Goal: Task Accomplishment & Management: Complete application form

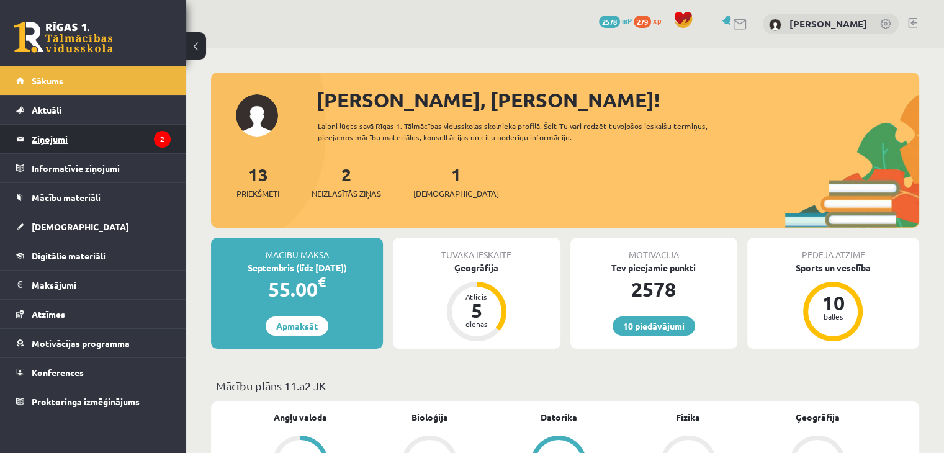
click at [81, 129] on legend "Ziņojumi 2" at bounding box center [101, 139] width 139 height 29
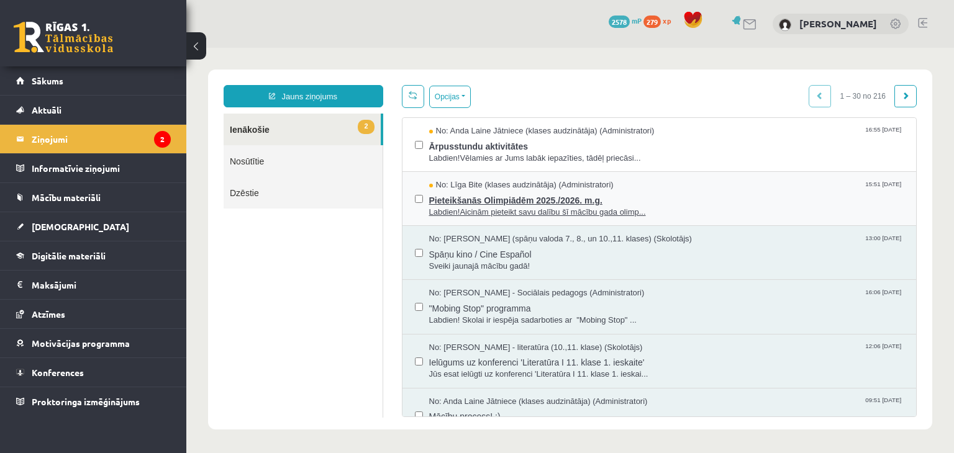
click at [472, 202] on span "Pieteikšanās Olimpiādēm 2025./2026. m.g." at bounding box center [666, 199] width 475 height 16
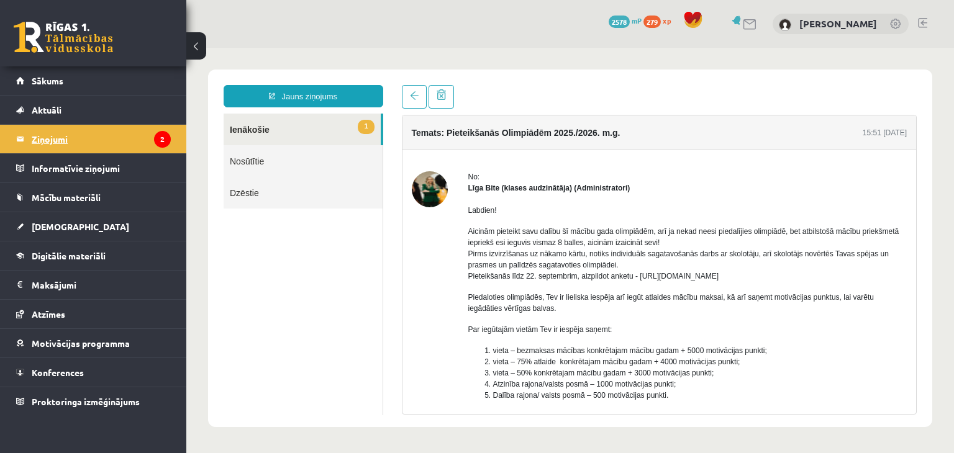
click at [106, 139] on legend "Ziņojumi 2" at bounding box center [101, 139] width 139 height 29
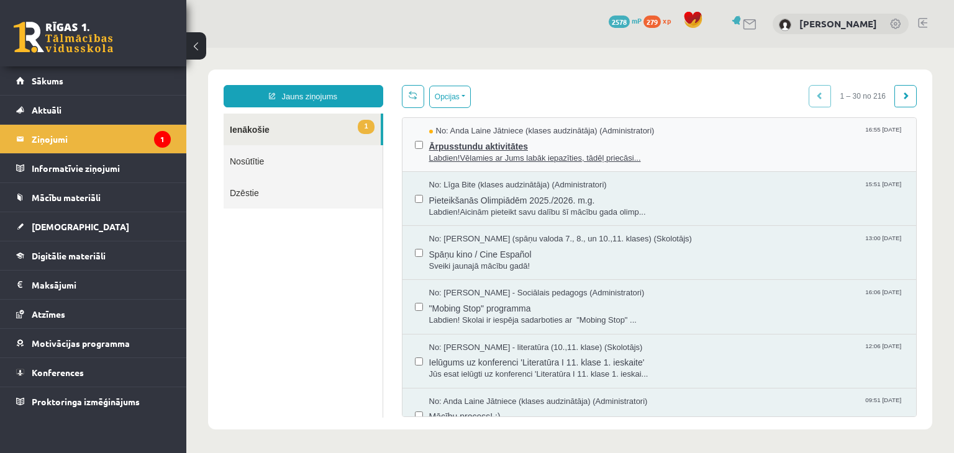
click at [451, 156] on span "Labdien!Vēlamies ar Jums labāk iepazīties, tādēļ priecāsi..." at bounding box center [666, 159] width 475 height 12
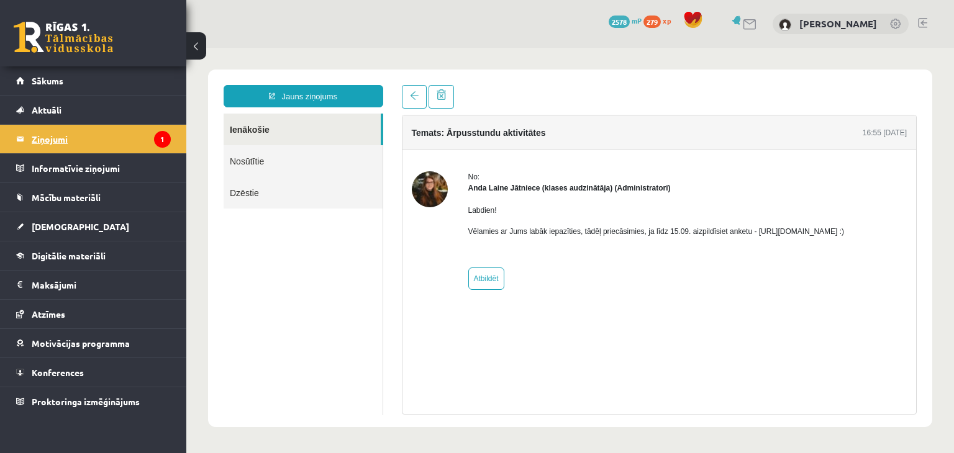
click at [34, 135] on legend "Ziņojumi 1" at bounding box center [101, 139] width 139 height 29
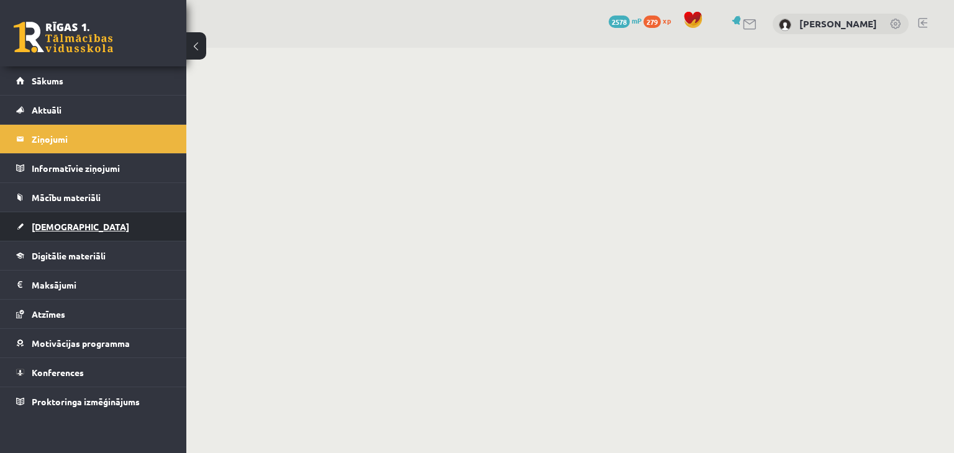
click at [55, 227] on span "[DEMOGRAPHIC_DATA]" at bounding box center [80, 226] width 97 height 11
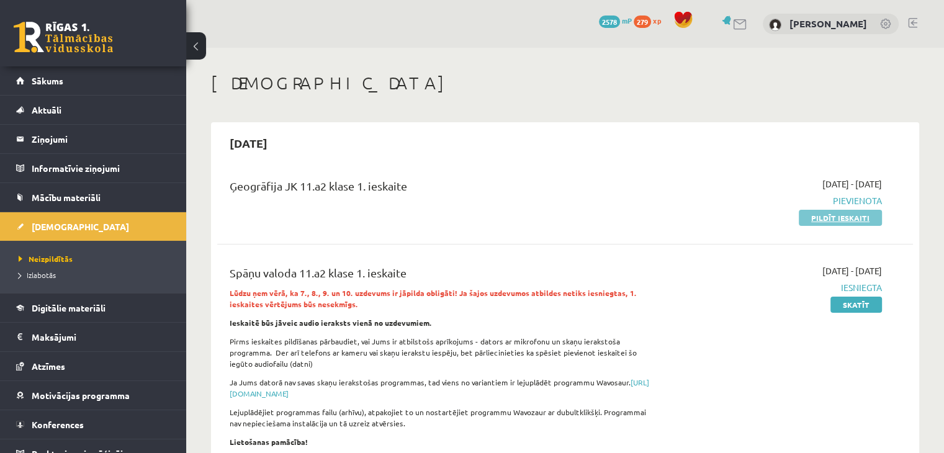
click at [870, 212] on link "Pildīt ieskaiti" at bounding box center [840, 218] width 83 height 16
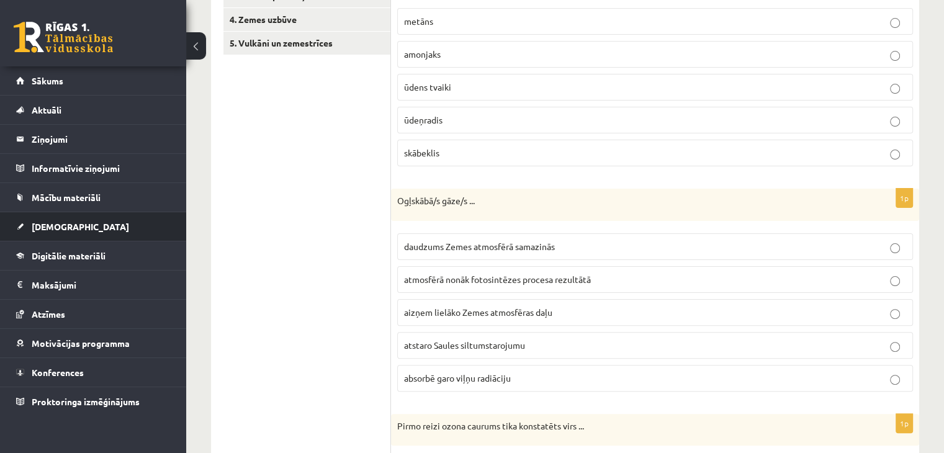
scroll to position [132, 0]
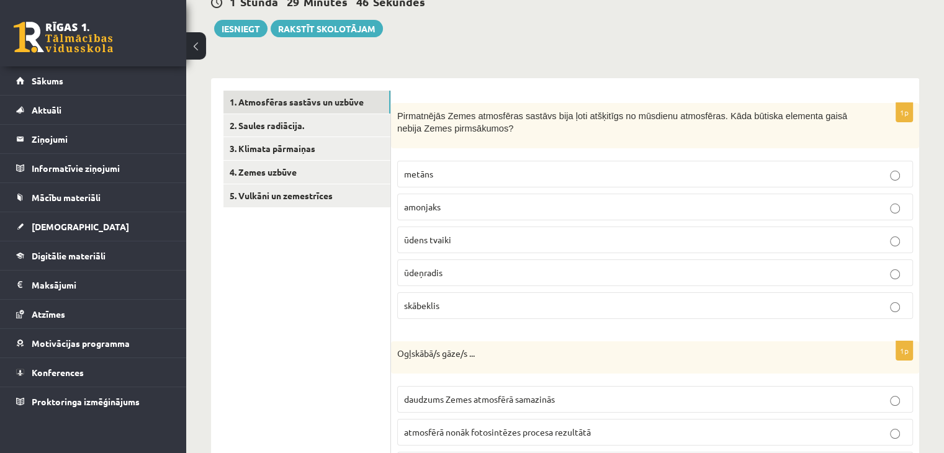
click at [415, 301] on span "skābeklis" at bounding box center [421, 305] width 35 height 11
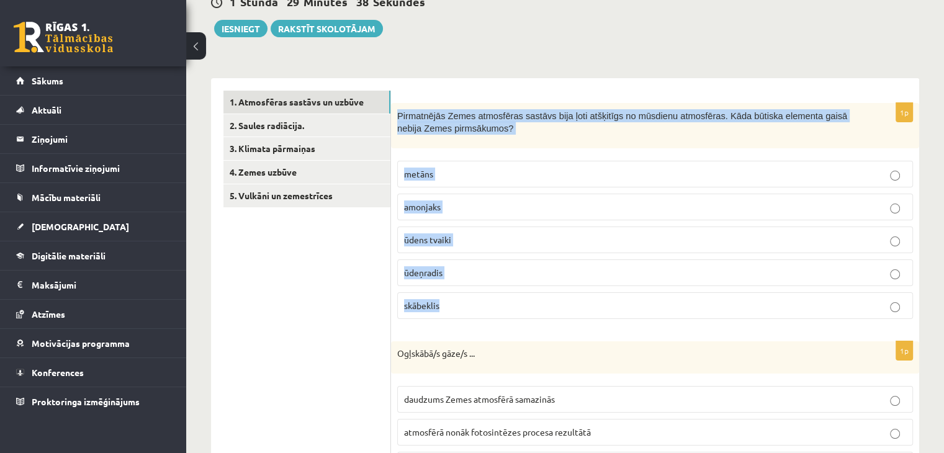
drag, startPoint x: 397, startPoint y: 107, endPoint x: 479, endPoint y: 294, distance: 203.5
click at [479, 294] on div "1p Pirmatnējās Zemes atmosfēras sastāvs bija ļoti atšķitīgs no mūsdienu atmosfē…" at bounding box center [655, 216] width 528 height 226
copy div "Pirmatnējās Zemes atmosfēras sastāvs bija ļoti atšķitīgs no mūsdienu atmosfēras…"
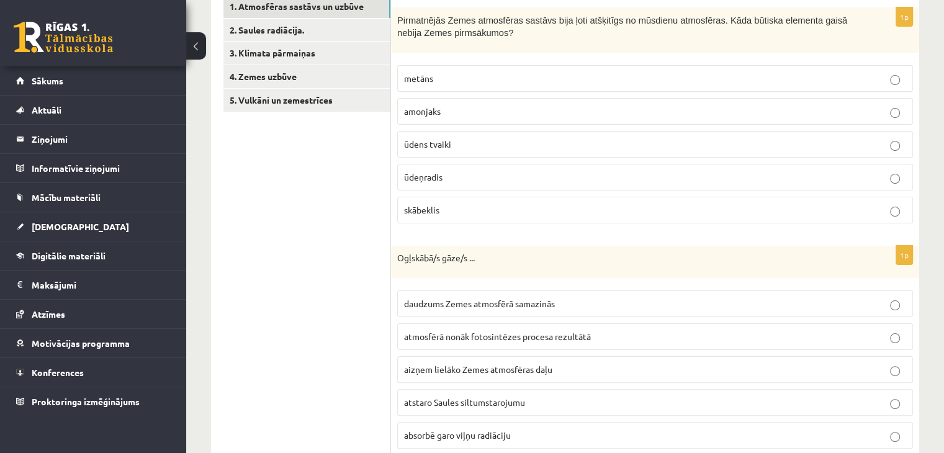
scroll to position [256, 0]
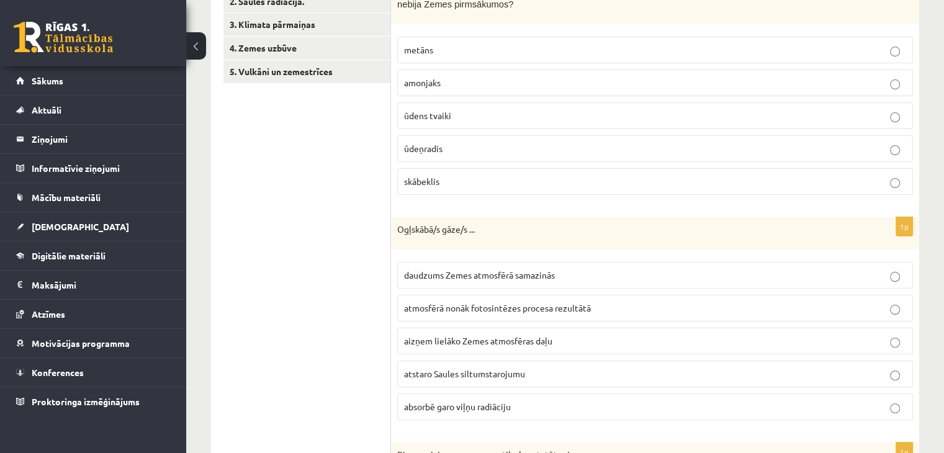
click at [422, 375] on span "atstaro Saules siltumstarojumu" at bounding box center [464, 373] width 121 height 11
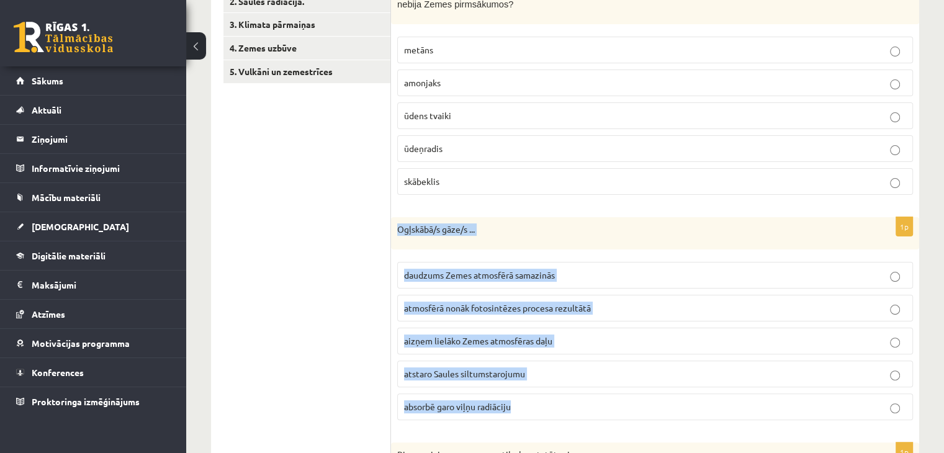
drag, startPoint x: 395, startPoint y: 225, endPoint x: 548, endPoint y: 396, distance: 229.1
click at [548, 396] on div "1p Ogļskābā/s gāze/s ... daudzums Zemes atmosfērā samazinās atmosfērā nonāk fot…" at bounding box center [655, 323] width 528 height 213
copy div "Ogļskābā/s gāze/s ... daudzums Zemes atmosfērā samazinās atmosfērā nonāk fotosi…"
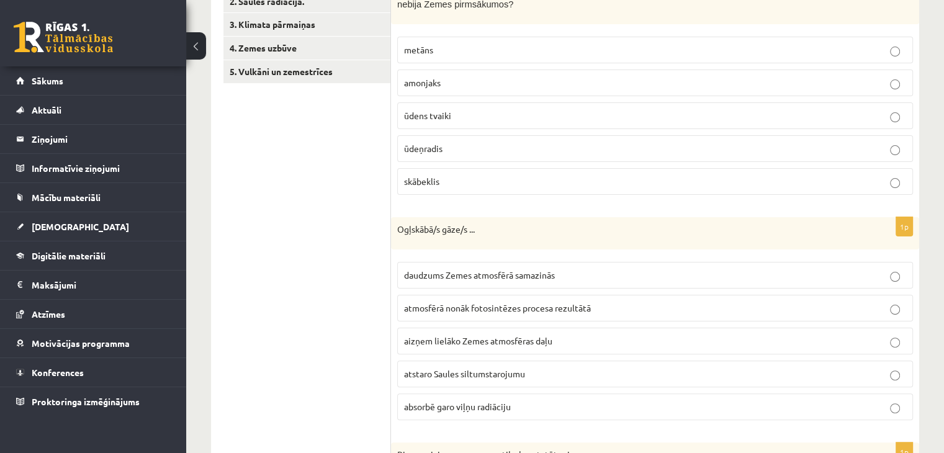
click at [445, 404] on span "absorbē garo viļņu radiāciju" at bounding box center [457, 406] width 107 height 11
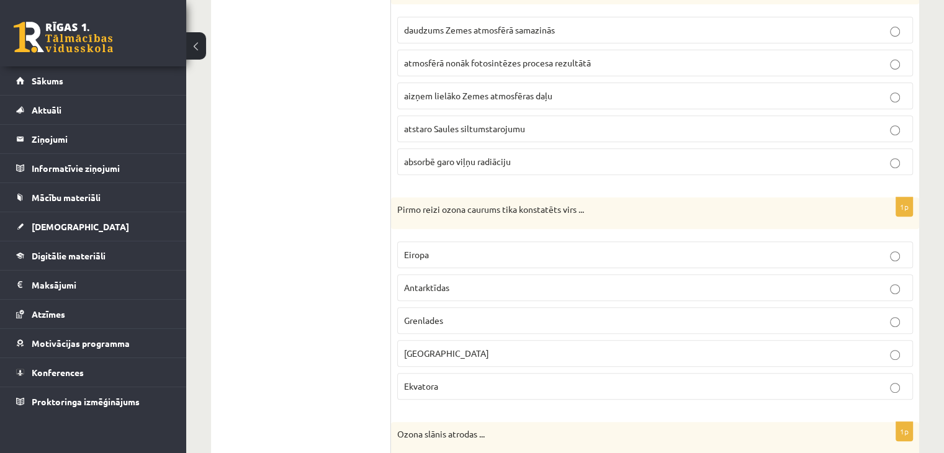
scroll to position [505, 0]
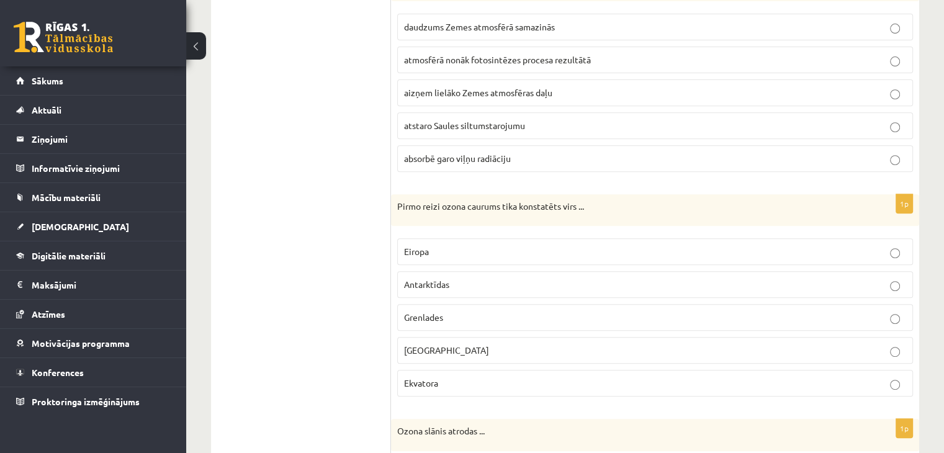
click at [410, 304] on label "Grenlades" at bounding box center [655, 317] width 516 height 27
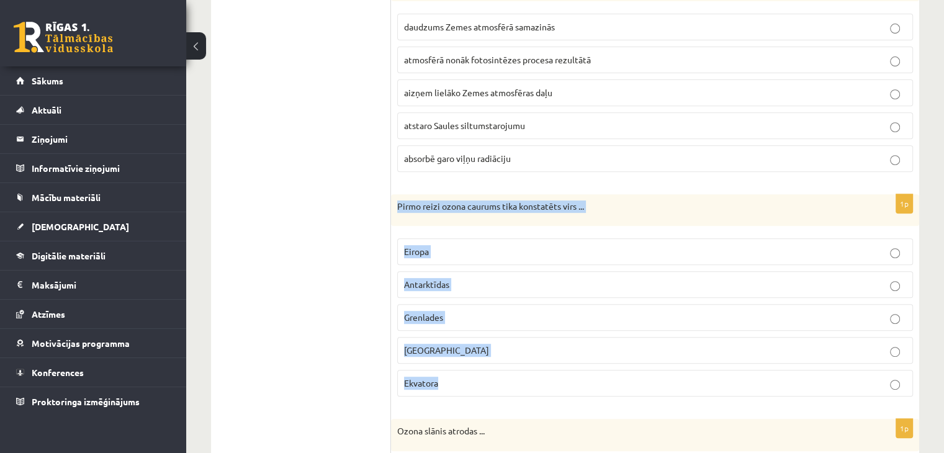
drag, startPoint x: 395, startPoint y: 204, endPoint x: 472, endPoint y: 366, distance: 179.7
click at [472, 366] on div "1p Pirmo reizi ozona caurums tika konstatēts virs ... Eiropa Antarktīdas Grenla…" at bounding box center [655, 300] width 528 height 213
copy div "Pirmo reizi ozona caurums tika konstatēts virs ... Eiropa Antarktīdas Grenlades…"
click at [442, 287] on p "Antarktīdas" at bounding box center [655, 284] width 502 height 13
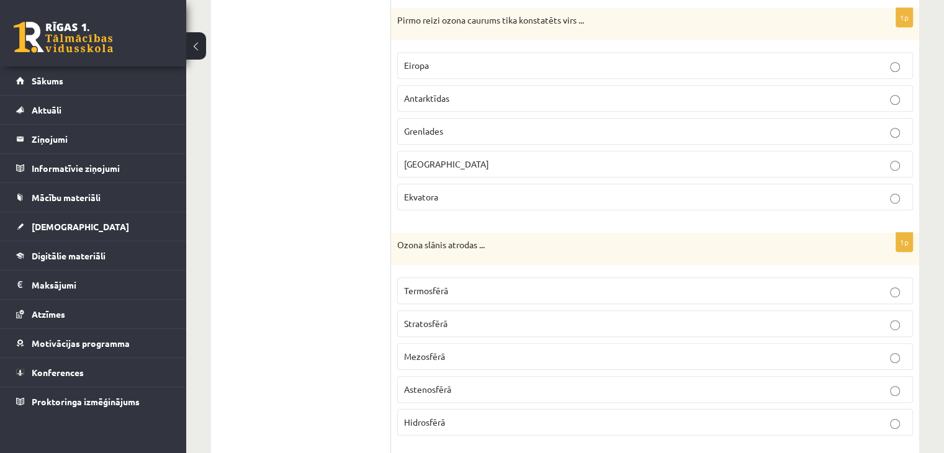
click at [427, 321] on span "Stratosfērā" at bounding box center [425, 323] width 43 height 11
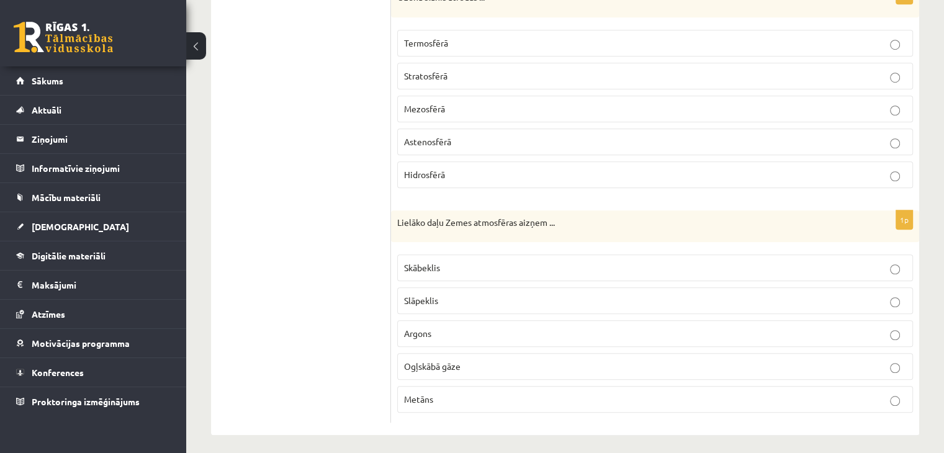
scroll to position [939, 0]
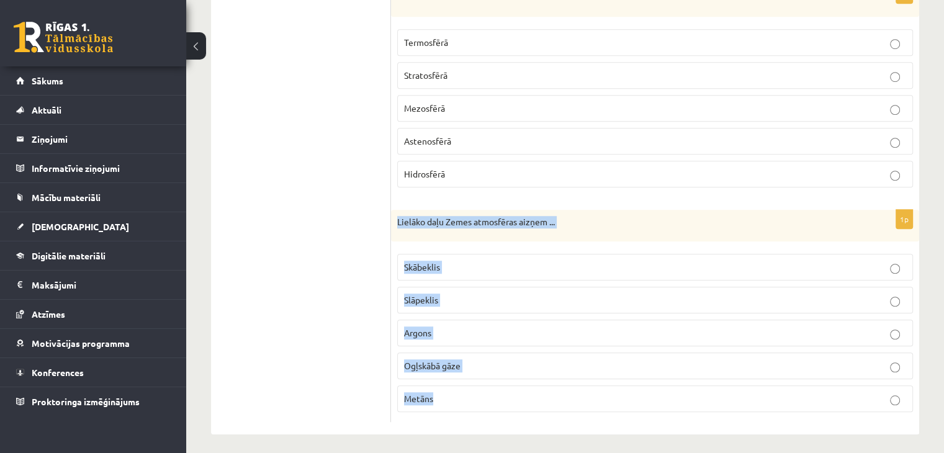
drag, startPoint x: 395, startPoint y: 216, endPoint x: 492, endPoint y: 385, distance: 194.4
click at [492, 385] on div "1p Lielāko daļu Zemes atmosfēras aizņem ... Skābeklis Slāpeklis Argons Ogļskābā…" at bounding box center [655, 316] width 528 height 213
copy div "Lielāko daļu Zemes atmosfēras aizņem ... Skābeklis Slāpeklis Argons Ogļskābā gā…"
click at [437, 287] on label "Slāpeklis" at bounding box center [655, 300] width 516 height 27
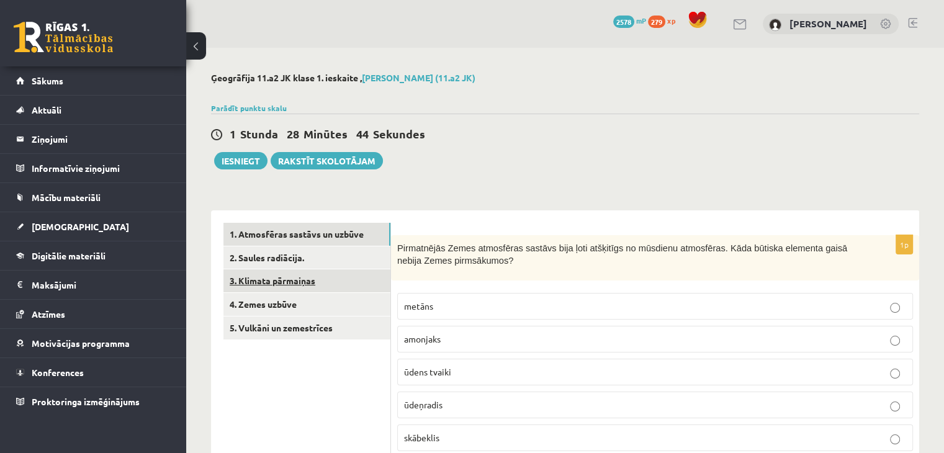
scroll to position [0, 0]
click at [240, 254] on link "2. Saules radiācija." at bounding box center [306, 257] width 167 height 23
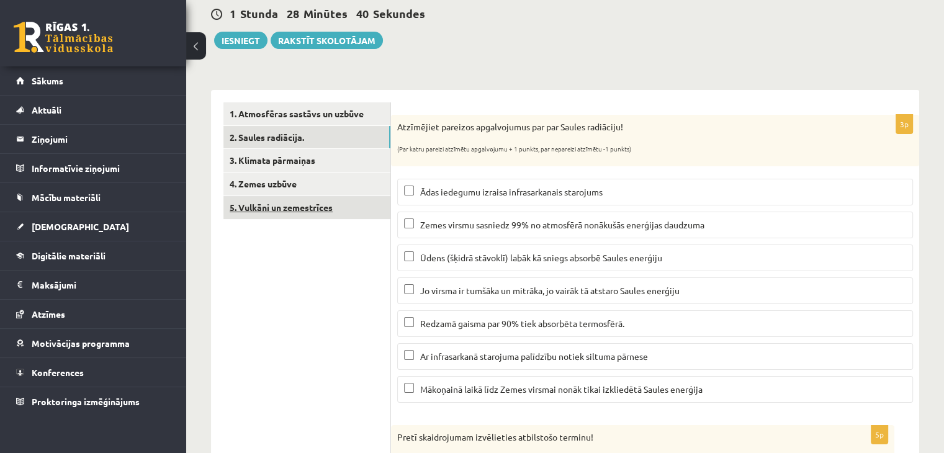
scroll to position [124, 0]
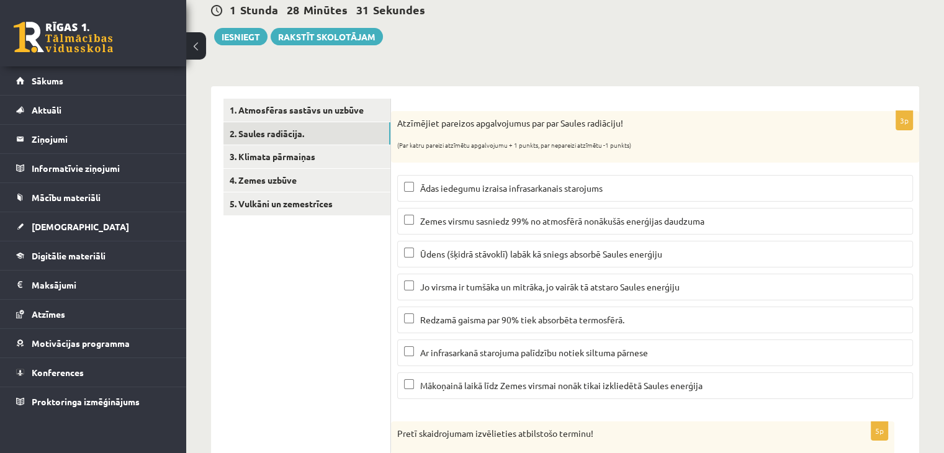
click at [402, 255] on label "Ūdens (šķidrā stāvoklī) labāk kā sniegs absorbē Saules enerģiju" at bounding box center [655, 254] width 516 height 27
click at [404, 292] on label "Jo virsma ir tumšāka un mitrāka, jo vairāk tā atstaro Saules enerģiju" at bounding box center [655, 287] width 516 height 27
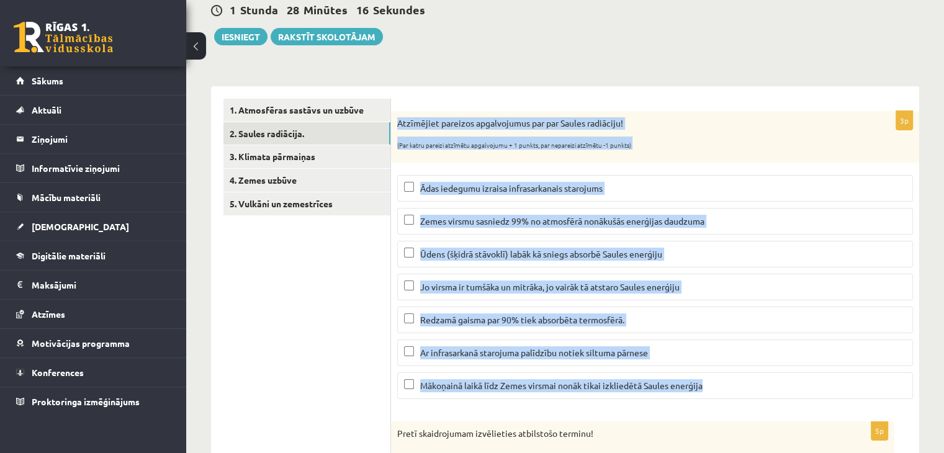
drag, startPoint x: 397, startPoint y: 117, endPoint x: 770, endPoint y: 375, distance: 453.4
click at [770, 375] on div "3p Atzīmējiet pareizos apgalvojumus par par Saules radiāciju! (Par katru pareiz…" at bounding box center [655, 260] width 528 height 298
copy div "Atzīmējiet pareizos apgalvojumus par par Saules radiāciju! (Par katru pareizi a…"
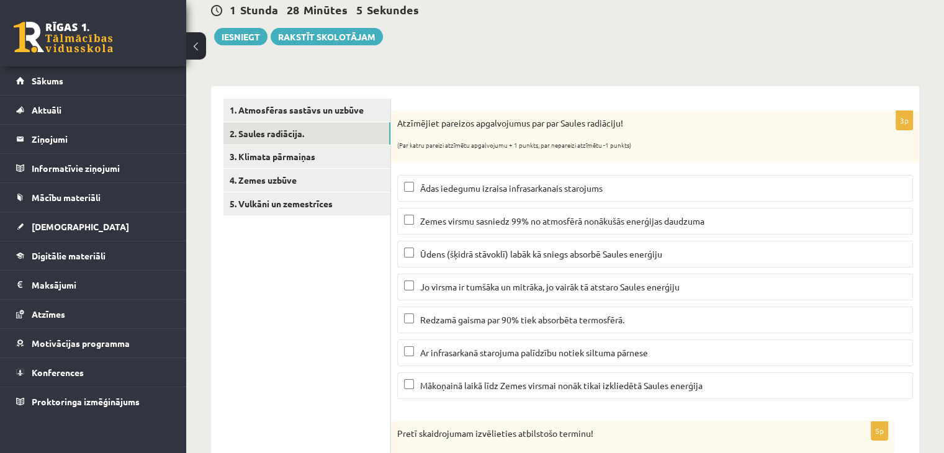
click at [439, 387] on span "Mākoņainā laikā līdz Zemes virsmai nonāk tikai izkliedētā Saules enerģija" at bounding box center [561, 385] width 282 height 11
click at [445, 356] on span "Ar infrasarkanā starojuma palīdzību notiek siltuma pārnese" at bounding box center [534, 352] width 228 height 11
click at [425, 289] on span "Jo virsma ir tumšāka un mitrāka, jo vairāk tā atstaro Saules enerģiju" at bounding box center [550, 286] width 260 height 11
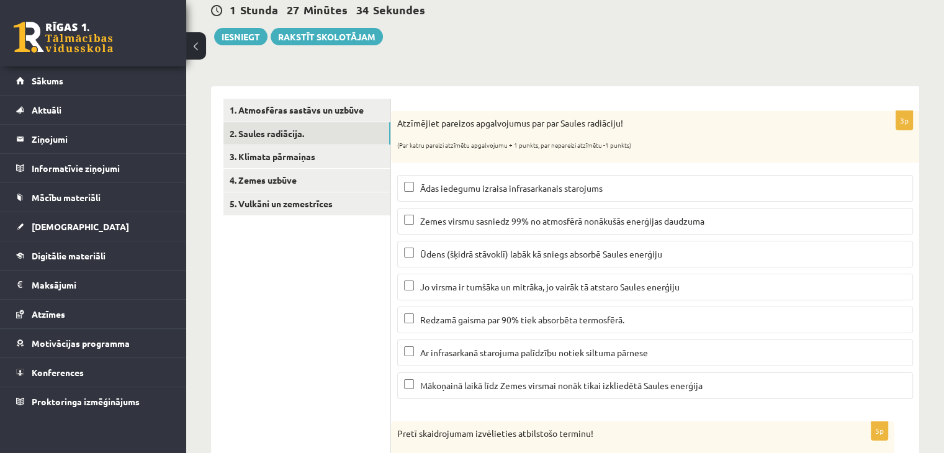
click at [463, 349] on span "Ar infrasarkanā starojuma palīdzību notiek siltuma pārnese" at bounding box center [534, 352] width 228 height 11
drag, startPoint x: 461, startPoint y: 323, endPoint x: 452, endPoint y: 304, distance: 21.7
click at [461, 323] on p "Redzamā gaisma par 90% tiek absorbēta termosfērā." at bounding box center [655, 320] width 502 height 13
click at [441, 284] on span "Jo virsma ir tumšāka un mitrāka, jo vairāk tā atstaro Saules enerģiju" at bounding box center [550, 286] width 260 height 11
click at [447, 286] on span "Jo virsma ir tumšāka un mitrāka, jo vairāk tā atstaro Saules enerģiju" at bounding box center [550, 286] width 260 height 11
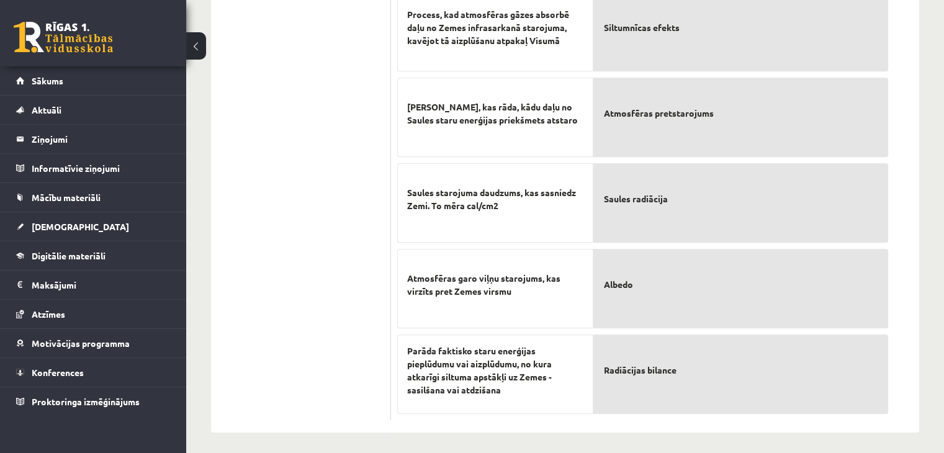
scroll to position [600, 0]
drag, startPoint x: 386, startPoint y: 14, endPoint x: 720, endPoint y: 350, distance: 473.2
click at [720, 350] on div "**********" at bounding box center [565, 21] width 708 height 821
copy div "5. Vulkāni un zemestrīces 3p Atzīmējiet pareizos apgalvojumus par par Saules ra…"
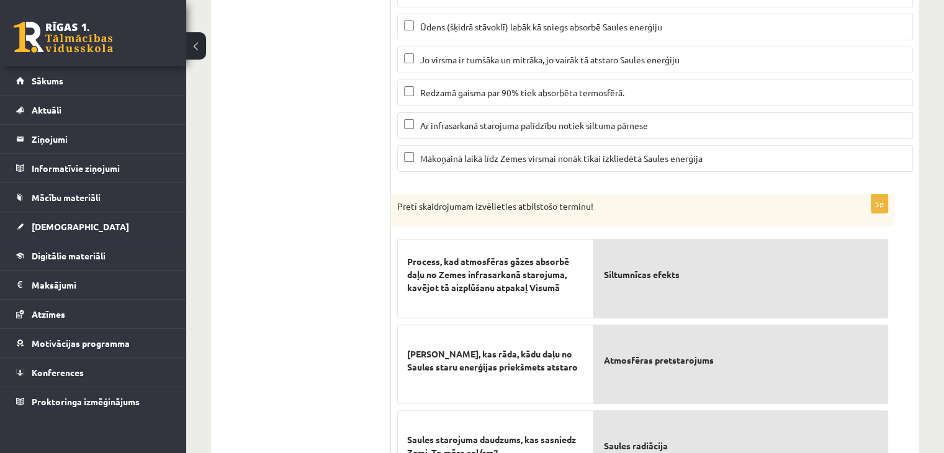
click at [330, 169] on ul "1. Atmosfēras sastāvs un uzbūve 2. Saules radiācija. 3. Klimata pārmaiņas 4. Ze…" at bounding box center [307, 269] width 168 height 796
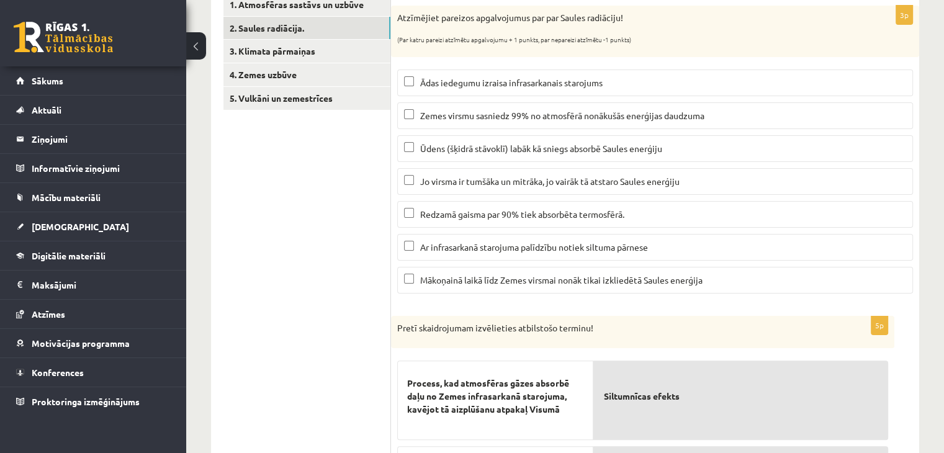
scroll to position [227, 0]
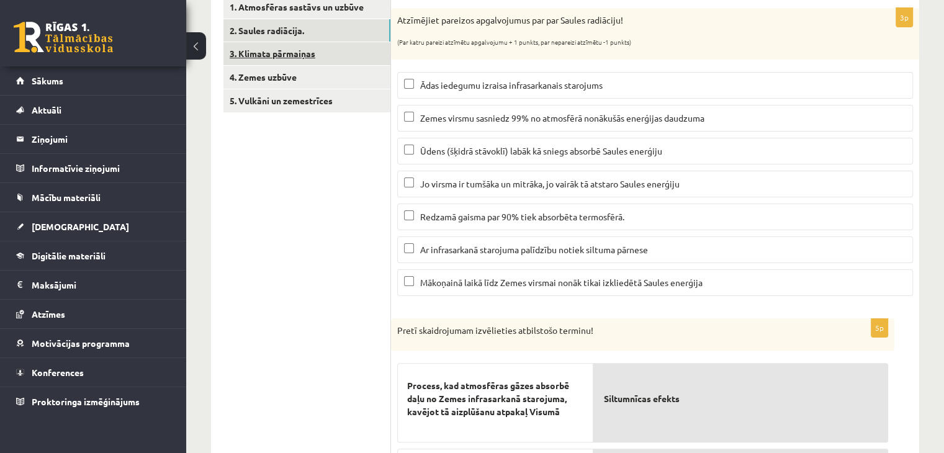
click at [244, 52] on link "3. Klimata pārmaiņas" at bounding box center [306, 53] width 167 height 23
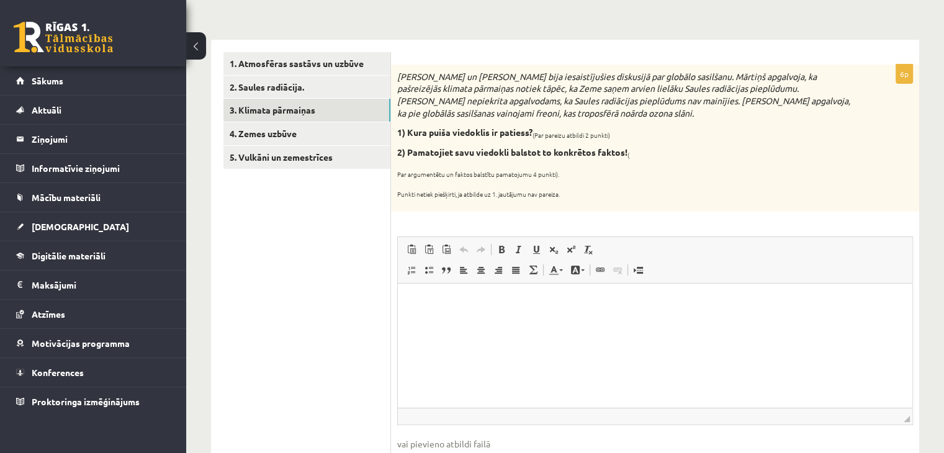
scroll to position [153, 0]
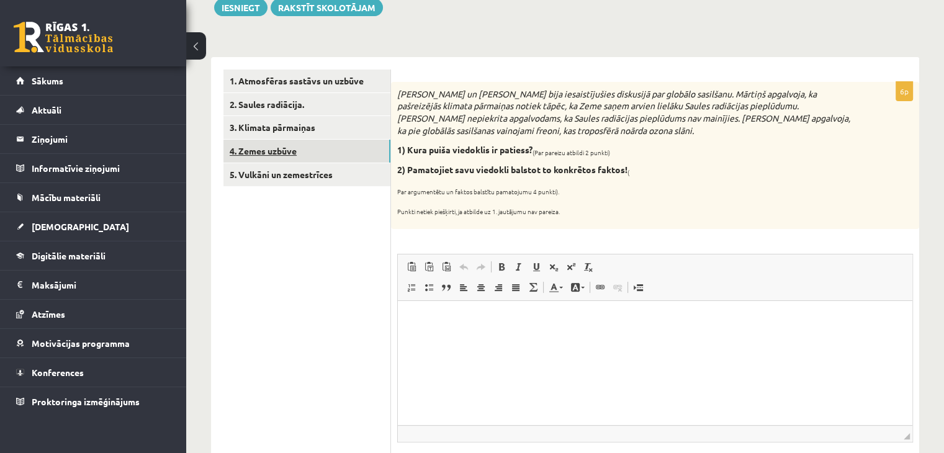
click at [291, 156] on link "4. Zemes uzbūve" at bounding box center [306, 151] width 167 height 23
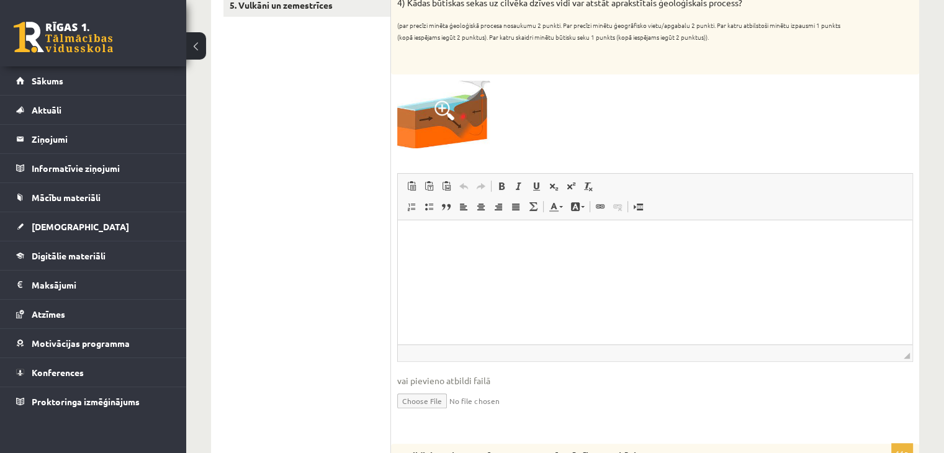
scroll to position [278, 0]
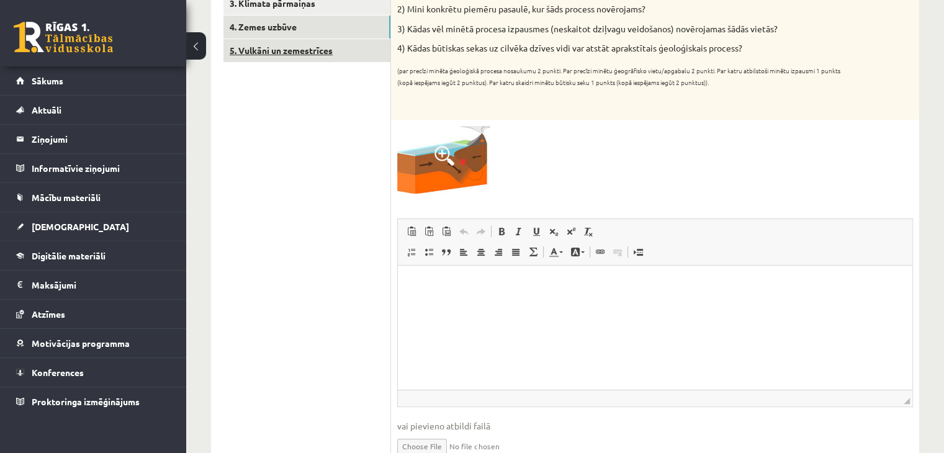
click at [280, 54] on link "5. Vulkāni un zemestrīces" at bounding box center [306, 50] width 167 height 23
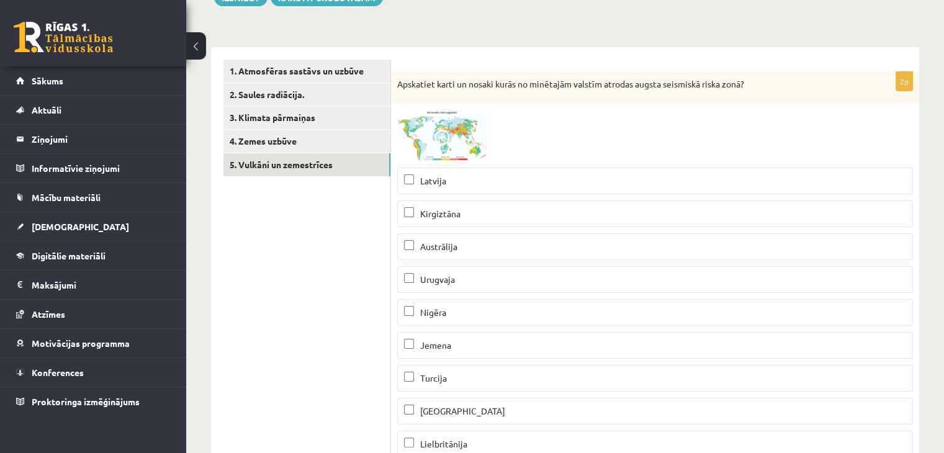
scroll to position [79, 0]
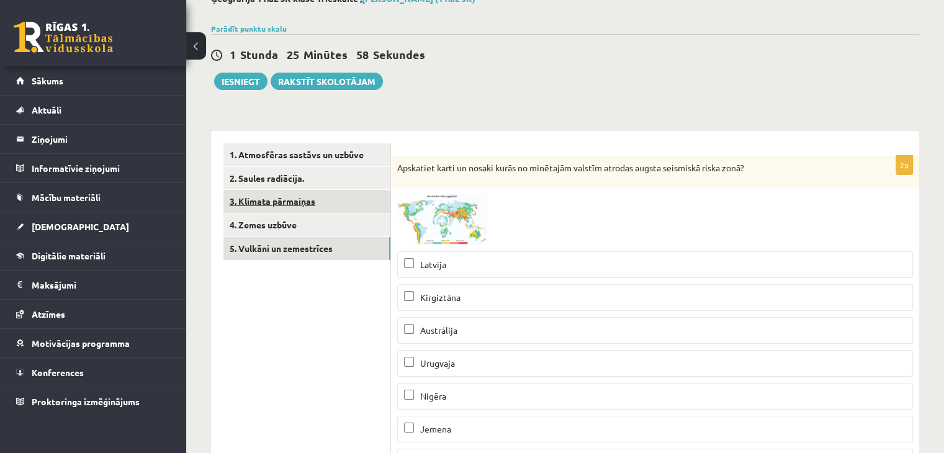
click at [279, 207] on link "3. Klimata pārmaiņas" at bounding box center [306, 201] width 167 height 23
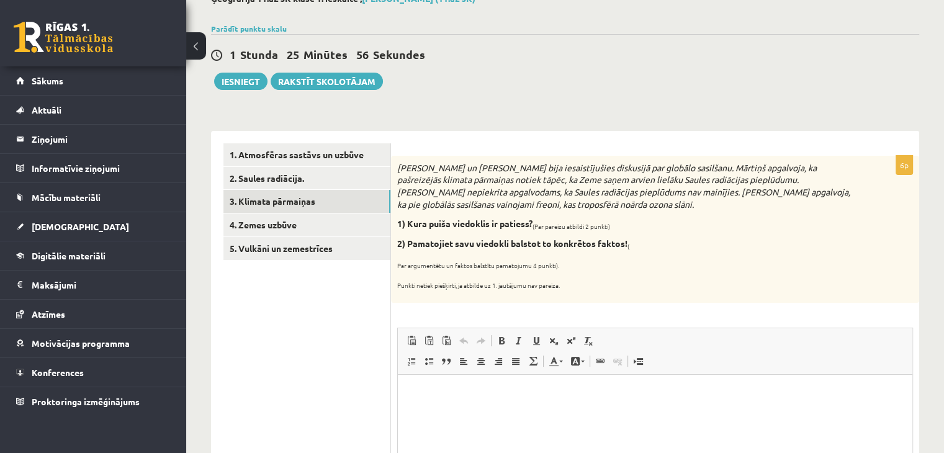
scroll to position [0, 0]
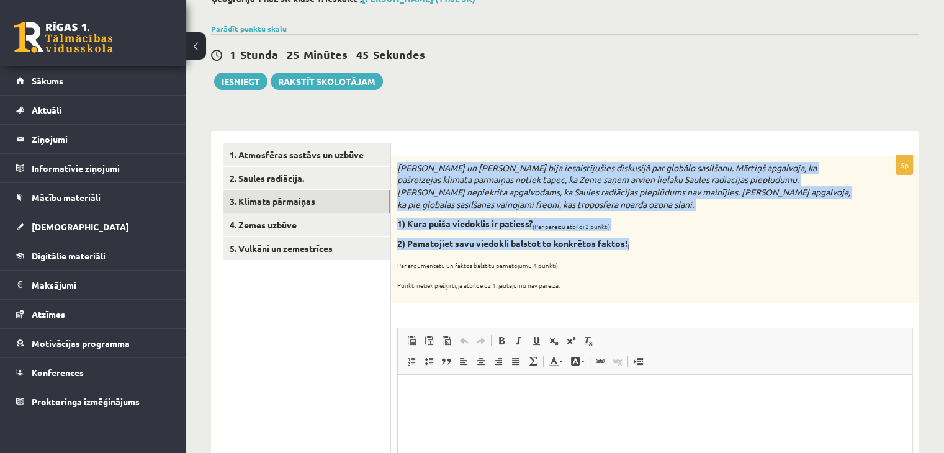
drag, startPoint x: 396, startPoint y: 157, endPoint x: 652, endPoint y: 242, distance: 269.5
click at [652, 242] on div "Mārtiņš un Jānis bija iesaistījušies diskusijā par globālo sasilšanu. Mārtiņš a…" at bounding box center [655, 229] width 528 height 147
copy div "Mārtiņš un Jānis bija iesaistījušies diskusijā par globālo sasilšanu. Mārtiņš a…"
click at [544, 201] on icon "Mārtiņš un Jānis bija iesaistījušies diskusijā par globālo sasilšanu. Mārtiņš a…" at bounding box center [623, 186] width 453 height 48
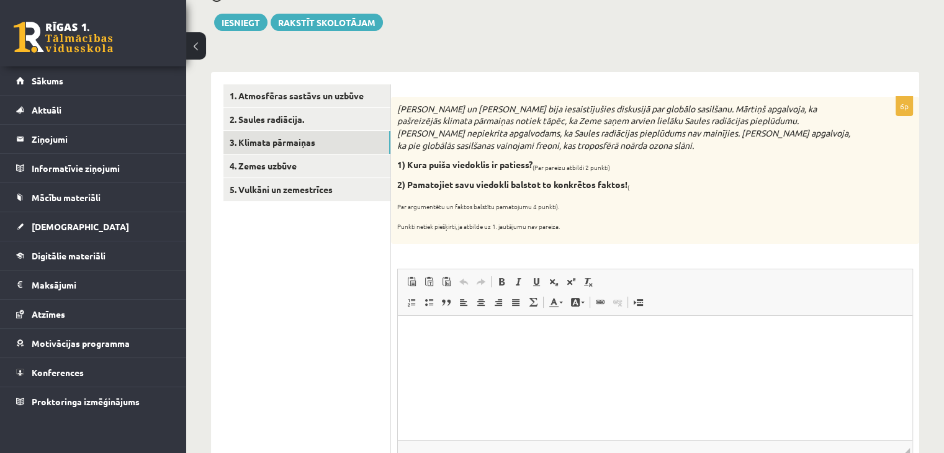
scroll to position [142, 0]
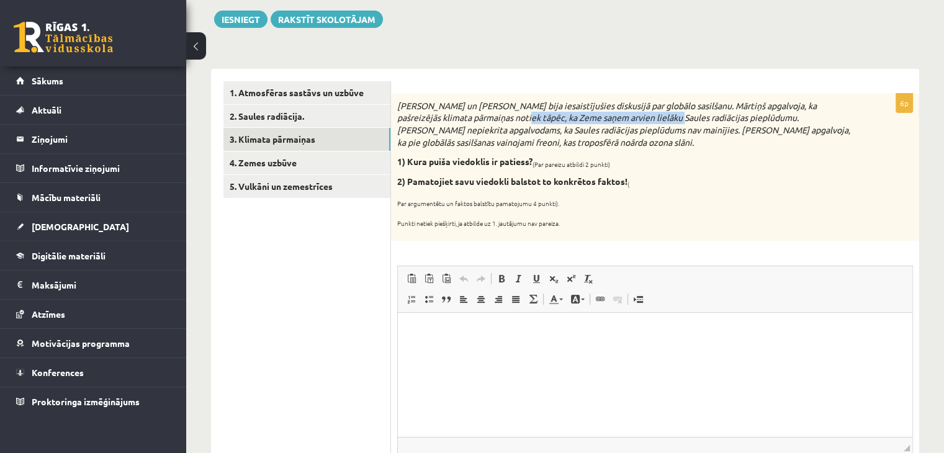
drag, startPoint x: 508, startPoint y: 122, endPoint x: 681, endPoint y: 122, distance: 173.2
click at [681, 122] on p "Mārtiņš un Jānis bija iesaistījušies diskusijā par globālo sasilšanu. Mārtiņš a…" at bounding box center [624, 124] width 454 height 48
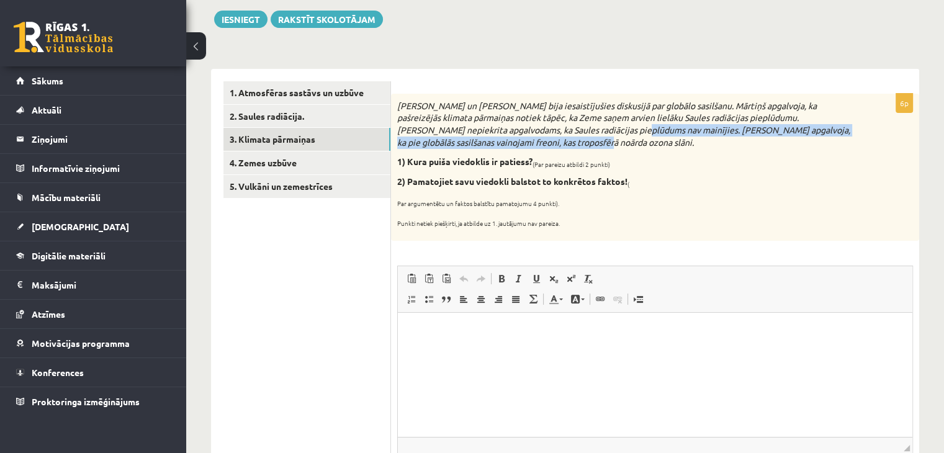
drag, startPoint x: 651, startPoint y: 144, endPoint x: 594, endPoint y: 124, distance: 60.5
click at [598, 127] on p "Mārtiņš un Jānis bija iesaistījušies diskusijā par globālo sasilšanu. Mārtiņš a…" at bounding box center [624, 124] width 454 height 48
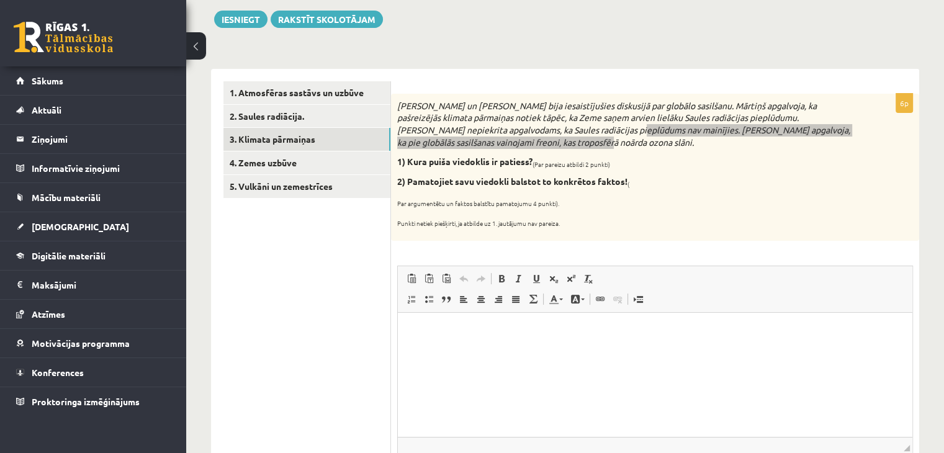
click at [488, 350] on html at bounding box center [655, 331] width 515 height 38
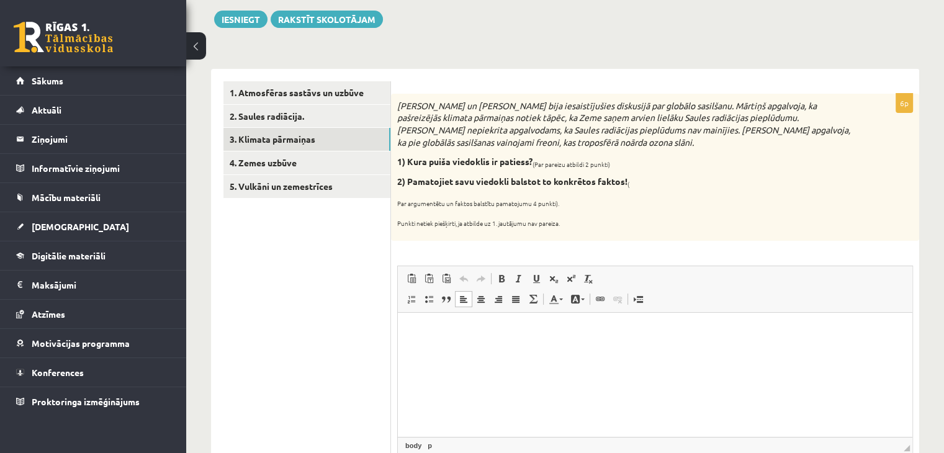
click at [529, 165] on b "1) Kura puiša viedoklis ir patiess?" at bounding box center [464, 161] width 135 height 11
click at [463, 317] on html at bounding box center [655, 331] width 515 height 38
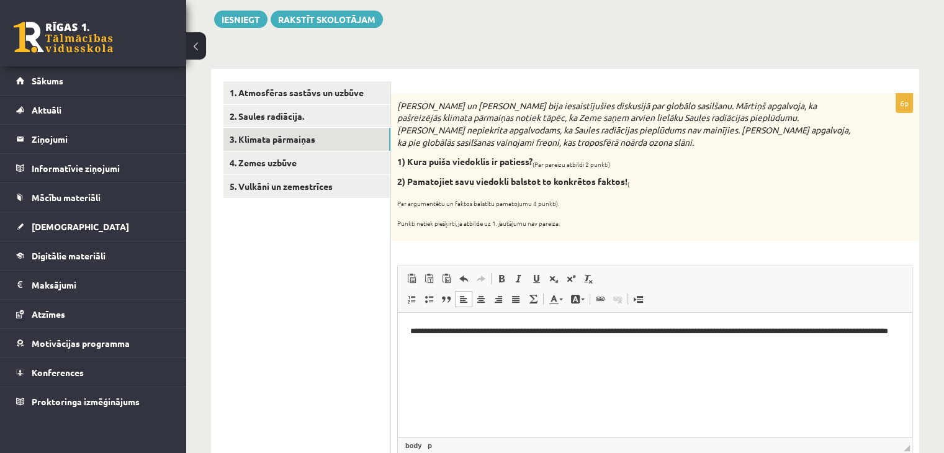
drag, startPoint x: 882, startPoint y: 328, endPoint x: 1286, endPoint y: 618, distance: 497.9
click at [882, 328] on p "**********" at bounding box center [655, 338] width 490 height 26
click at [544, 346] on p "**********" at bounding box center [655, 338] width 490 height 26
drag, startPoint x: 587, startPoint y: 346, endPoint x: 623, endPoint y: 343, distance: 36.7
click at [623, 343] on p "**********" at bounding box center [655, 338] width 490 height 26
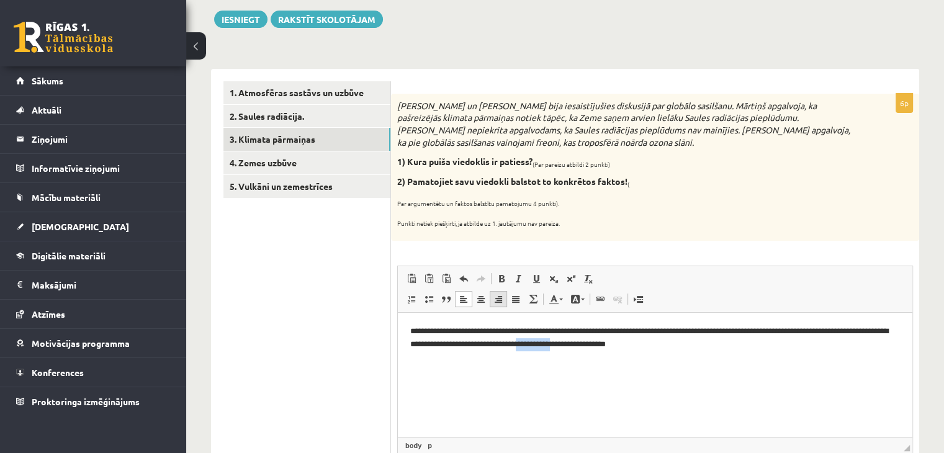
drag, startPoint x: 504, startPoint y: 282, endPoint x: 504, endPoint y: 291, distance: 9.3
click at [504, 282] on span at bounding box center [502, 279] width 10 height 10
click at [490, 358] on html "**********" at bounding box center [655, 337] width 515 height 51
drag, startPoint x: 562, startPoint y: 327, endPoint x: 685, endPoint y: 327, distance: 122.9
click at [685, 327] on p "**********" at bounding box center [655, 338] width 490 height 26
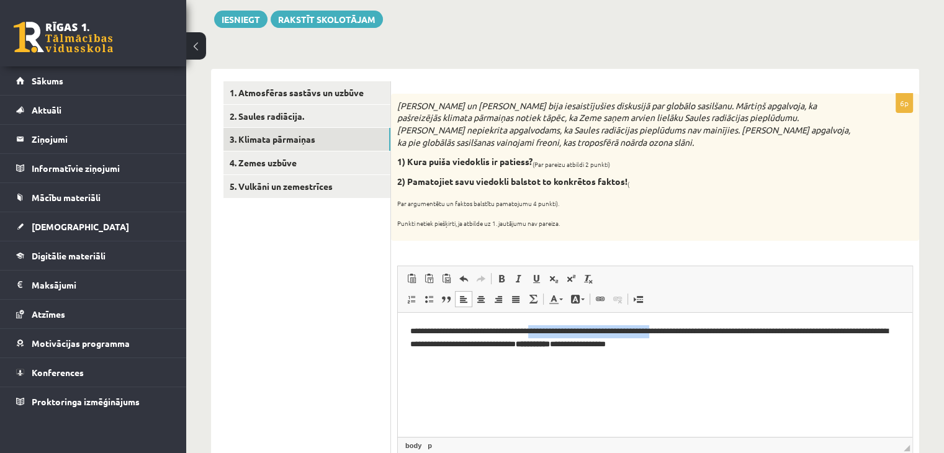
click at [685, 327] on p "**********" at bounding box center [655, 338] width 490 height 26
click at [820, 330] on p "**********" at bounding box center [655, 338] width 490 height 26
click at [793, 264] on div "**********" at bounding box center [655, 309] width 528 height 430
drag, startPoint x: 417, startPoint y: 345, endPoint x: 430, endPoint y: 314, distance: 33.4
click at [418, 341] on p "**********" at bounding box center [655, 338] width 490 height 26
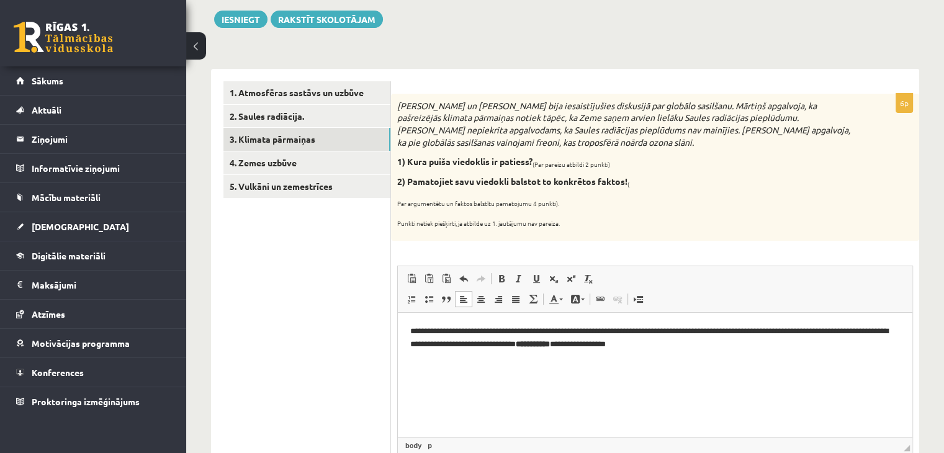
click at [317, 331] on ul "1. Atmosfēras sastāvs un uzbūve 2. Saules radiācija. 3. Klimata pārmaiņas 4. Ze…" at bounding box center [307, 441] width 168 height 720
click at [721, 347] on p "**********" at bounding box center [655, 338] width 490 height 26
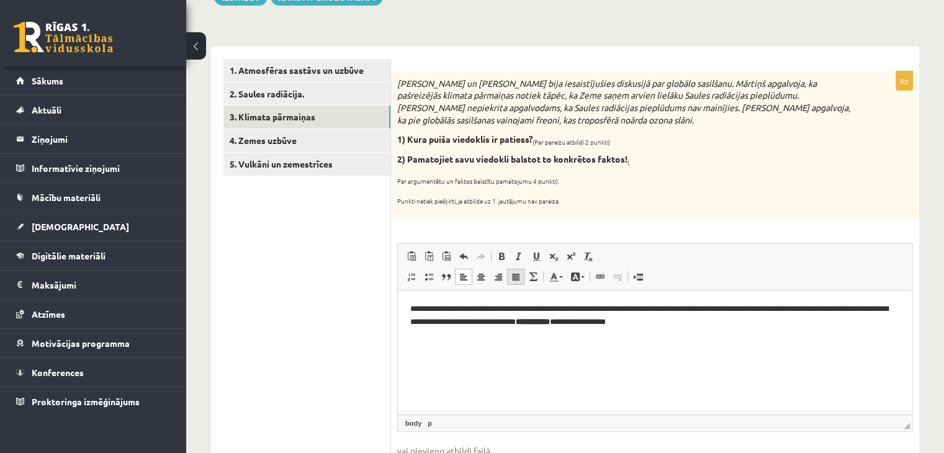
scroll to position [266, 0]
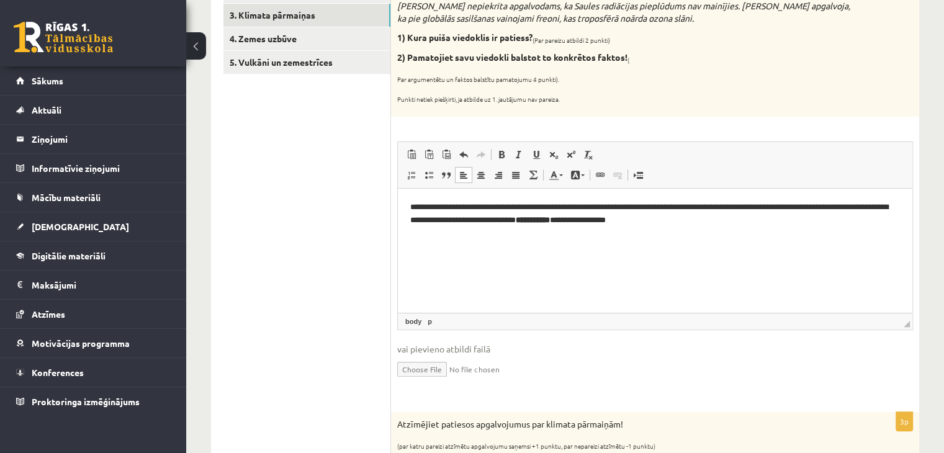
click at [542, 220] on p "**********" at bounding box center [655, 214] width 490 height 26
click at [372, 256] on ul "1. Atmosfēras sastāvs un uzbūve 2. Saules radiācija. 3. Klimata pārmaiņas 4. Ze…" at bounding box center [307, 317] width 168 height 720
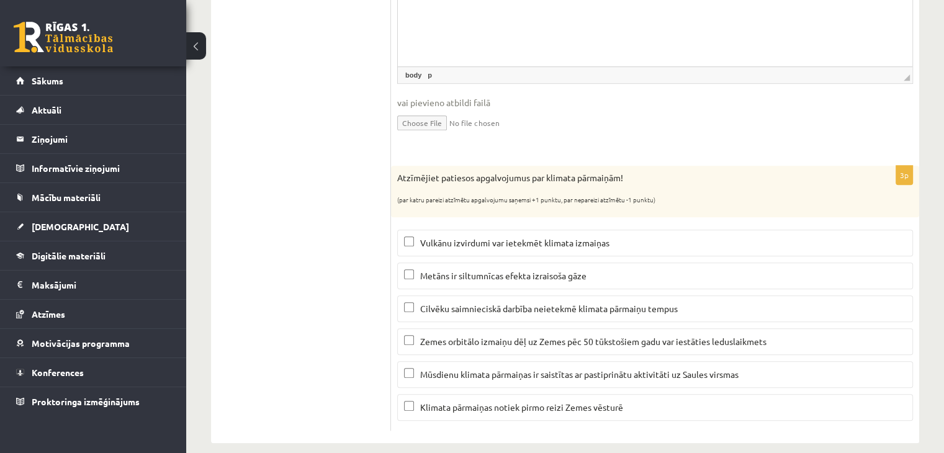
scroll to position [525, 0]
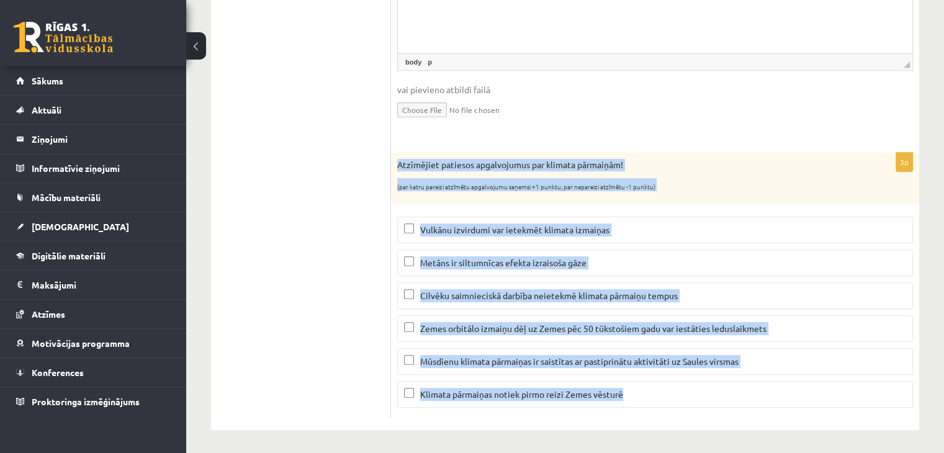
drag, startPoint x: 392, startPoint y: 165, endPoint x: 648, endPoint y: 401, distance: 348.4
click at [648, 401] on div "3p Atzīmējiet patiesos apgalvojumus par klimata pārmaiņām! (par katru pareizi a…" at bounding box center [655, 285] width 528 height 265
copy div "Atzīmējiet patiesos apgalvojumus par klimata pārmaiņām! (par katru pareizi atzī…"
click at [415, 255] on label "Metāns ir siltumnīcas efekta izraisoša gāze" at bounding box center [655, 263] width 516 height 27
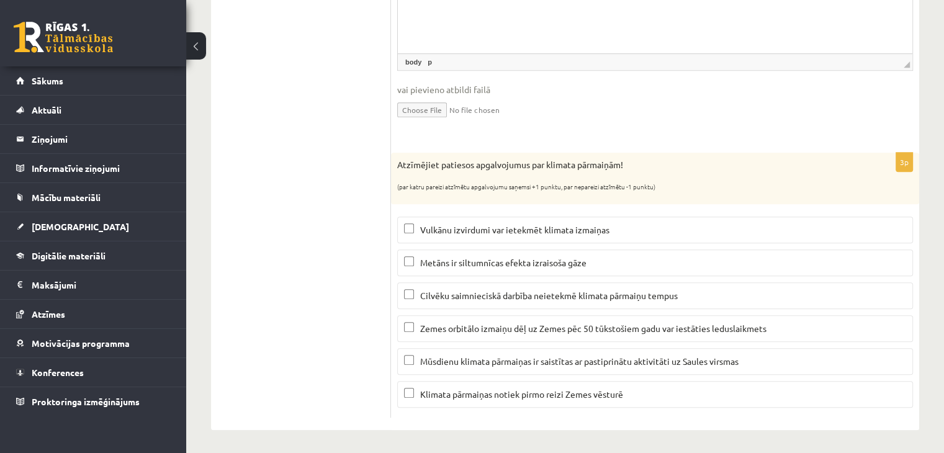
click at [327, 255] on ul "1. Atmosfēras sastāvs un uzbūve 2. Saules radiācija. 3. Klimata pārmaiņas 4. Ze…" at bounding box center [307, 58] width 168 height 720
click at [266, 202] on ul "1. Atmosfēras sastāvs un uzbūve 2. Saules radiācija. 3. Klimata pārmaiņas 4. Ze…" at bounding box center [307, 58] width 168 height 720
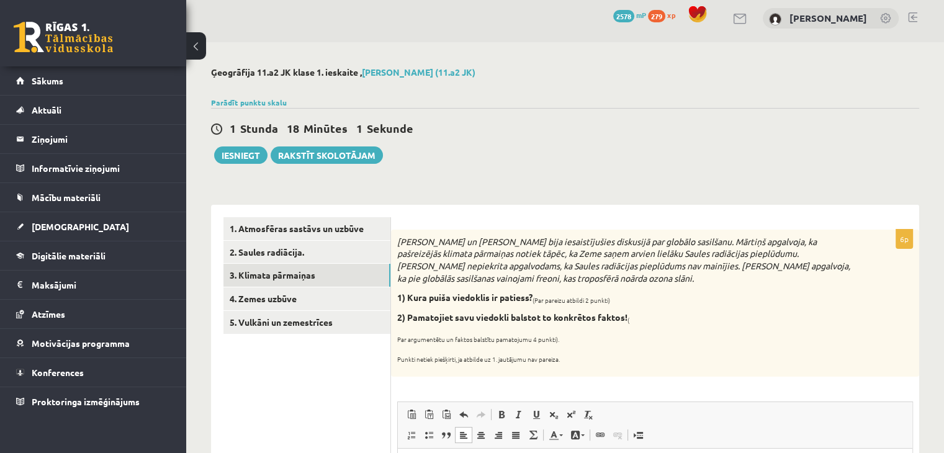
scroll to position [0, 0]
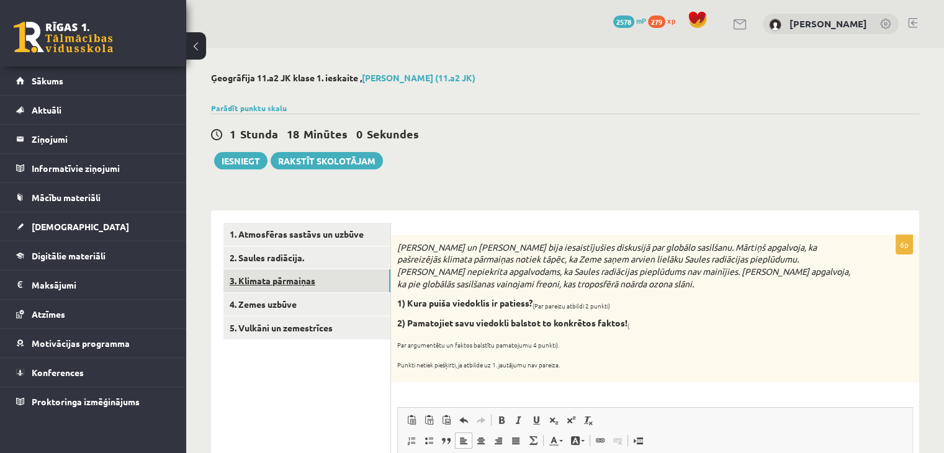
click at [265, 290] on link "3. Klimata pārmaiņas" at bounding box center [306, 280] width 167 height 23
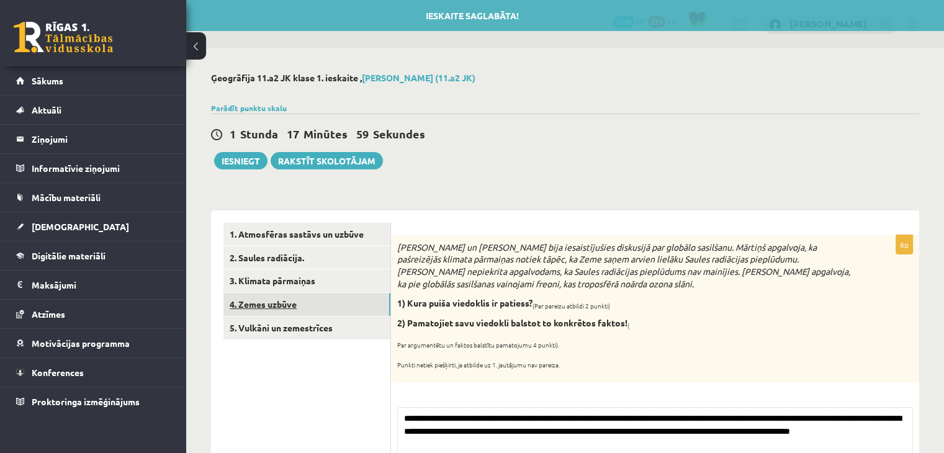
click at [261, 302] on link "4. Zemes uzbūve" at bounding box center [306, 304] width 167 height 23
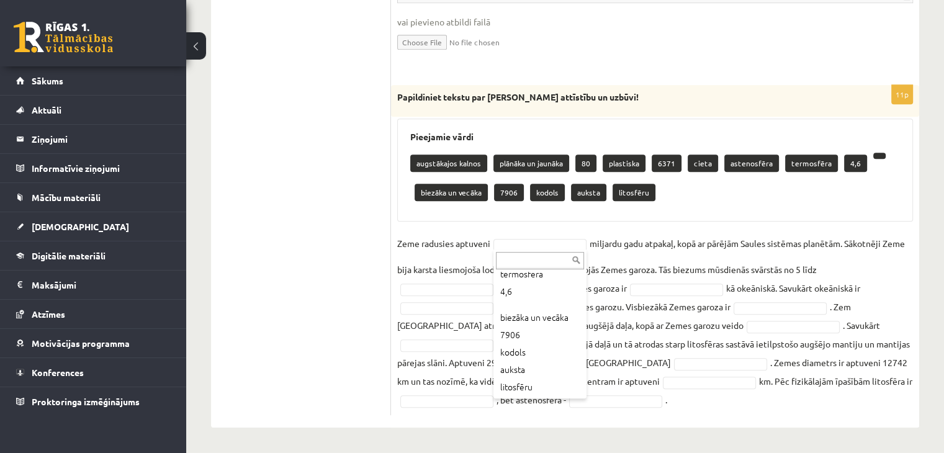
scroll to position [171, 0]
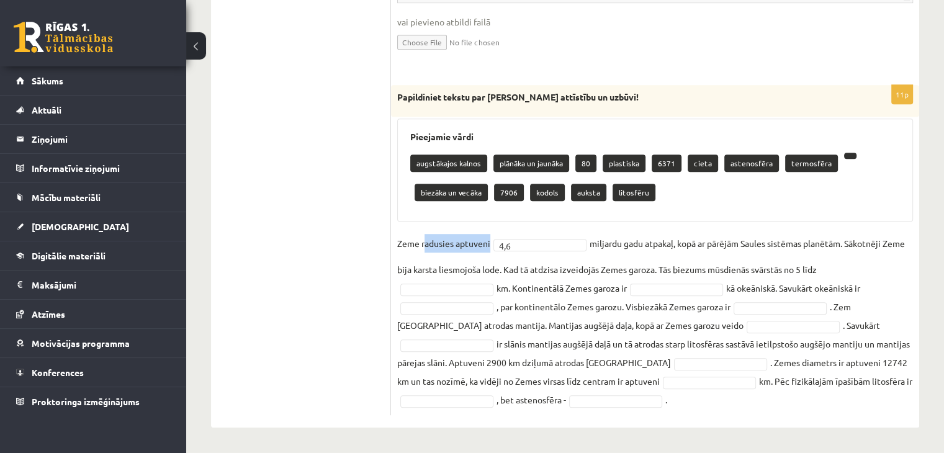
drag, startPoint x: 425, startPoint y: 246, endPoint x: 608, endPoint y: 251, distance: 183.8
click at [589, 251] on fieldset "Zeme radusies aptuveni 4,6 *** miljardu gadu atpakaļ, kopā ar pārējām Saules si…" at bounding box center [655, 321] width 516 height 175
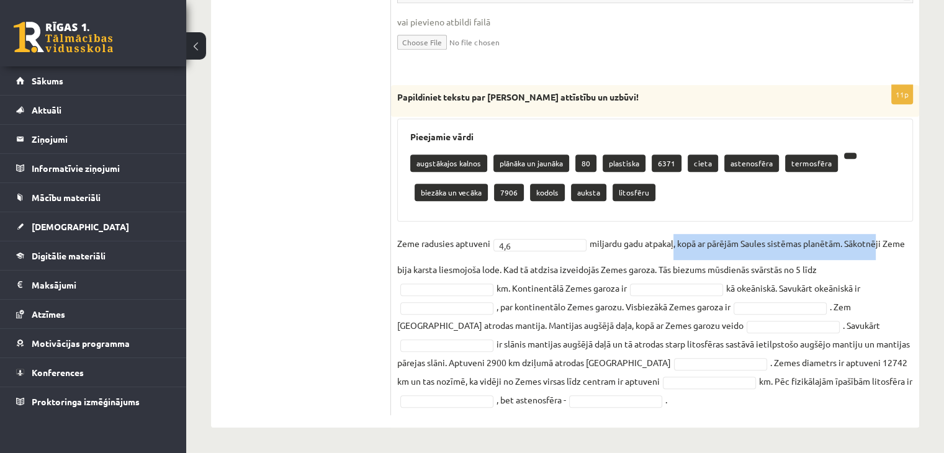
drag, startPoint x: 675, startPoint y: 238, endPoint x: 887, endPoint y: 239, distance: 211.1
click at [886, 239] on fieldset "Zeme radusies aptuveni 4,6 *** miljardu gadu atpakaļ, kopā ar pārējām Saules si…" at bounding box center [655, 321] width 516 height 175
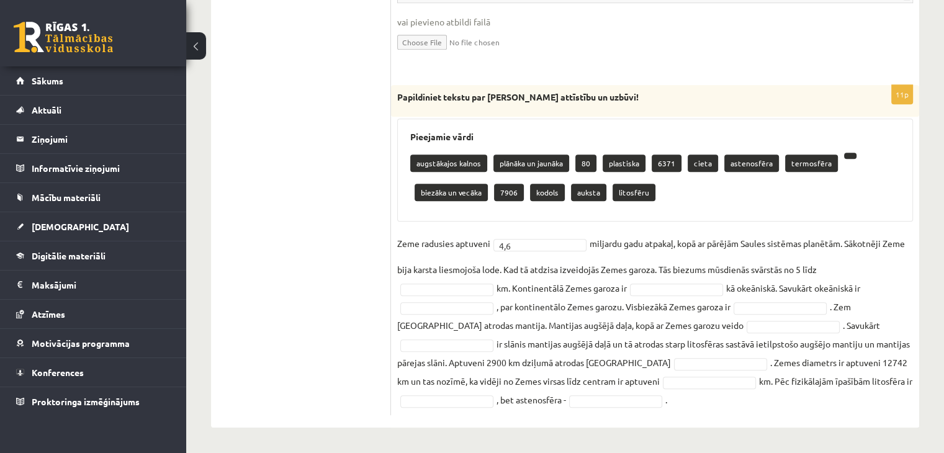
click at [887, 239] on fieldset "Zeme radusies aptuveni 4,6 *** miljardu gadu atpakaļ, kopā ar pārējām Saules si…" at bounding box center [655, 321] width 516 height 175
drag, startPoint x: 472, startPoint y: 264, endPoint x: 584, endPoint y: 270, distance: 112.5
click at [582, 270] on fieldset "Zeme radusies aptuveni 4,6 *** miljardu gadu atpakaļ, kopā ar pārējām Saules si…" at bounding box center [655, 321] width 516 height 175
click at [584, 270] on fieldset "Zeme radusies aptuveni 4,6 *** miljardu gadu atpakaļ, kopā ar pārējām Saules si…" at bounding box center [655, 321] width 516 height 175
drag, startPoint x: 633, startPoint y: 270, endPoint x: 815, endPoint y: 276, distance: 181.4
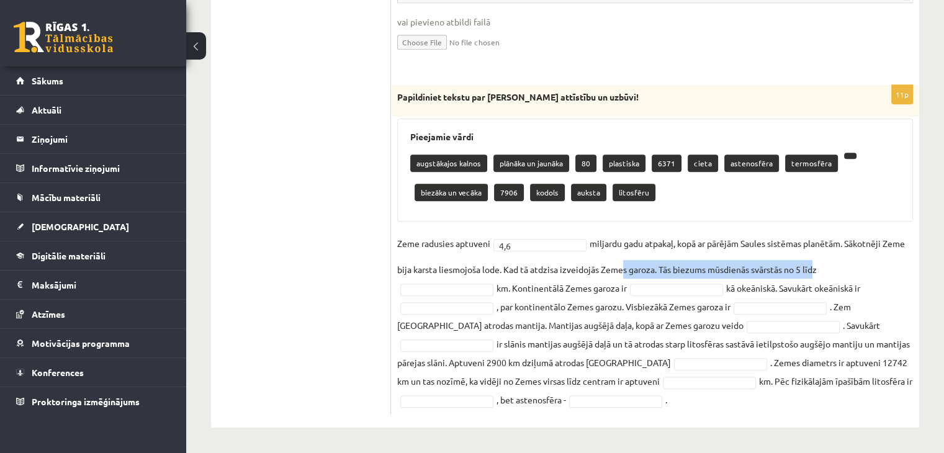
click at [815, 276] on fieldset "Zeme radusies aptuveni 4,6 *** miljardu gadu atpakaļ, kopā ar pārējām Saules si…" at bounding box center [655, 321] width 516 height 175
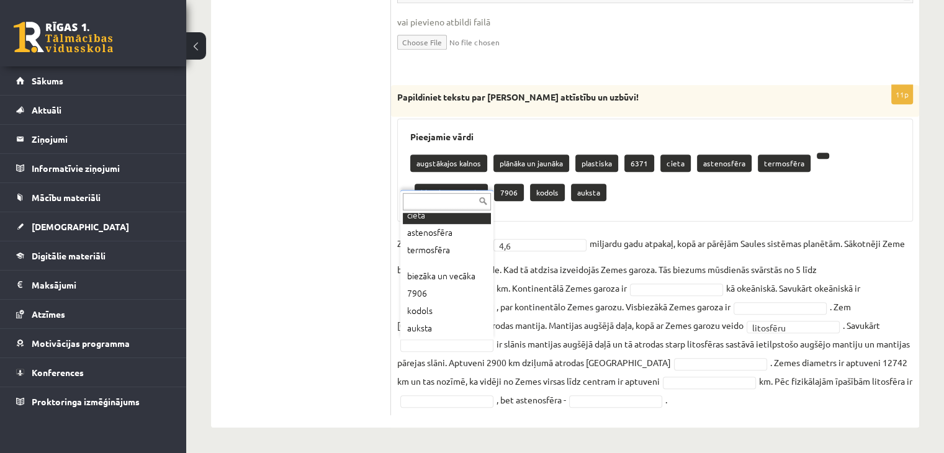
scroll to position [119, 0]
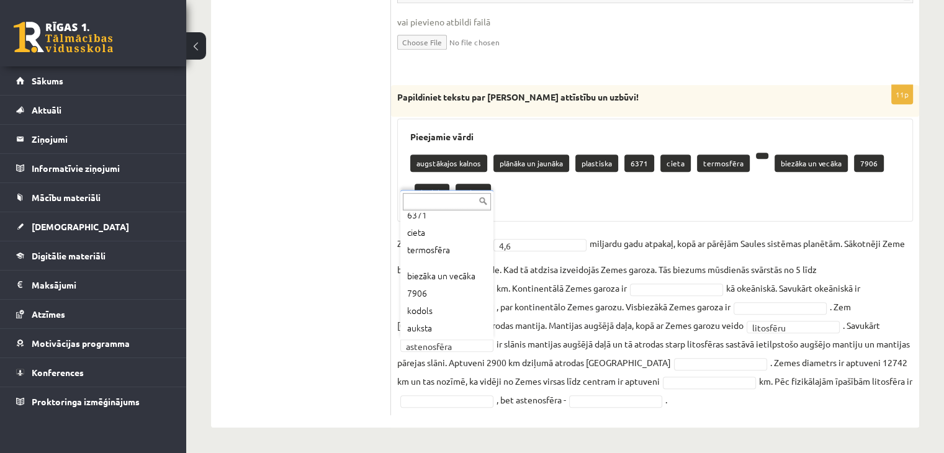
drag, startPoint x: 456, startPoint y: 345, endPoint x: 586, endPoint y: 336, distance: 130.1
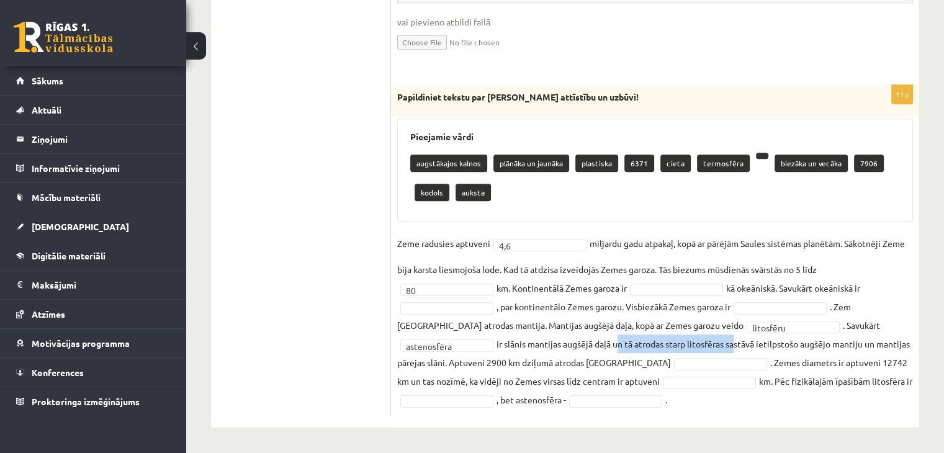
drag, startPoint x: 615, startPoint y: 343, endPoint x: 738, endPoint y: 343, distance: 122.3
click at [738, 343] on fieldset "**********" at bounding box center [655, 321] width 516 height 175
click at [566, 364] on fieldset "**********" at bounding box center [655, 321] width 516 height 175
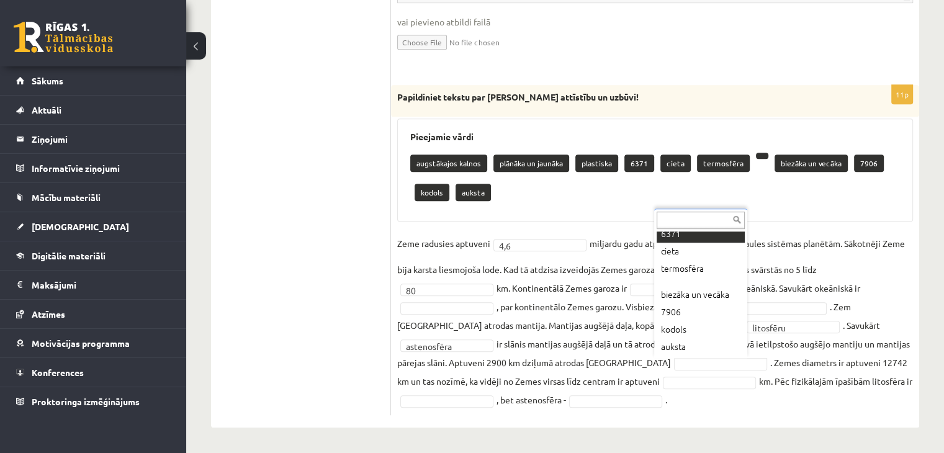
scroll to position [102, 0]
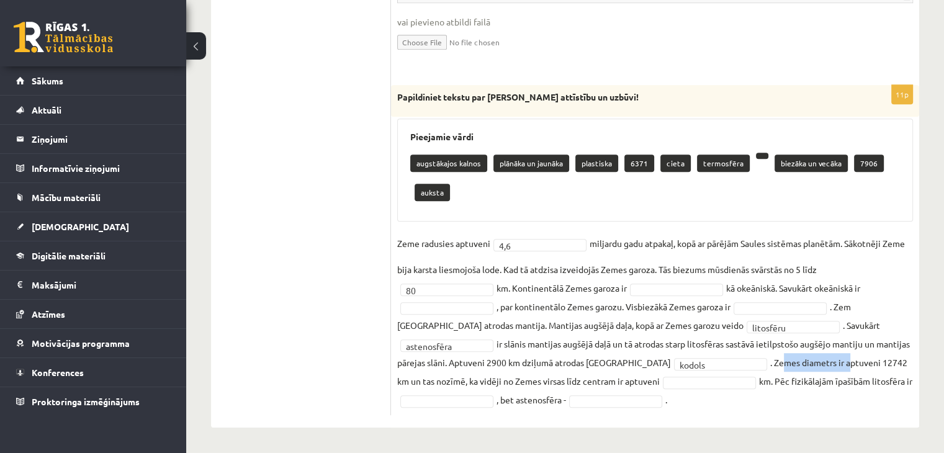
drag, startPoint x: 770, startPoint y: 360, endPoint x: 834, endPoint y: 359, distance: 63.9
click at [834, 359] on fieldset "**********" at bounding box center [655, 321] width 516 height 175
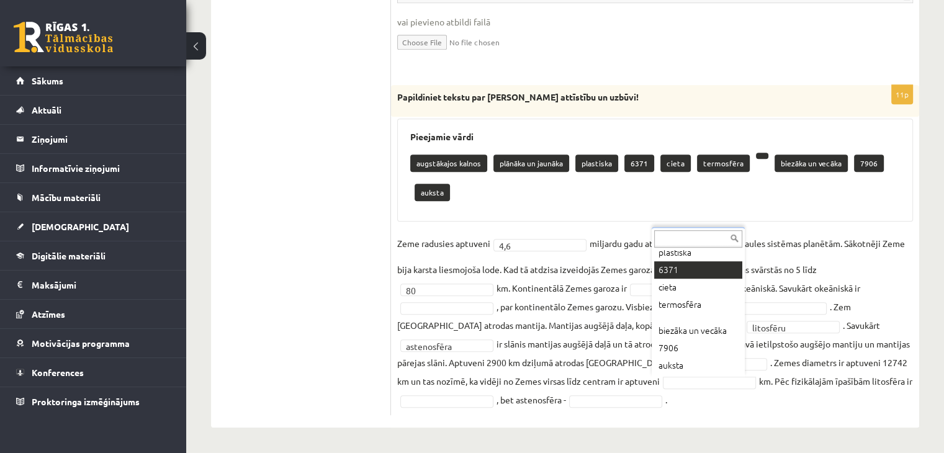
scroll to position [652, 0]
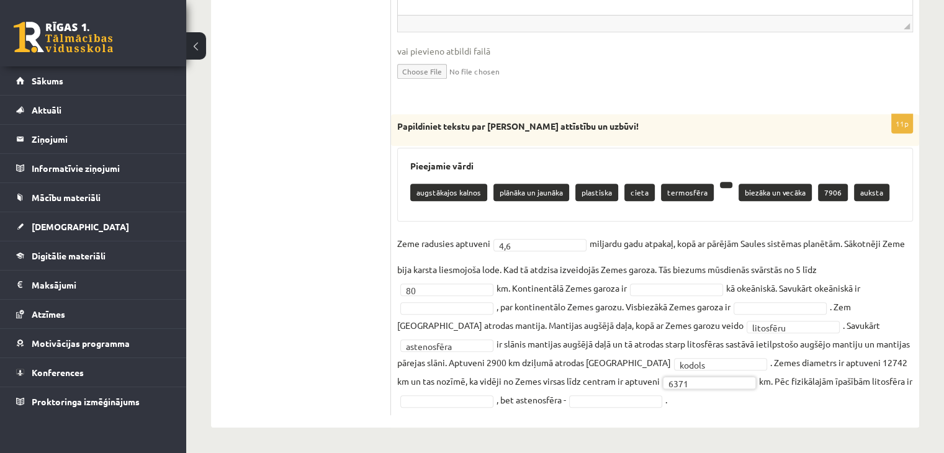
click at [697, 397] on fieldset "**********" at bounding box center [655, 321] width 516 height 175
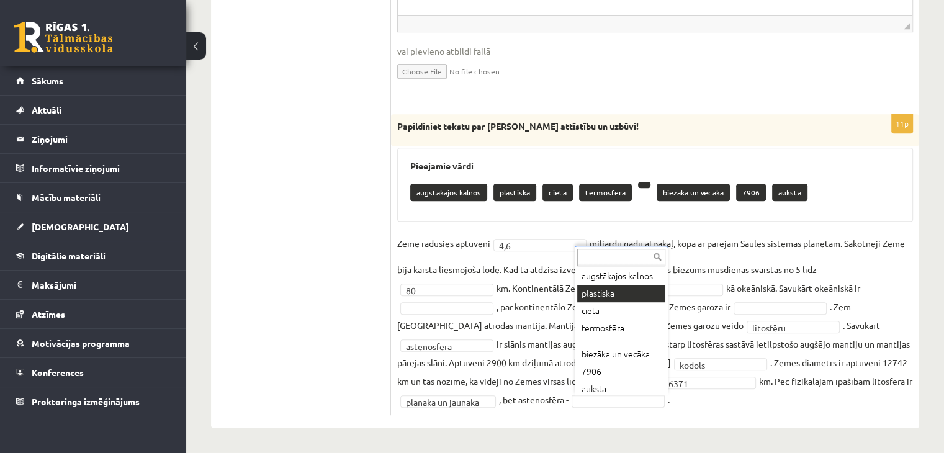
scroll to position [37, 0]
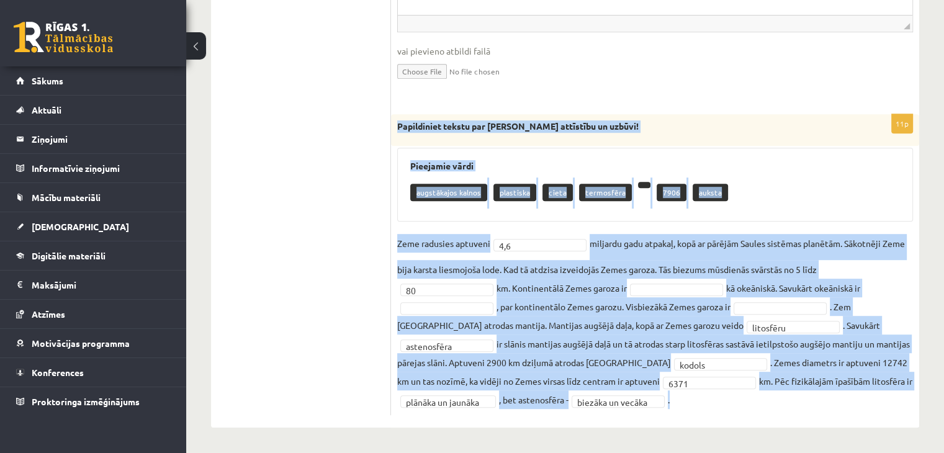
drag, startPoint x: 398, startPoint y: 120, endPoint x: 698, endPoint y: 402, distance: 412.4
click at [698, 402] on div "**********" at bounding box center [655, 264] width 528 height 301
copy div "Papildiniet tekstu par Zemes attīstību un uzbūvi! Pieejamie vārdi augstākajos k…"
click at [718, 304] on fieldset "**********" at bounding box center [655, 321] width 516 height 175
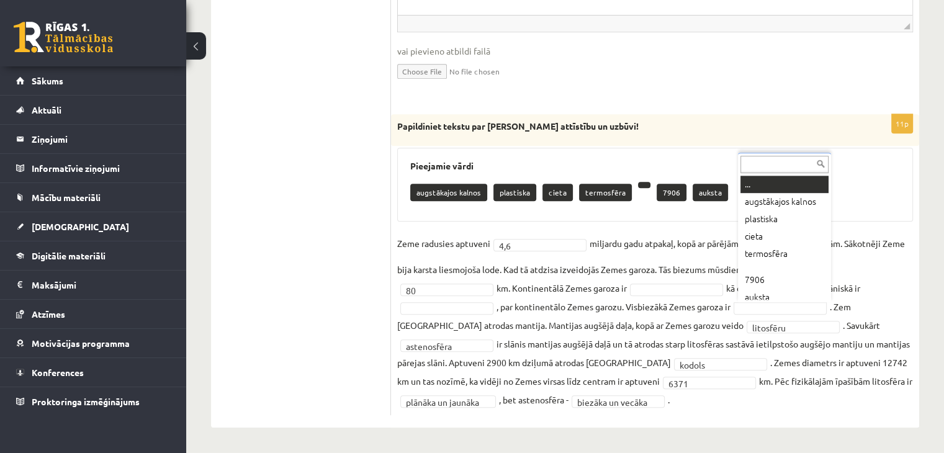
scroll to position [2, 0]
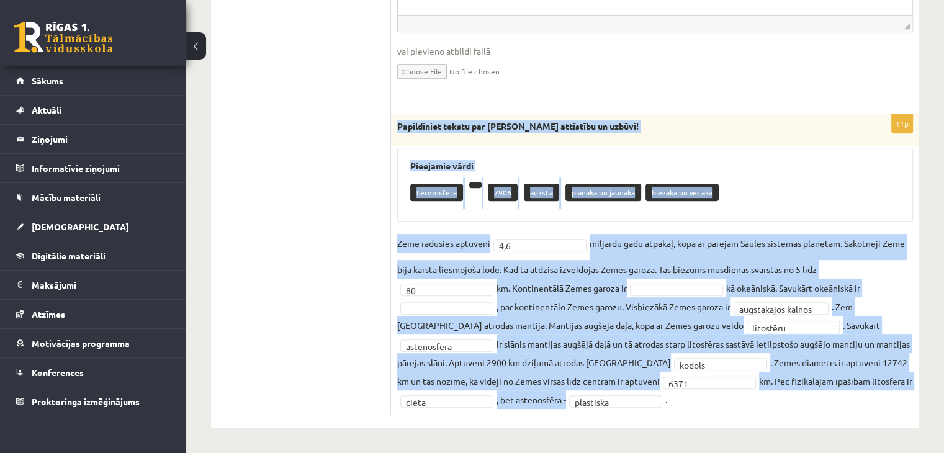
drag, startPoint x: 399, startPoint y: 120, endPoint x: 610, endPoint y: 408, distance: 357.1
click at [610, 408] on div "**********" at bounding box center [655, 264] width 528 height 301
copy div "Papildiniet tekstu par Zemes attīstību un uzbūvi! Pieejamie vārdi termosfēra 79…"
click at [684, 281] on fieldset "**********" at bounding box center [655, 321] width 516 height 175
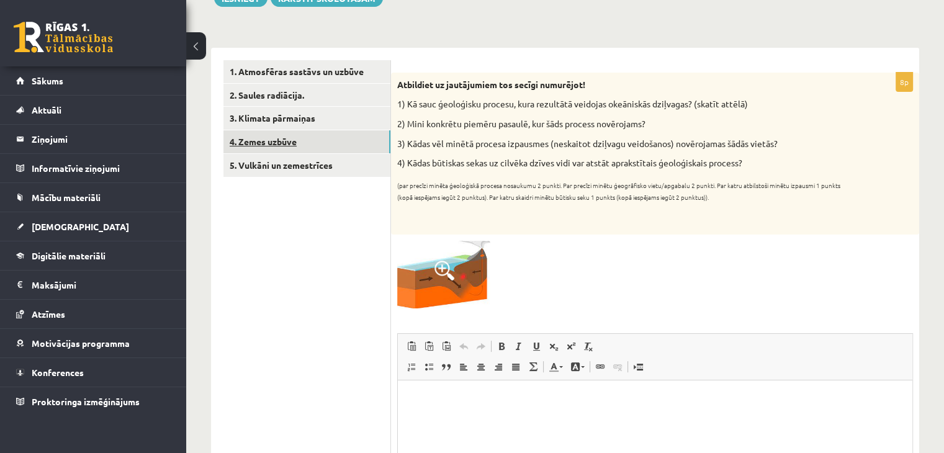
scroll to position [156, 0]
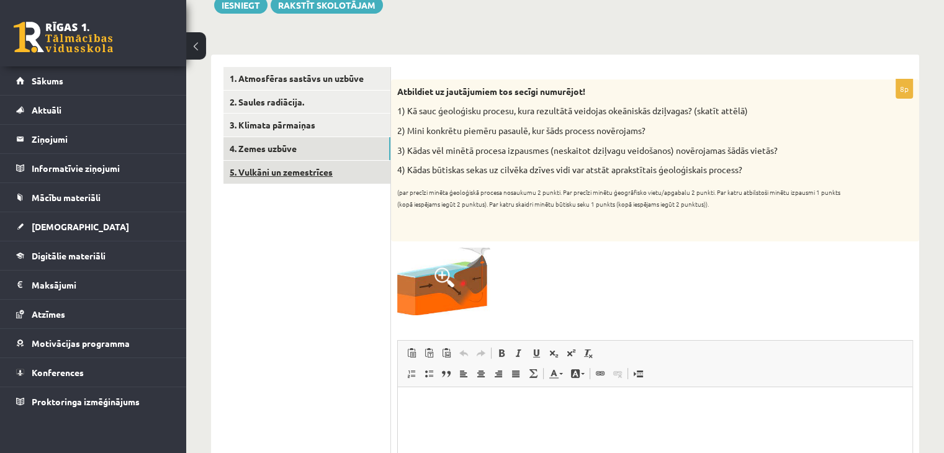
click at [296, 175] on link "5. Vulkāni un zemestrīces" at bounding box center [306, 172] width 167 height 23
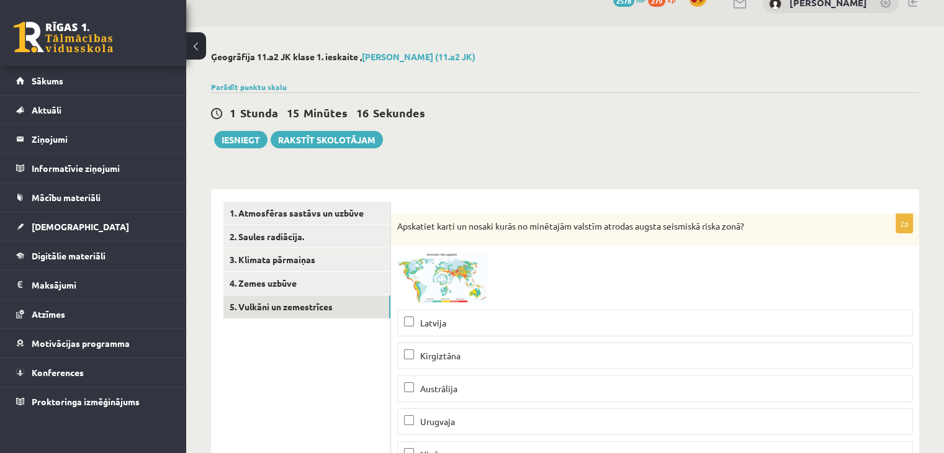
scroll to position [0, 0]
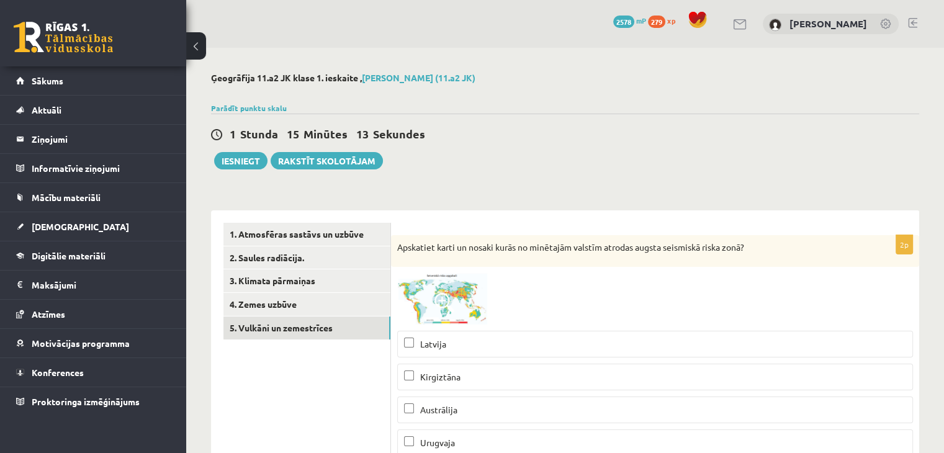
click at [443, 299] on span at bounding box center [445, 303] width 20 height 20
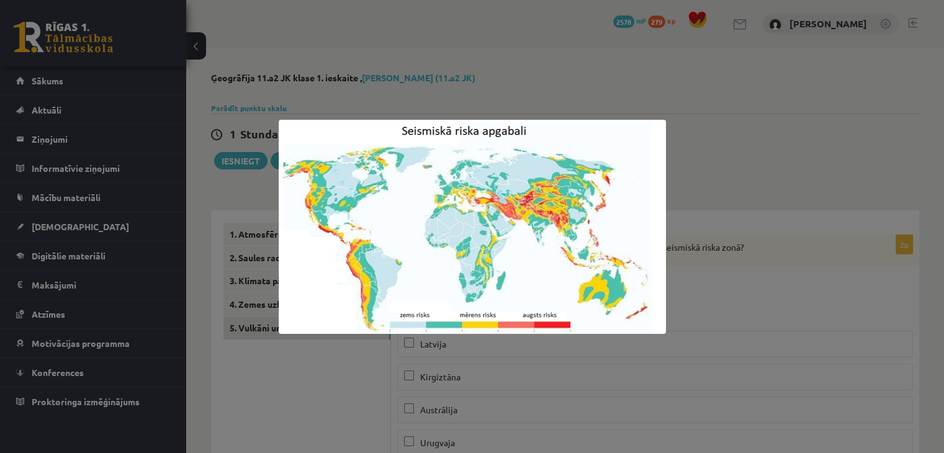
click at [710, 284] on div at bounding box center [472, 226] width 944 height 453
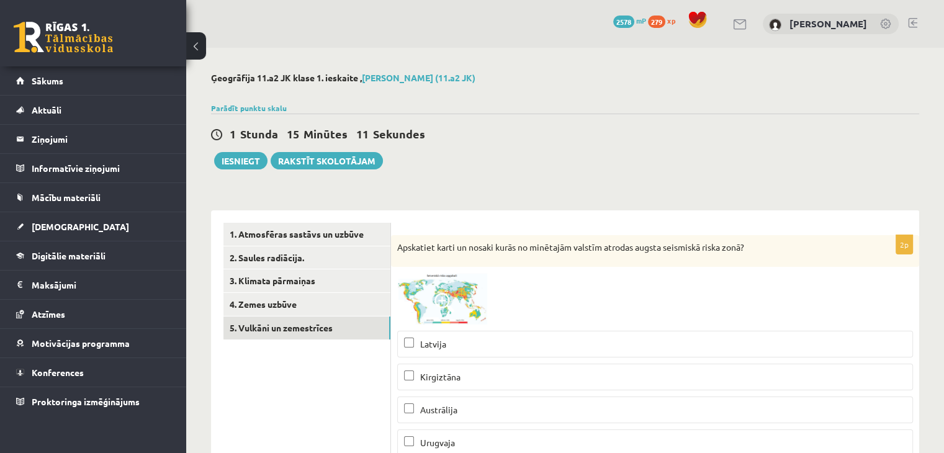
click at [452, 301] on span at bounding box center [445, 303] width 20 height 20
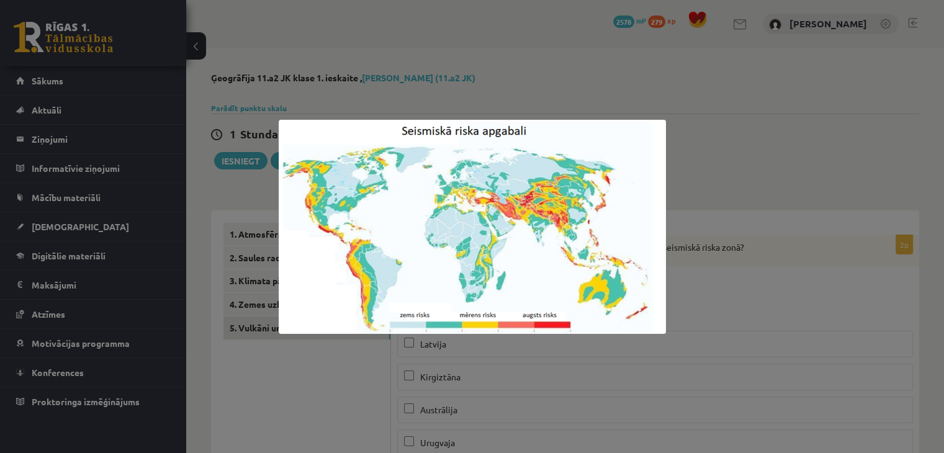
click at [702, 293] on div at bounding box center [472, 226] width 944 height 453
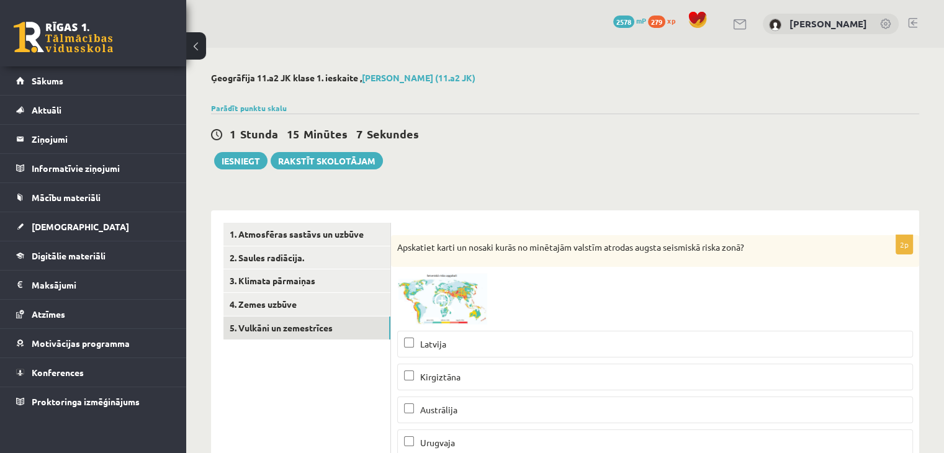
click at [476, 316] on img at bounding box center [443, 299] width 93 height 52
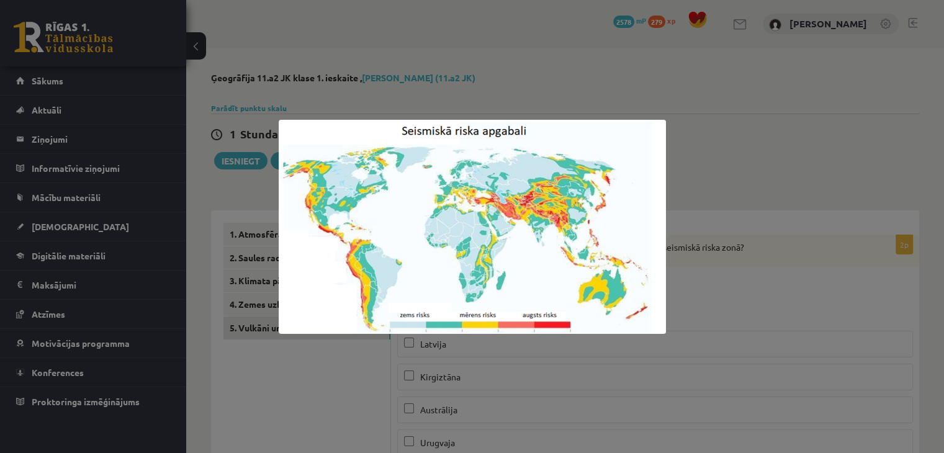
click at [684, 310] on div at bounding box center [472, 226] width 944 height 453
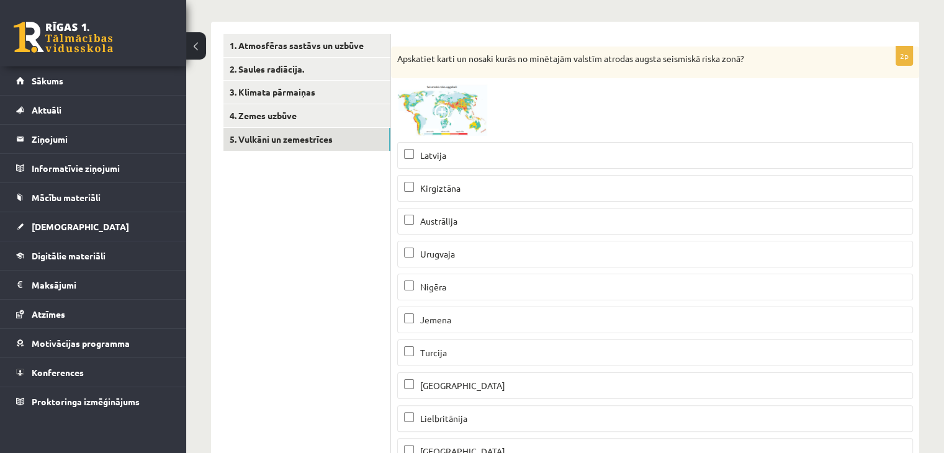
scroll to position [186, 0]
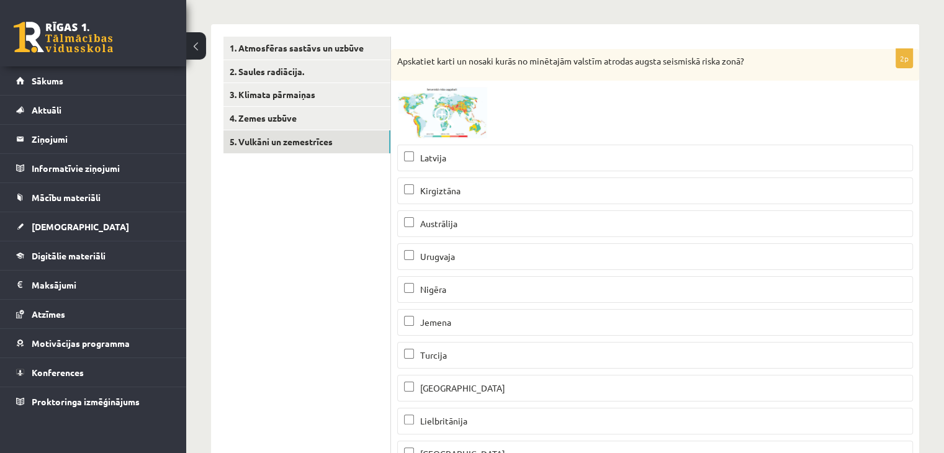
click at [446, 127] on img at bounding box center [443, 113] width 93 height 52
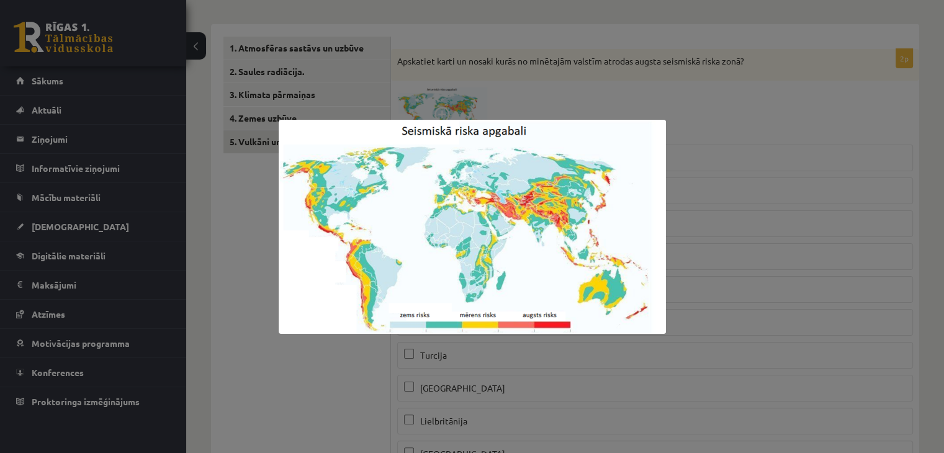
click at [740, 189] on div at bounding box center [472, 226] width 944 height 453
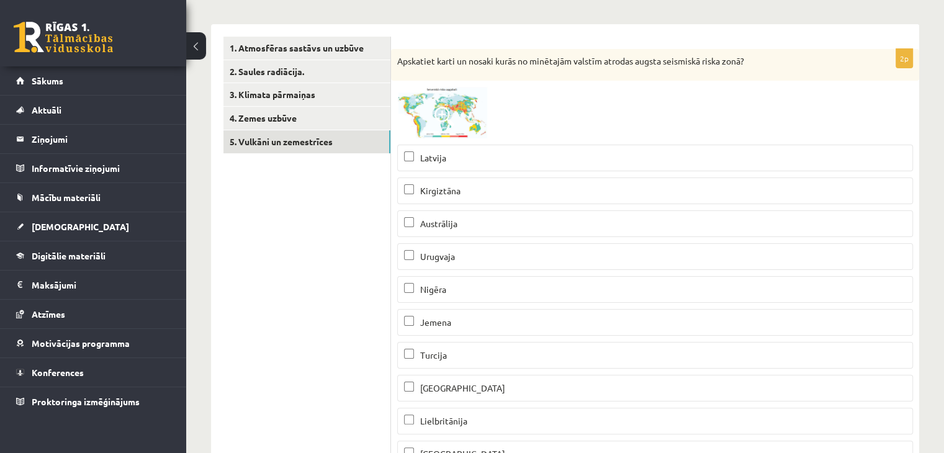
drag, startPoint x: 437, startPoint y: 379, endPoint x: 430, endPoint y: 284, distance: 95.3
click at [437, 379] on label "Peru" at bounding box center [655, 388] width 516 height 27
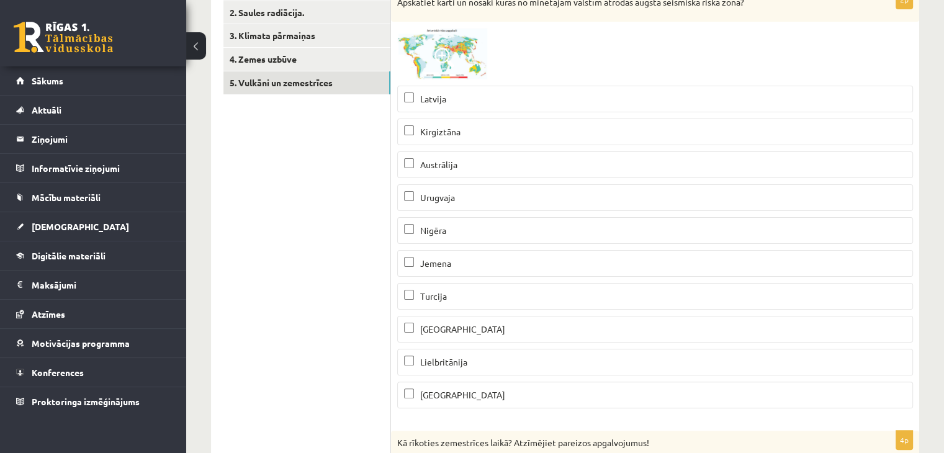
scroll to position [248, 0]
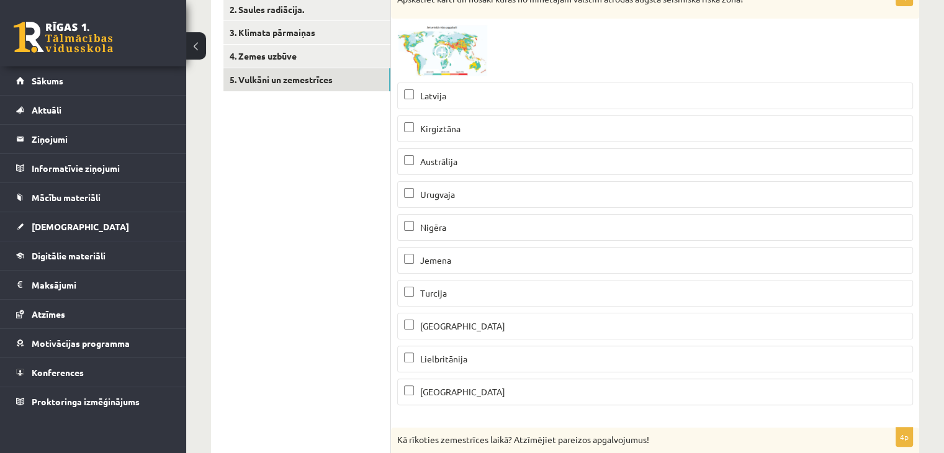
click at [464, 50] on img at bounding box center [443, 51] width 93 height 52
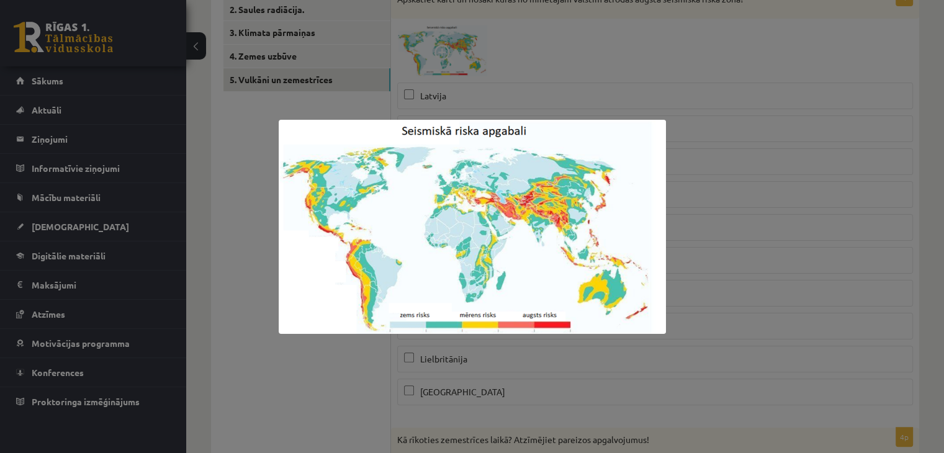
click at [272, 273] on div at bounding box center [472, 226] width 944 height 453
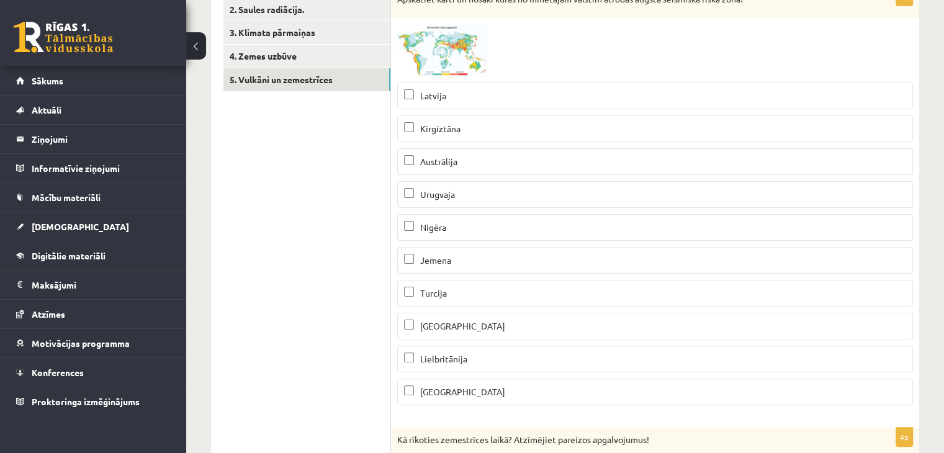
click at [427, 45] on img at bounding box center [443, 51] width 93 height 52
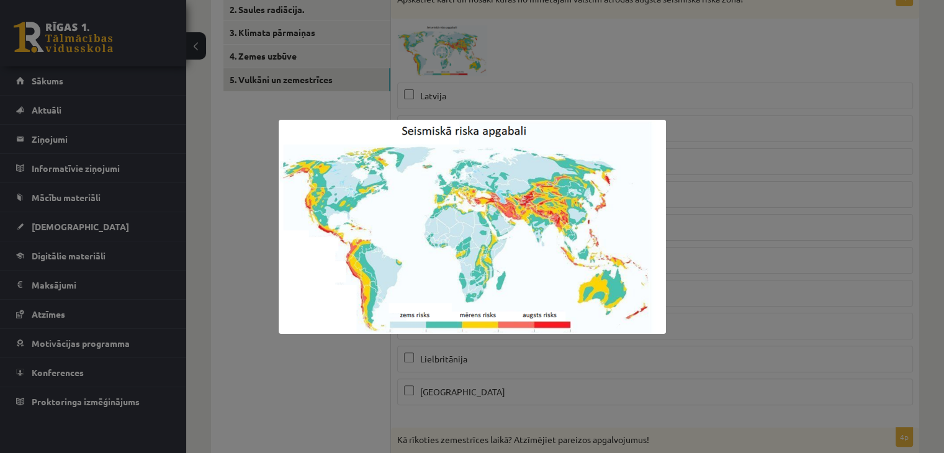
click at [224, 273] on div at bounding box center [472, 226] width 944 height 453
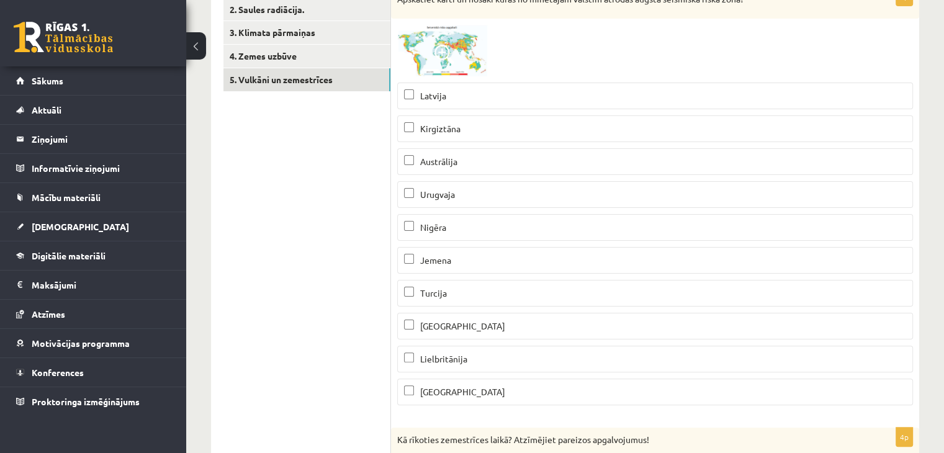
click at [426, 291] on span "Turcija" at bounding box center [433, 292] width 27 height 11
drag, startPoint x: 441, startPoint y: 47, endPoint x: 447, endPoint y: 53, distance: 8.4
click at [441, 47] on span at bounding box center [445, 55] width 20 height 20
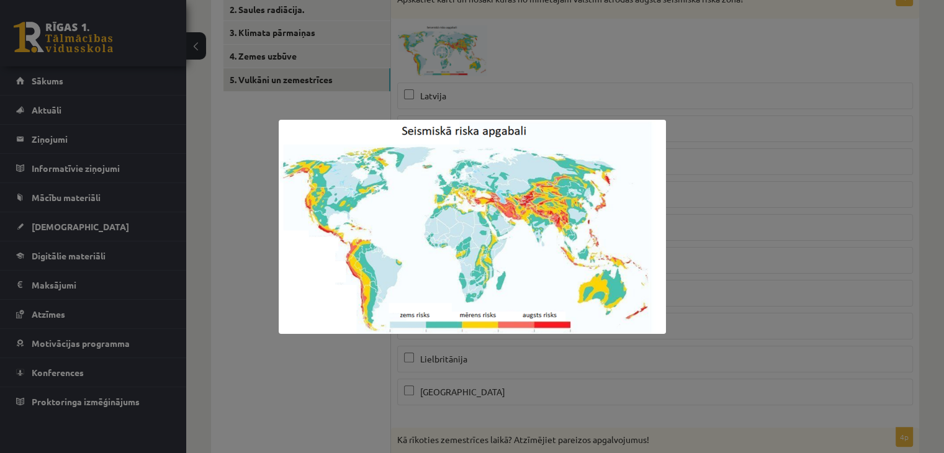
click at [292, 398] on div at bounding box center [472, 226] width 944 height 453
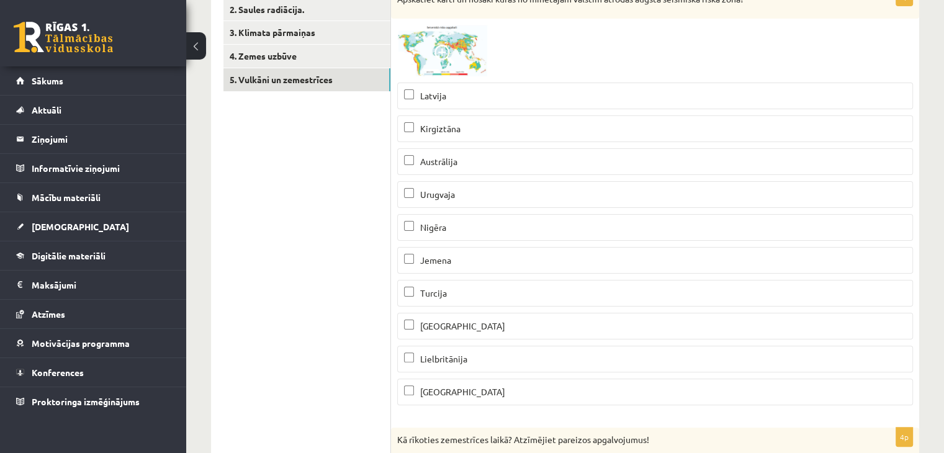
click at [424, 130] on span "Kirgiztāna" at bounding box center [440, 128] width 40 height 11
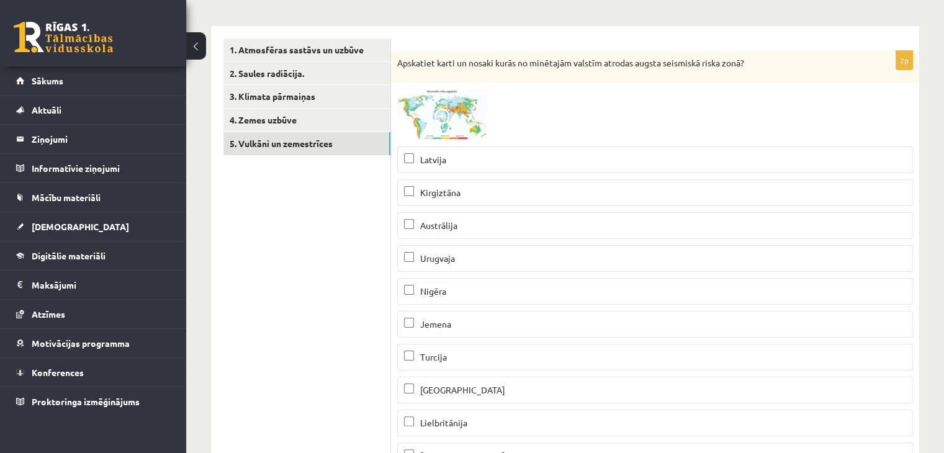
scroll to position [186, 0]
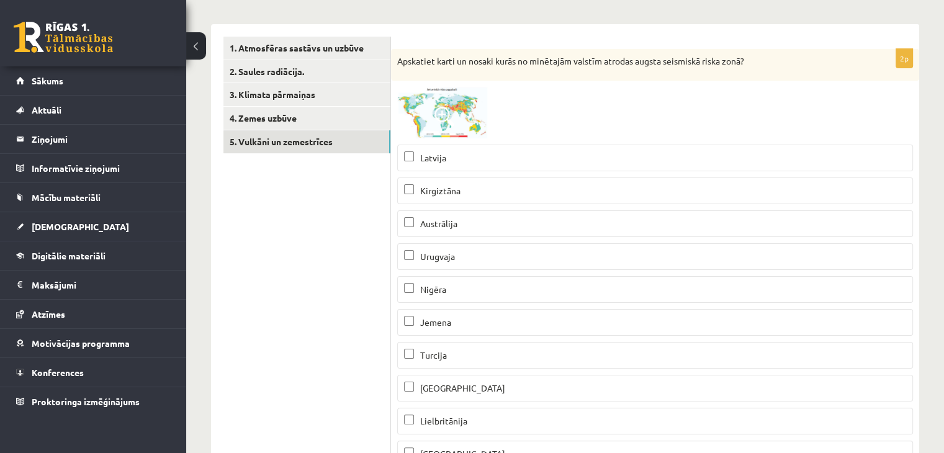
click at [425, 122] on img at bounding box center [443, 113] width 93 height 52
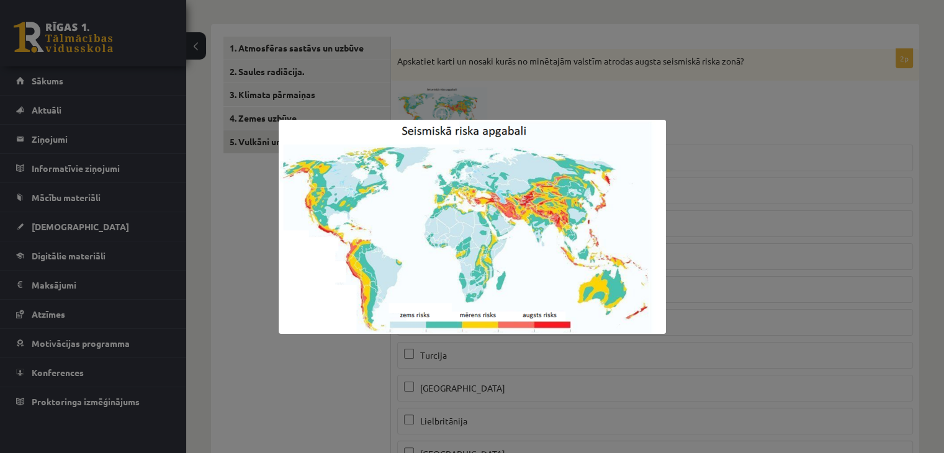
click at [688, 258] on div at bounding box center [472, 226] width 944 height 453
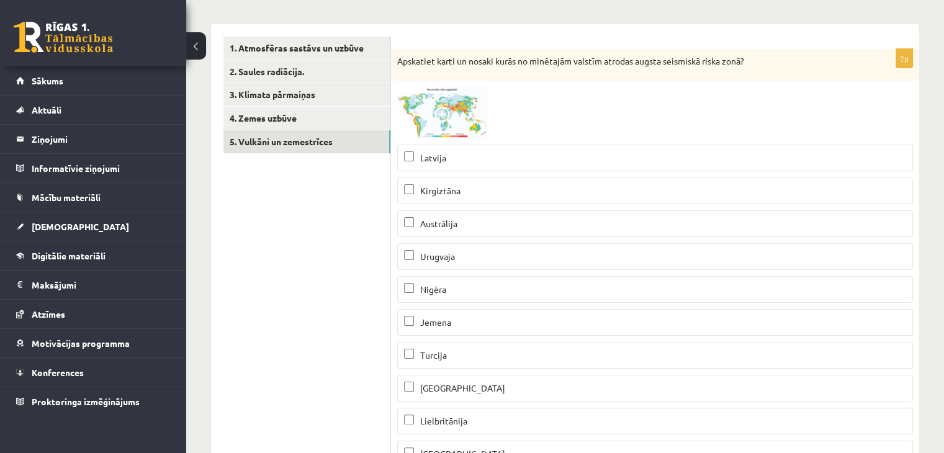
click at [445, 351] on span "Turcija" at bounding box center [433, 355] width 27 height 11
click at [429, 128] on img at bounding box center [443, 113] width 93 height 52
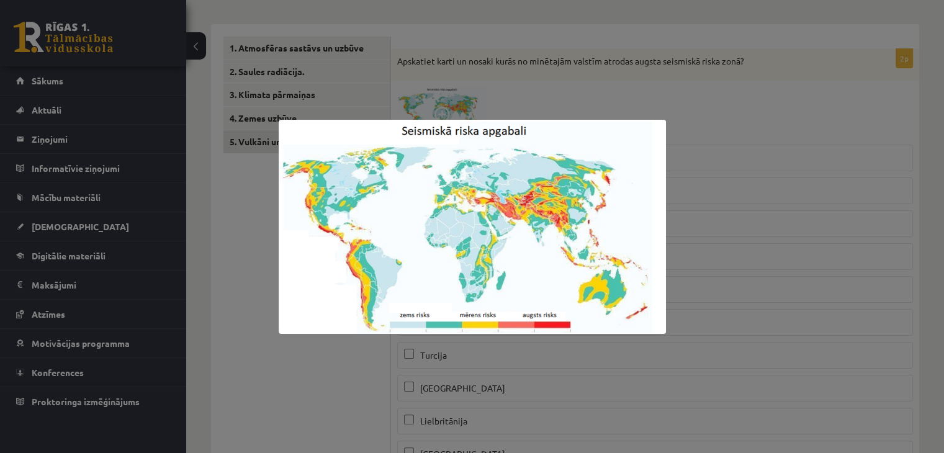
click at [669, 258] on div at bounding box center [472, 226] width 944 height 453
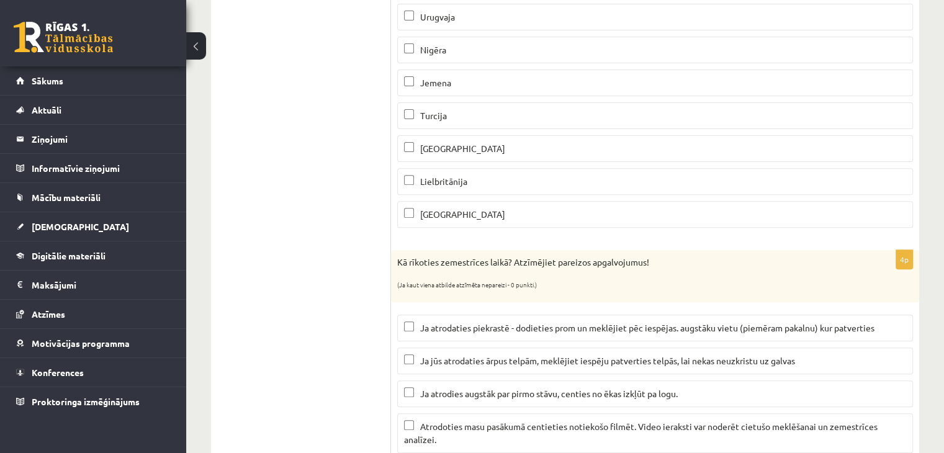
scroll to position [435, 0]
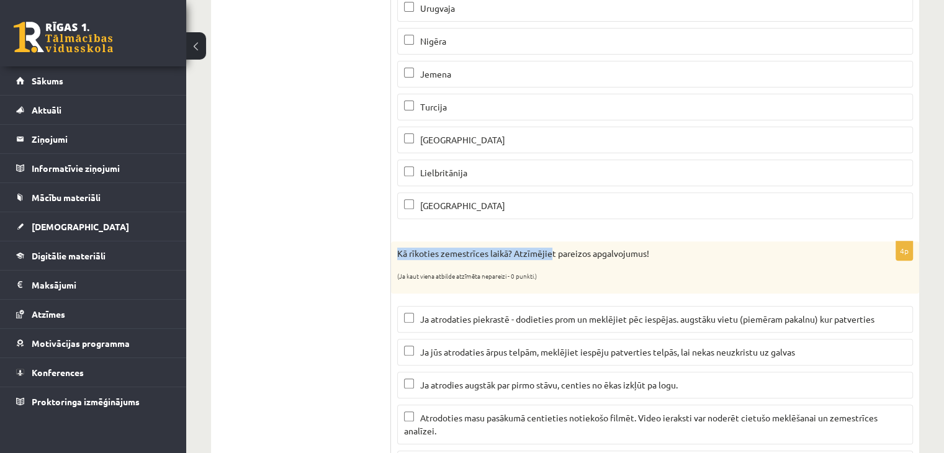
drag, startPoint x: 440, startPoint y: 255, endPoint x: 550, endPoint y: 251, distance: 109.9
click at [550, 251] on p "Kā rīkoties zemestrīces laikā? Atzīmējiet pareizos apgalvojumus!" at bounding box center [624, 254] width 454 height 12
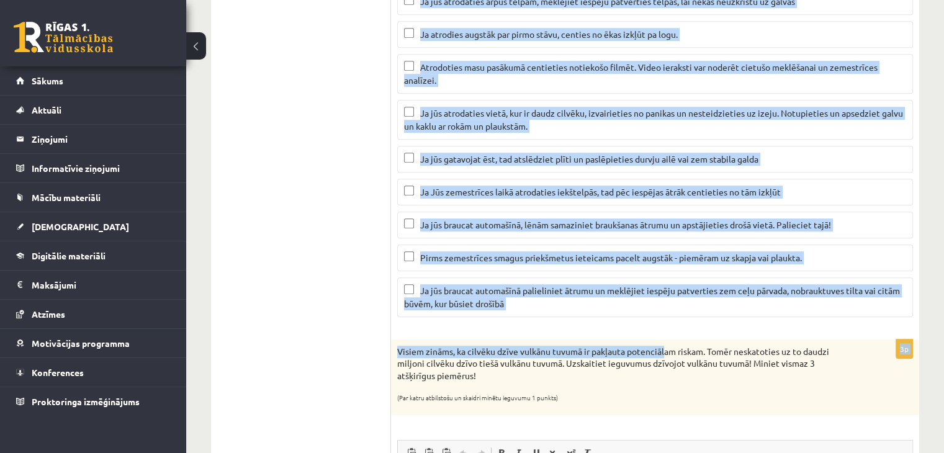
scroll to position [807, 0]
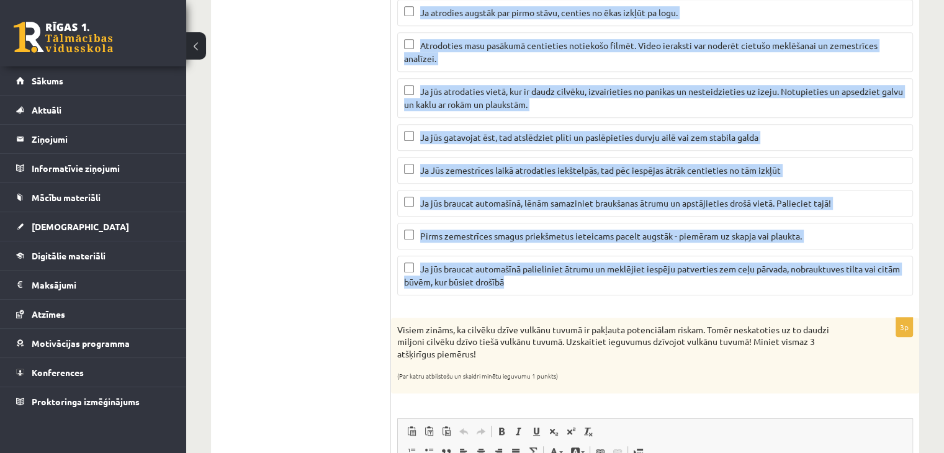
drag, startPoint x: 395, startPoint y: 66, endPoint x: 683, endPoint y: 278, distance: 357.1
click at [683, 278] on div "4p Kā rīkoties zemestrīces laikā? Atzīmējiet pareizos apgalvojumus! (Ja kaut vi…" at bounding box center [655, 87] width 528 height 436
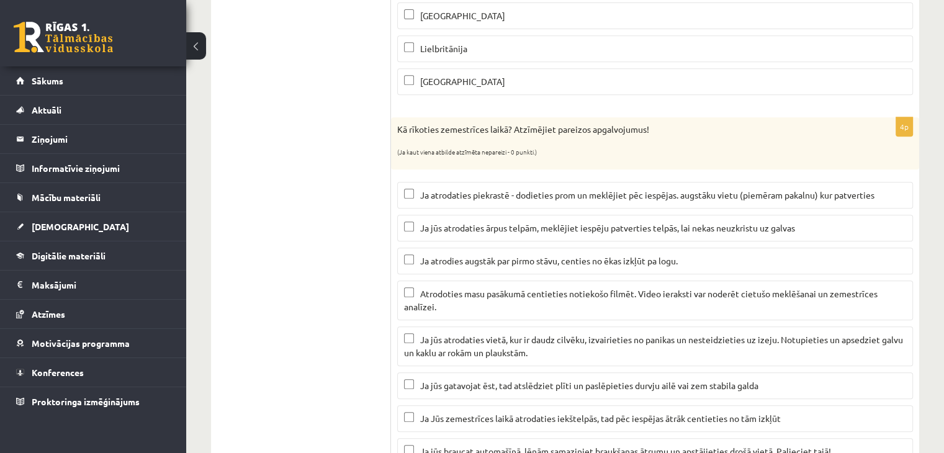
click at [327, 217] on ul "1. Atmosfēras sastāvs un uzbūve 2. Saules radiācija. 3. Klimata pārmaiņas 4. Ze…" at bounding box center [307, 454] width 168 height 1581
click at [418, 185] on label "Ja atrodaties piekrastē - dodieties prom un meklējiet pēc iespējas. augstāku vi…" at bounding box center [655, 195] width 516 height 27
click at [442, 232] on label "Ja jūs atrodaties ārpus telpām, meklējiet iespēju patverties telpās, lai nekas …" at bounding box center [655, 228] width 516 height 27
click at [417, 336] on p "Ja jūs atrodaties vietā, kur ir daudz cilvēku, izvairieties no panikas un neste…" at bounding box center [655, 346] width 502 height 26
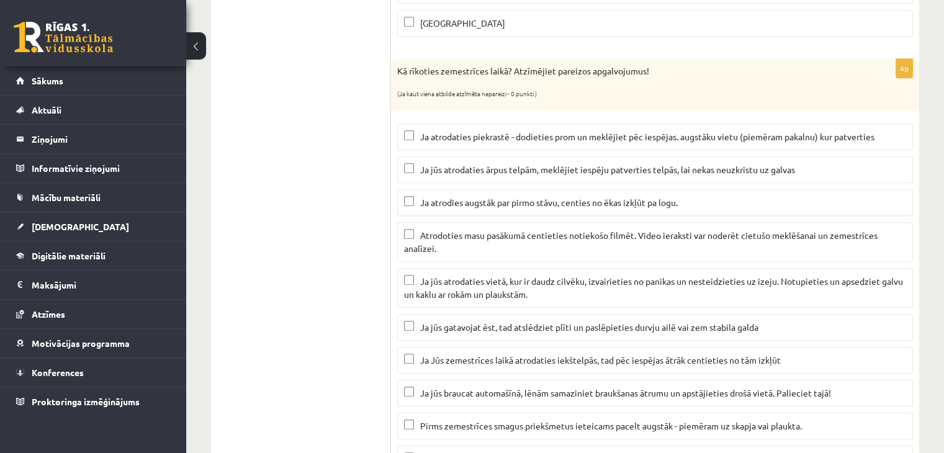
scroll to position [621, 0]
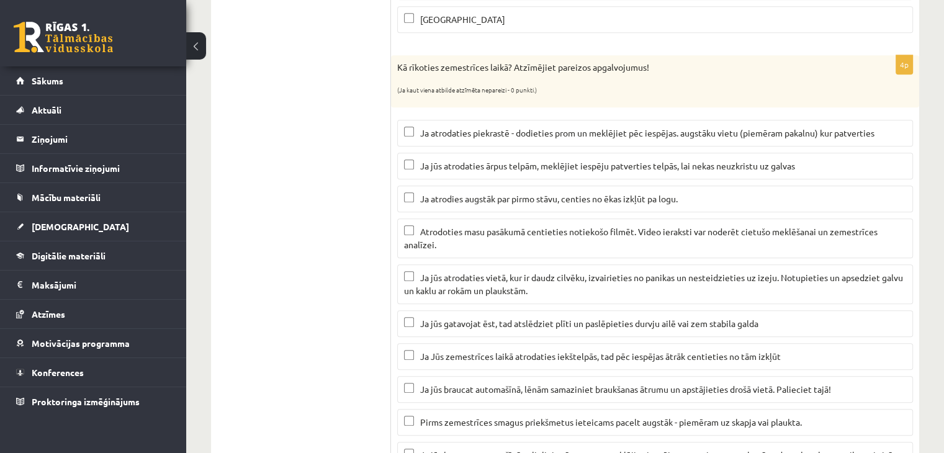
click at [490, 332] on label "Ja jūs gatavojat ēst, tad atslēdziet plīti un paslēpieties durvju ailē vai zem …" at bounding box center [655, 323] width 516 height 27
click at [435, 390] on p "Ja jūs braucat automašīnā, lēnām samaziniet braukšanas ātrumu un apstājieties d…" at bounding box center [655, 389] width 502 height 13
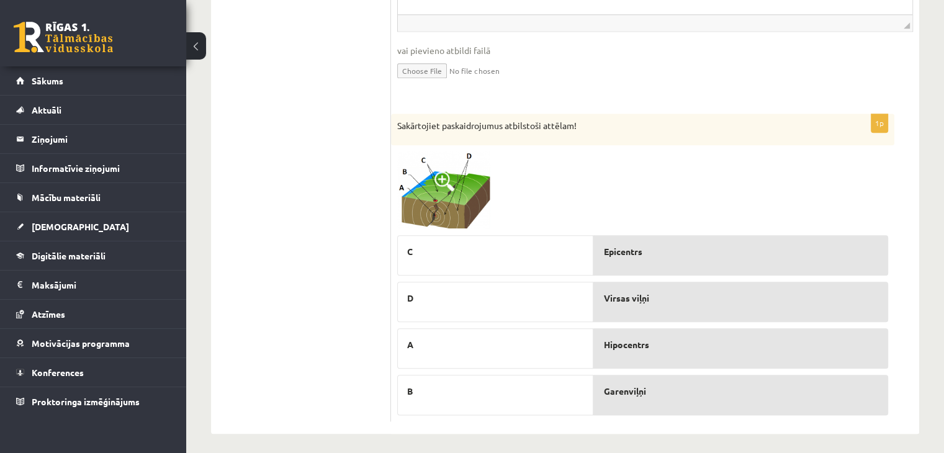
scroll to position [1383, 0]
click at [464, 209] on img at bounding box center [443, 190] width 93 height 78
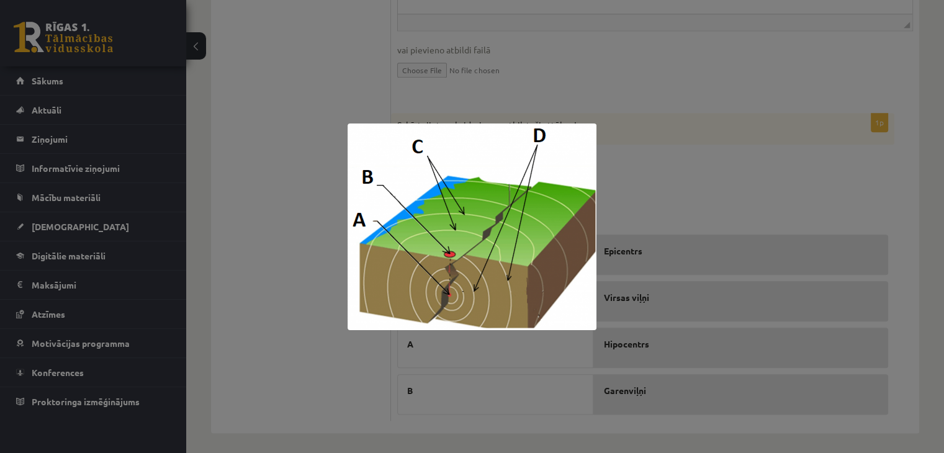
click at [280, 281] on div at bounding box center [472, 226] width 944 height 453
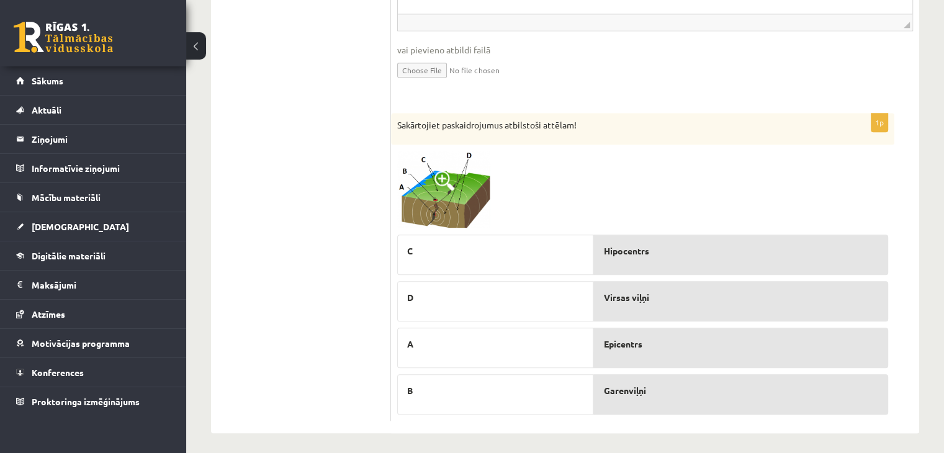
click at [454, 209] on img at bounding box center [443, 190] width 93 height 78
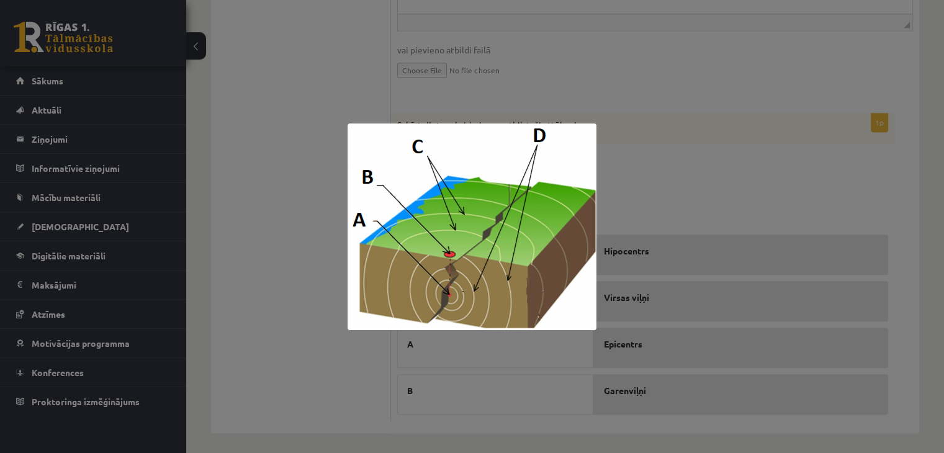
click at [281, 263] on div at bounding box center [472, 226] width 944 height 453
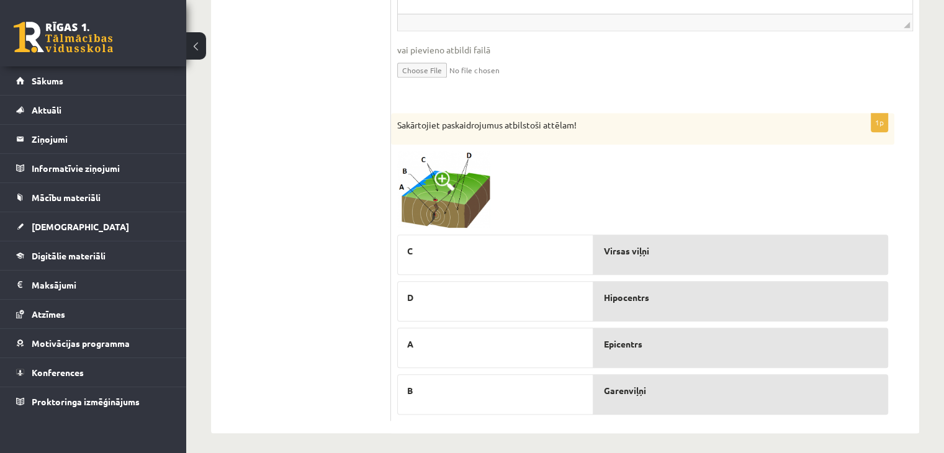
click at [463, 204] on img at bounding box center [443, 190] width 93 height 78
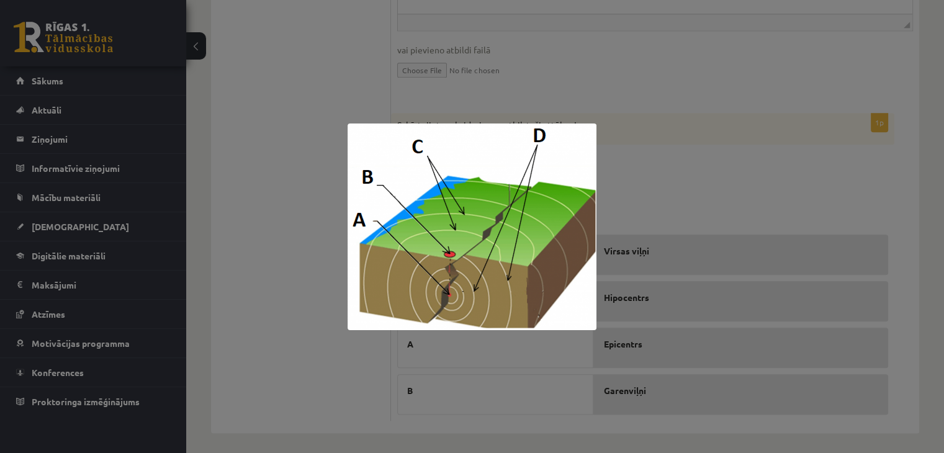
click at [320, 261] on div at bounding box center [472, 226] width 944 height 453
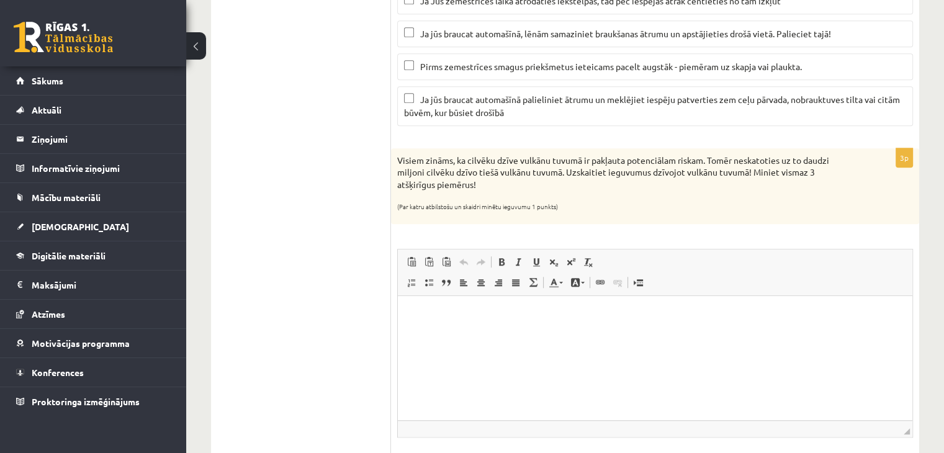
scroll to position [1135, 0]
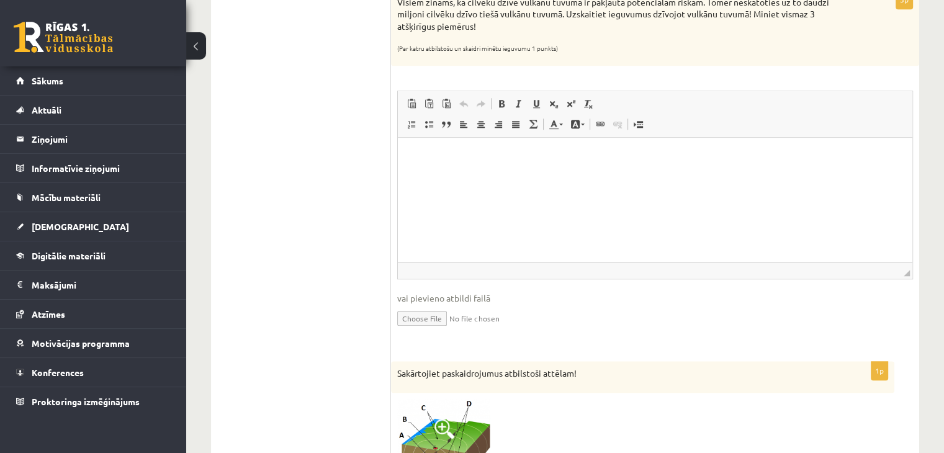
click at [451, 148] on html at bounding box center [655, 156] width 515 height 38
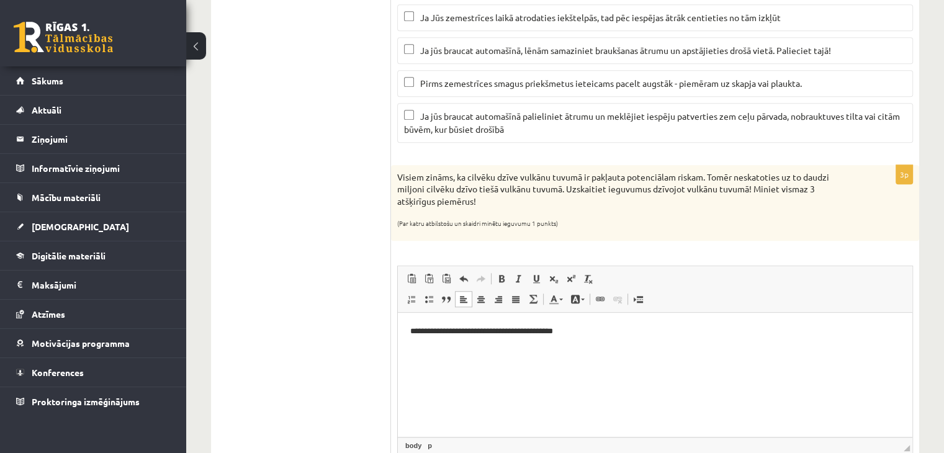
scroll to position [949, 0]
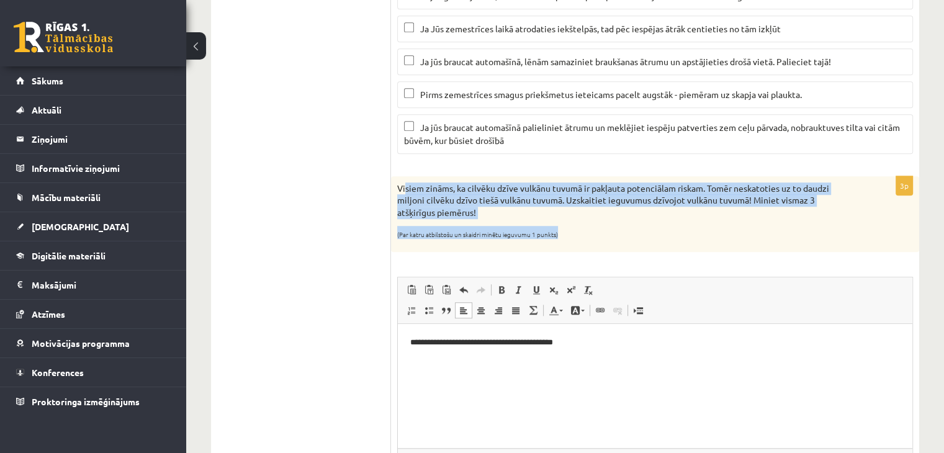
drag, startPoint x: 409, startPoint y: 183, endPoint x: 566, endPoint y: 223, distance: 162.3
click at [566, 223] on div "Visiem zināms, ka cilvēku dzīve vulkānu tuvumā ir pakļauta potenciālam riskam. …" at bounding box center [655, 214] width 528 height 76
click at [566, 219] on div "Visiem zināms, ka cilvēku dzīve vulkānu tuvumā ir pakļauta potenciālam riskam. …" at bounding box center [655, 214] width 528 height 76
drag, startPoint x: 544, startPoint y: 211, endPoint x: 393, endPoint y: 182, distance: 153.7
click at [393, 182] on div "Visiem zināms, ka cilvēku dzīve vulkānu tuvumā ir pakļauta potenciālam riskam. …" at bounding box center [655, 214] width 528 height 76
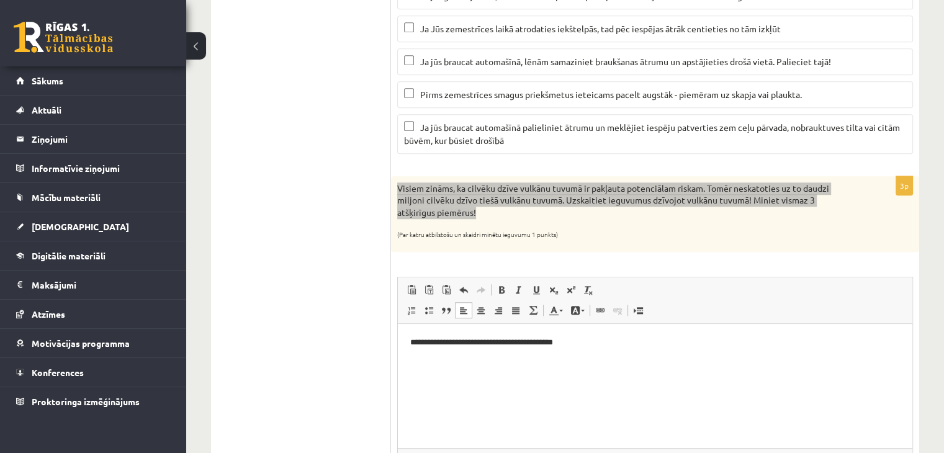
click at [562, 345] on p "**********" at bounding box center [655, 342] width 490 height 13
click at [582, 345] on p "**********" at bounding box center [655, 342] width 490 height 13
click at [467, 378] on p "**" at bounding box center [655, 383] width 490 height 13
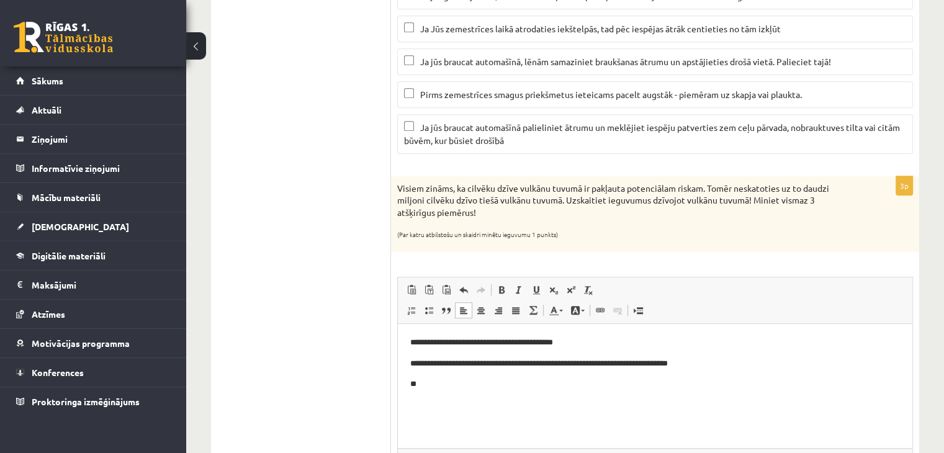
click at [297, 365] on ul "1. Atmosfēras sastāvs un uzbūve 2. Saules radiācija. 3. Klimata pārmaiņas 4. Ze…" at bounding box center [307, 64] width 168 height 1581
click at [423, 381] on p "**" at bounding box center [655, 383] width 490 height 13
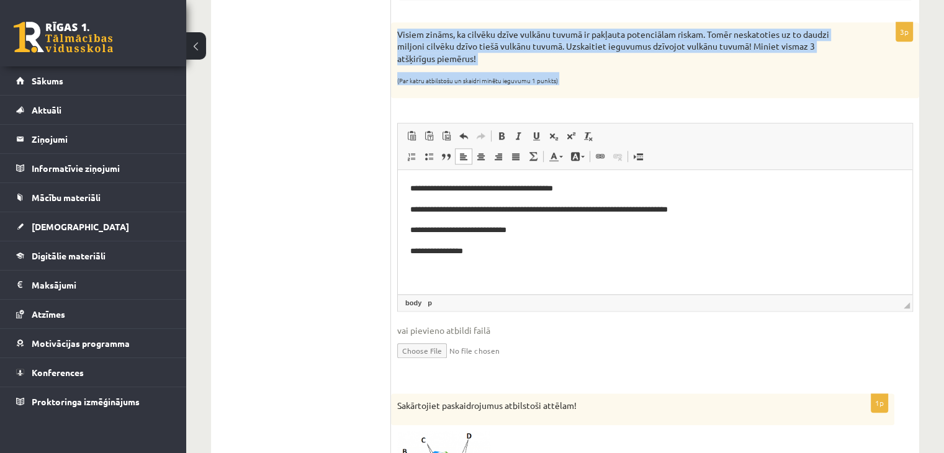
scroll to position [1073, 0]
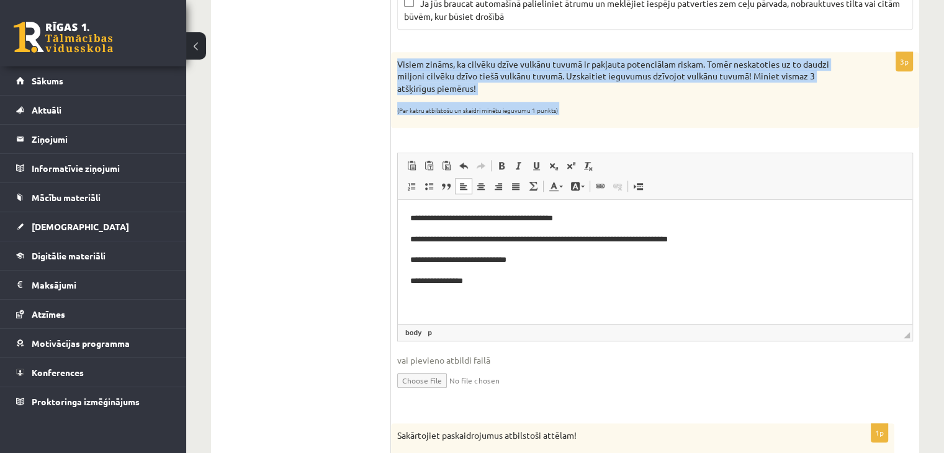
drag, startPoint x: 796, startPoint y: 383, endPoint x: 477, endPoint y: 275, distance: 336.3
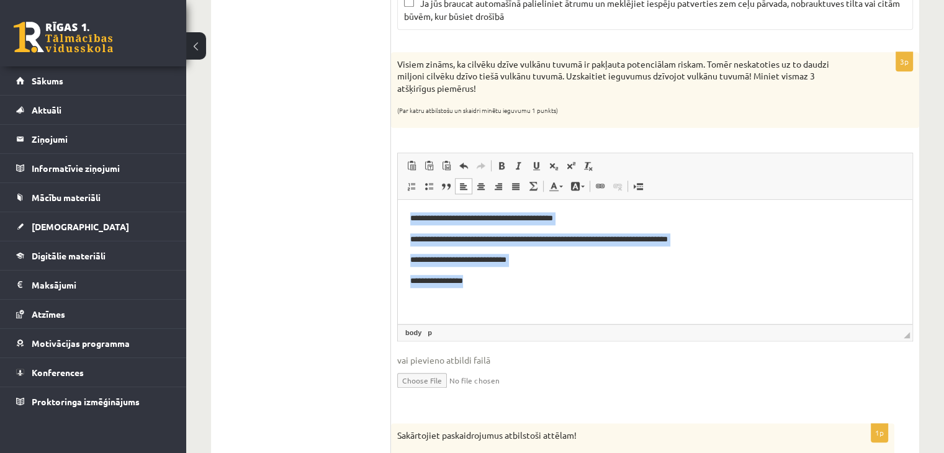
drag, startPoint x: 500, startPoint y: 294, endPoint x: 739, endPoint y: 403, distance: 262.6
click at [398, 208] on html "**********" at bounding box center [655, 249] width 515 height 101
click at [557, 263] on p "**********" at bounding box center [655, 259] width 490 height 13
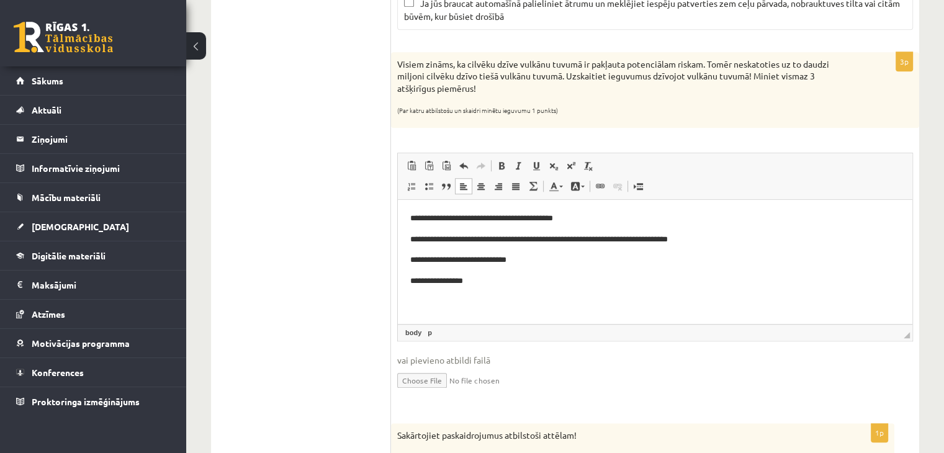
click at [717, 242] on p "**********" at bounding box center [655, 239] width 490 height 13
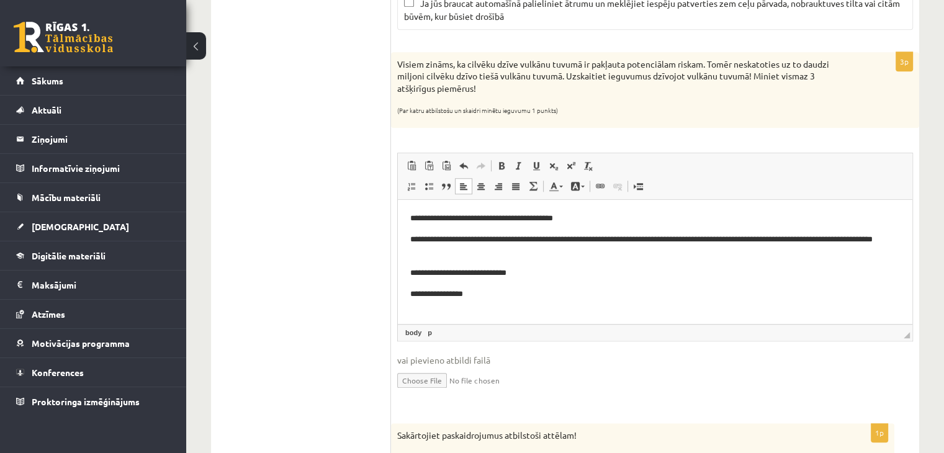
click at [457, 276] on p "**********" at bounding box center [655, 272] width 490 height 13
click at [474, 291] on p "**********" at bounding box center [655, 293] width 490 height 13
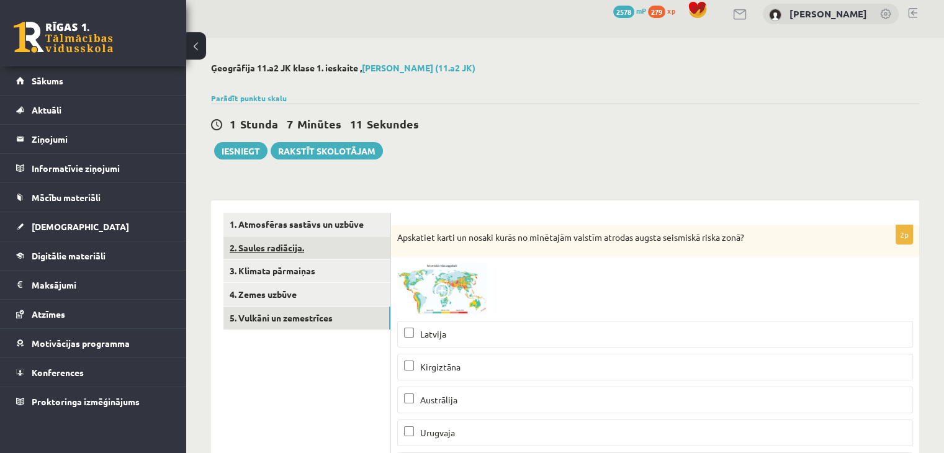
scroll to position [0, 0]
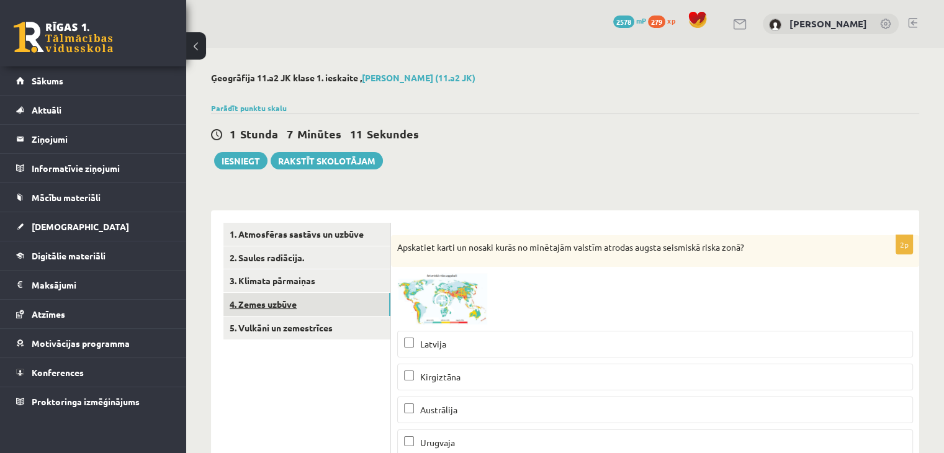
click at [246, 306] on link "4. Zemes uzbūve" at bounding box center [306, 304] width 167 height 23
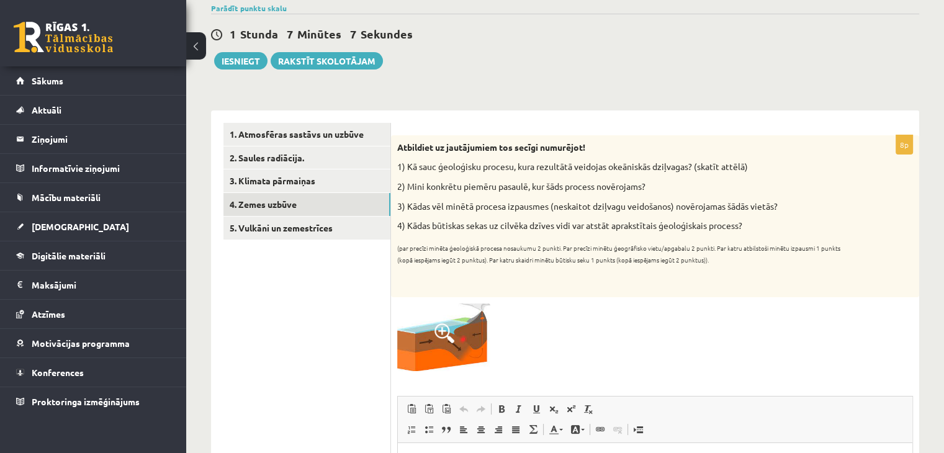
scroll to position [94, 0]
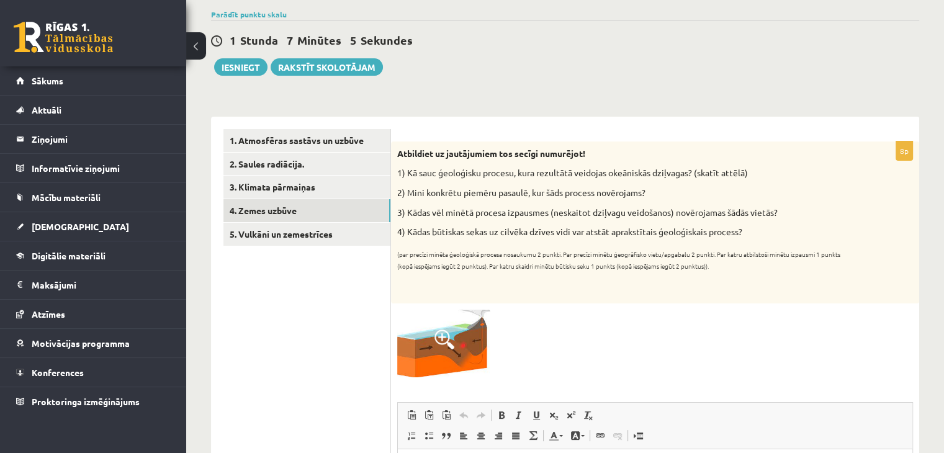
click at [318, 130] on link "1. Atmosfēras sastāvs un uzbūve" at bounding box center [306, 140] width 167 height 23
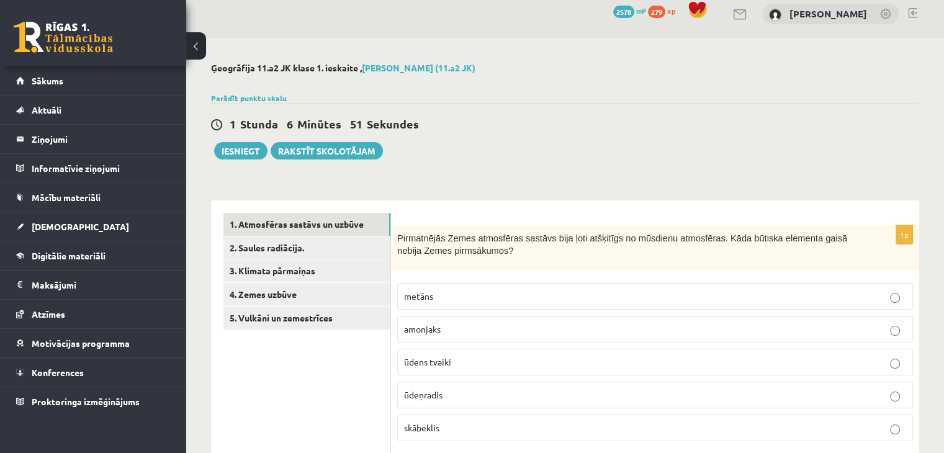
scroll to position [0, 0]
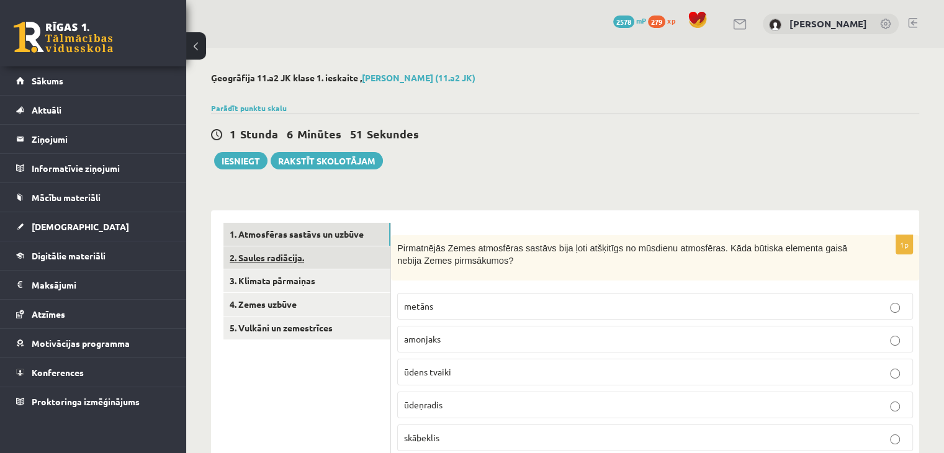
click at [343, 256] on link "2. Saules radiācija." at bounding box center [306, 257] width 167 height 23
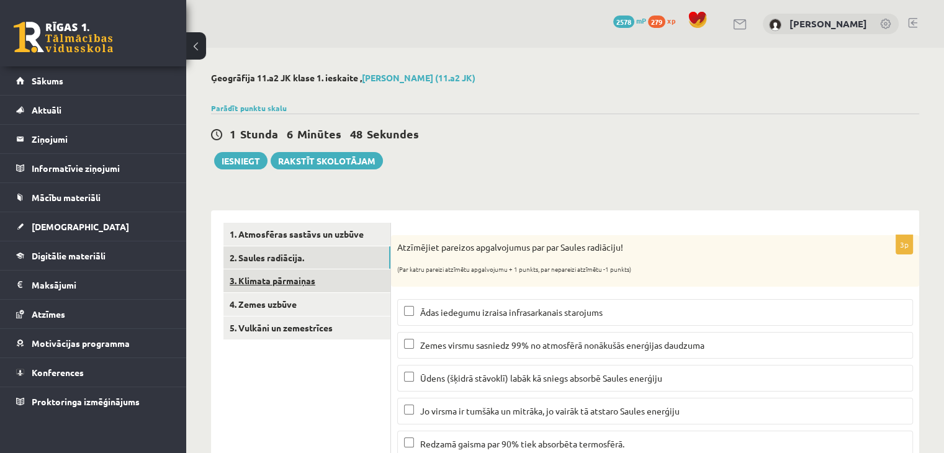
drag, startPoint x: 329, startPoint y: 280, endPoint x: 340, endPoint y: 281, distance: 11.2
click at [329, 281] on link "3. Klimata pārmaiņas" at bounding box center [306, 280] width 167 height 23
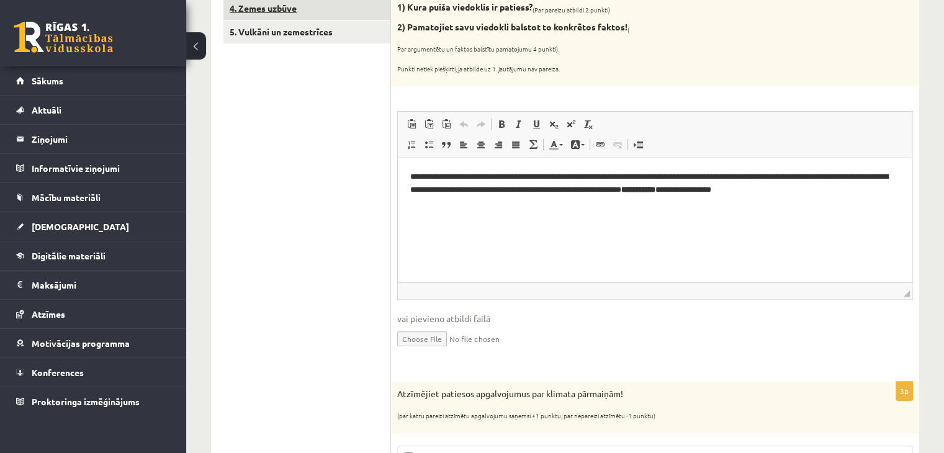
scroll to position [92, 0]
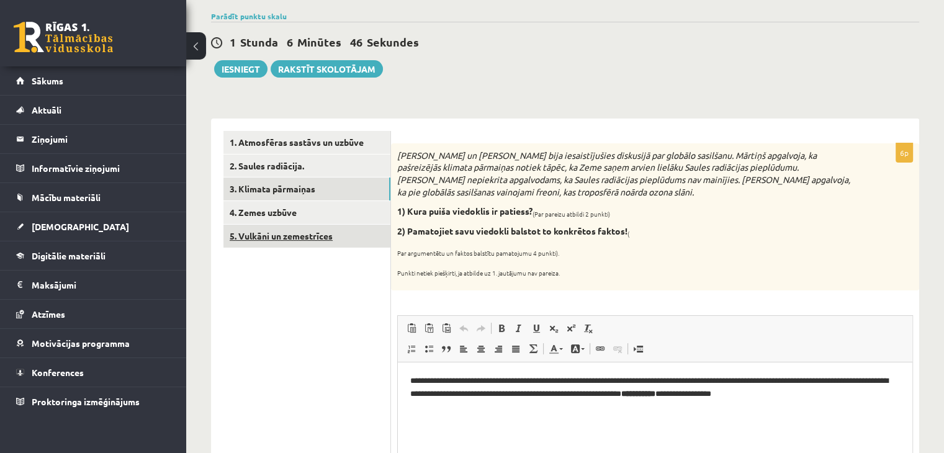
click at [323, 240] on link "5. Vulkāni un zemestrīces" at bounding box center [306, 236] width 167 height 23
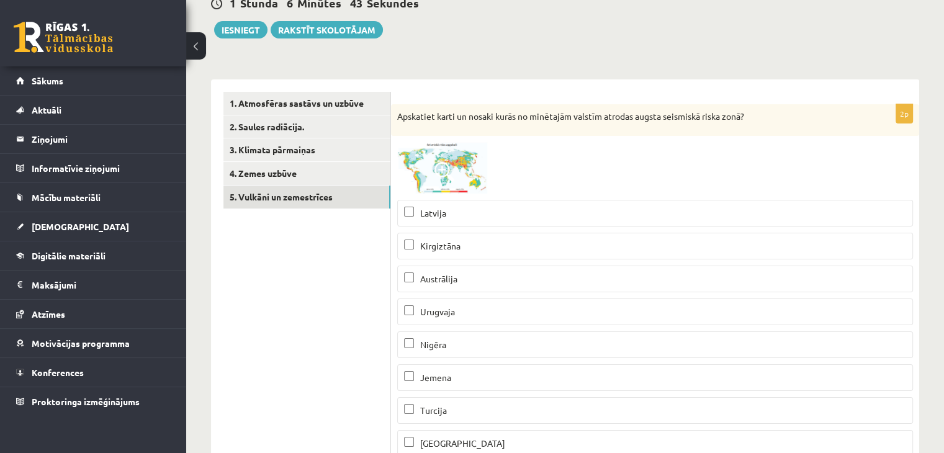
scroll to position [0, 0]
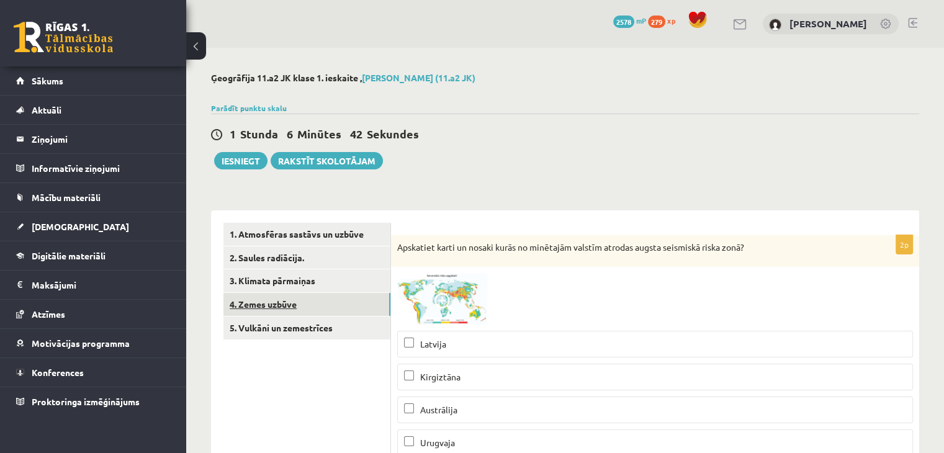
click at [240, 302] on link "4. Zemes uzbūve" at bounding box center [306, 304] width 167 height 23
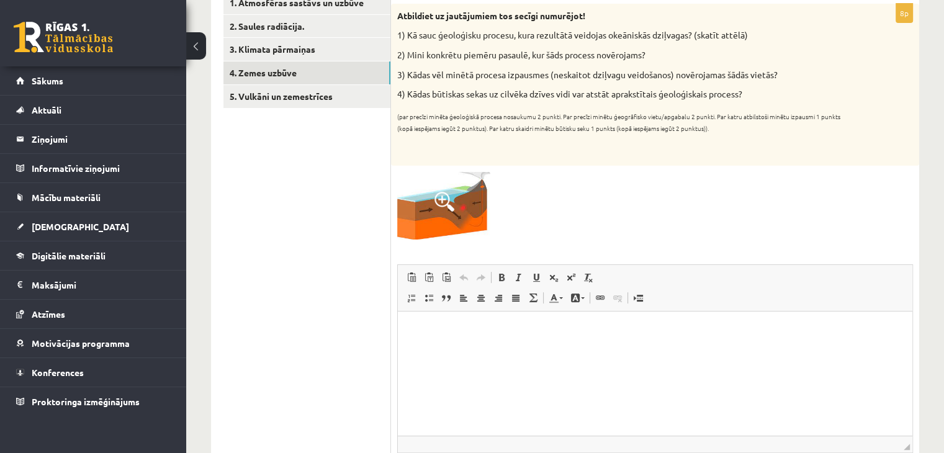
scroll to position [219, 0]
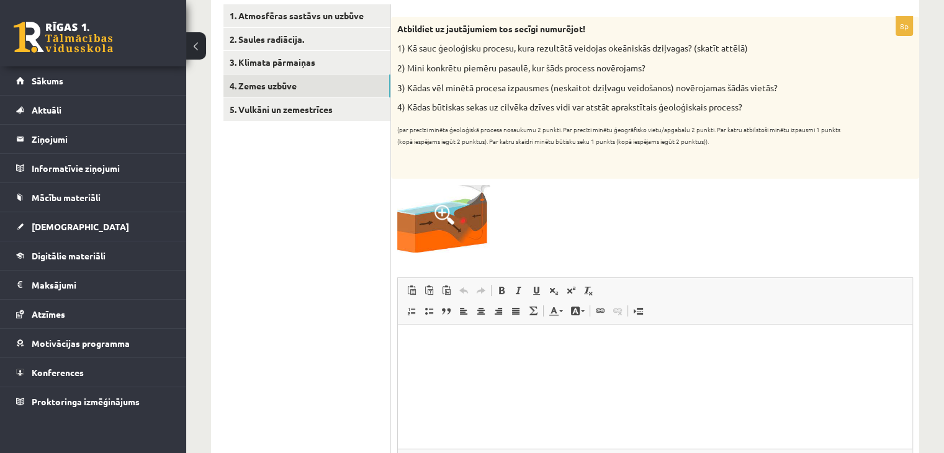
click at [433, 356] on html at bounding box center [655, 343] width 515 height 38
click at [427, 204] on img at bounding box center [443, 219] width 93 height 68
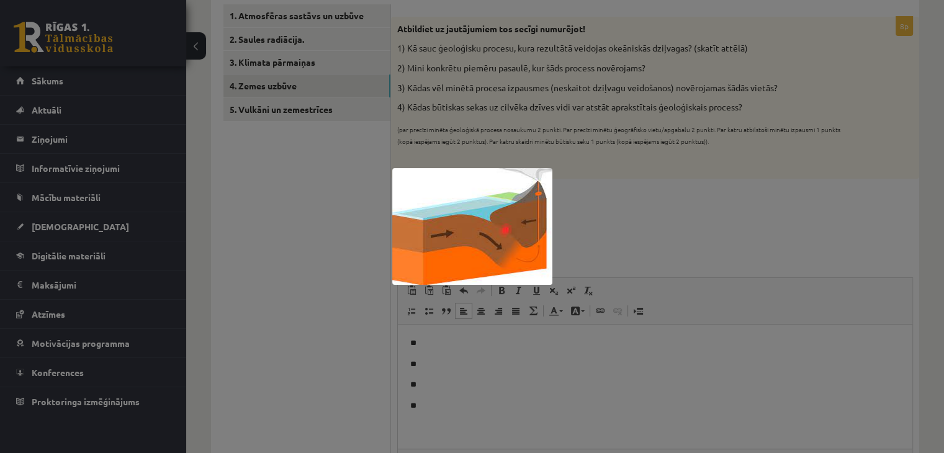
click at [246, 289] on div at bounding box center [472, 226] width 944 height 453
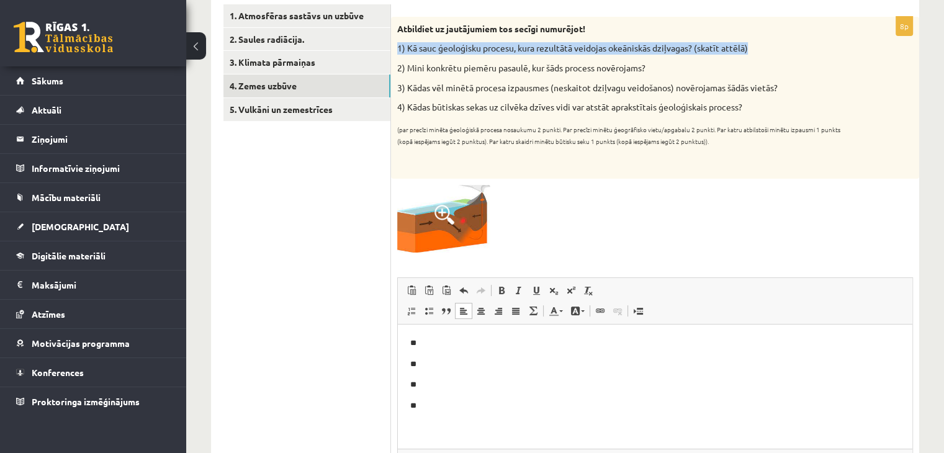
drag, startPoint x: 757, startPoint y: 42, endPoint x: 397, endPoint y: 52, distance: 360.2
click at [397, 52] on p "1) Kā sauc ģeoloģisku procesu, kura rezultātā veidojas okeāniskās dziļvagas? (s…" at bounding box center [624, 48] width 454 height 12
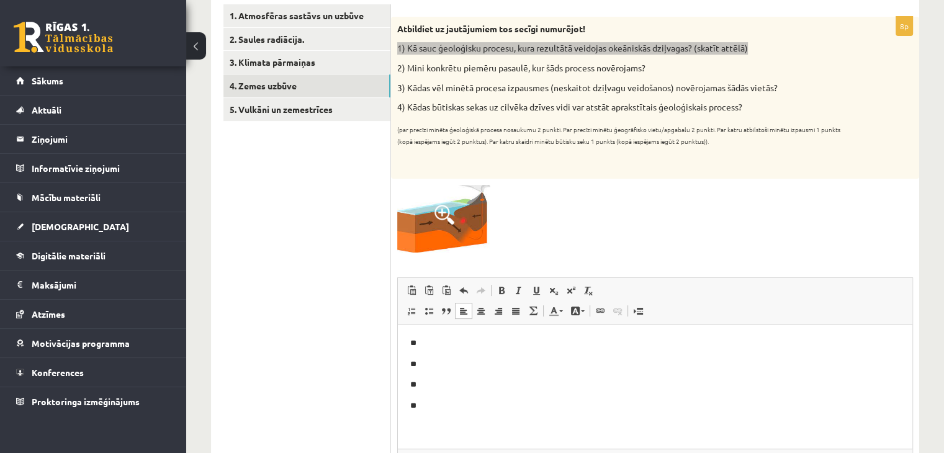
click at [451, 347] on p "**" at bounding box center [655, 342] width 490 height 13
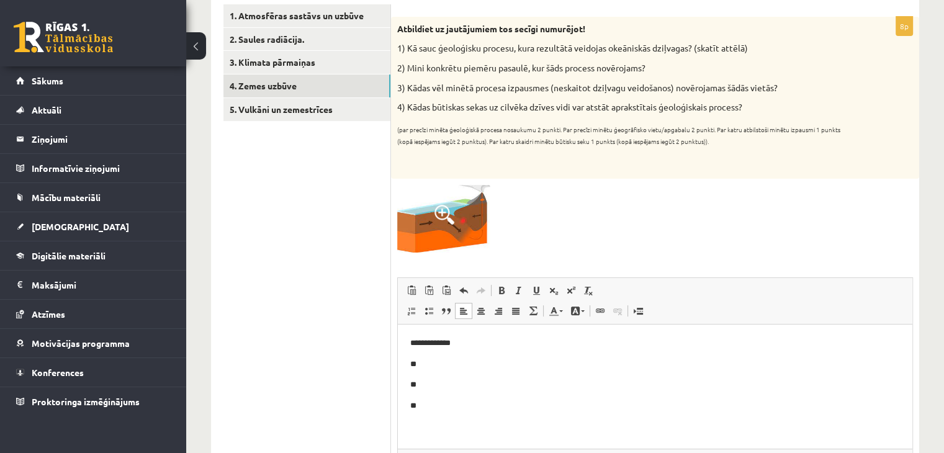
click at [298, 281] on ul "1. Atmosfēras sastāvs un uzbūve 2. Saules radiācija. 3. Klimata pārmaiņas 4. Ze…" at bounding box center [307, 426] width 168 height 845
click at [475, 344] on p "**********" at bounding box center [655, 342] width 490 height 13
click at [214, 174] on div "1. Atmosfēras sastāvs un uzbūve 2. Saules radiācija. 3. Klimata pārmaiņas 4. Ze…" at bounding box center [301, 427] width 180 height 870
click at [330, 217] on ul "1. Atmosfēras sastāvs un uzbūve 2. Saules radiācija. 3. Klimata pārmaiņas 4. Ze…" at bounding box center [307, 426] width 168 height 845
click at [446, 214] on span at bounding box center [445, 215] width 20 height 20
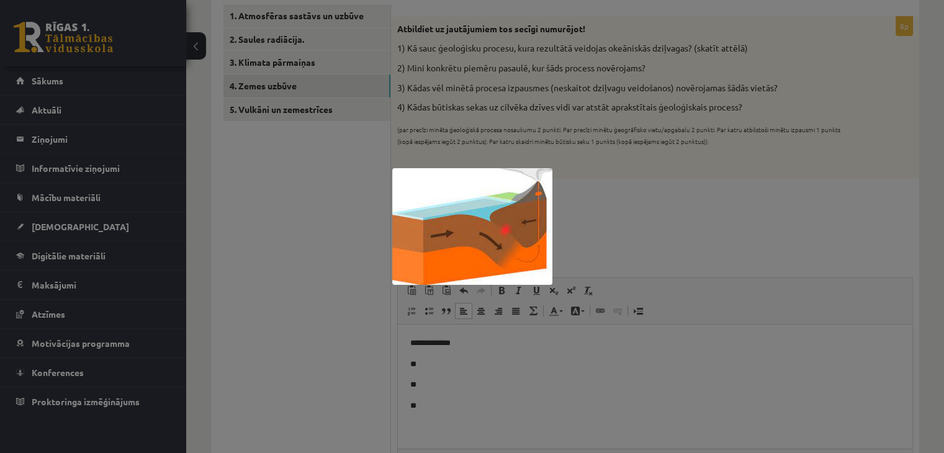
click at [569, 82] on div at bounding box center [472, 226] width 944 height 453
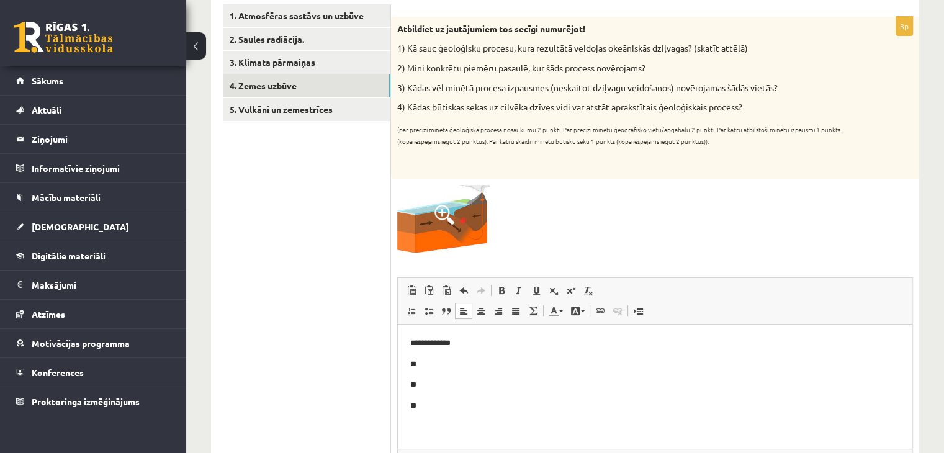
drag, startPoint x: 397, startPoint y: 21, endPoint x: 756, endPoint y: 105, distance: 367.9
click at [756, 105] on div "Atbildiet uz jautājumiem tos secīgi numurējot! 1) Kā sauc ģeoloģisku procesu, k…" at bounding box center [655, 98] width 528 height 162
click at [440, 367] on p "**" at bounding box center [655, 364] width 490 height 13
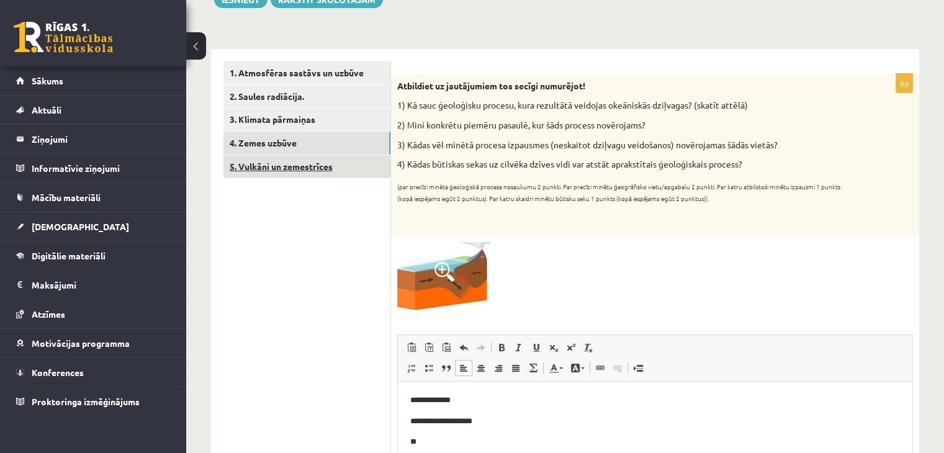
scroll to position [156, 0]
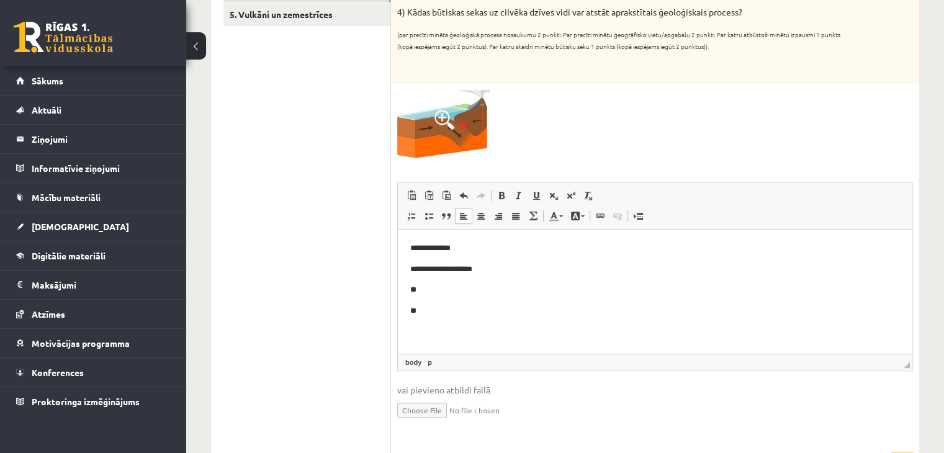
scroll to position [343, 0]
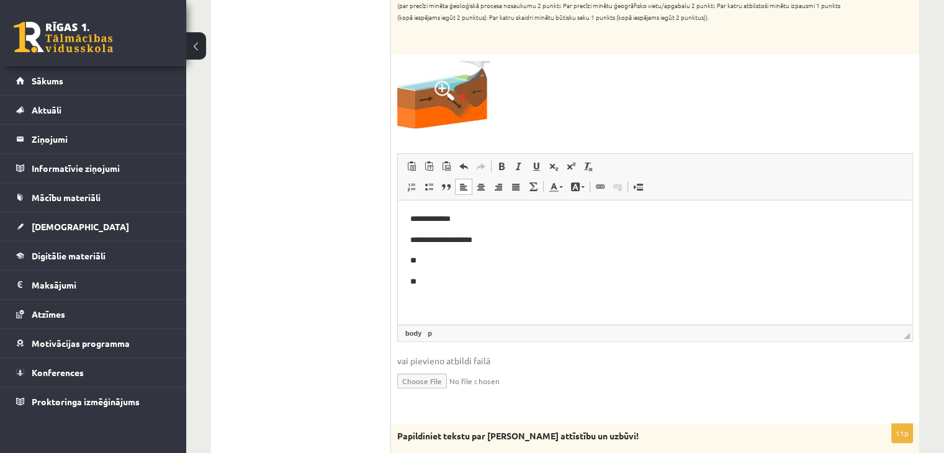
click at [445, 275] on p "**" at bounding box center [655, 281] width 490 height 13
click at [436, 245] on p "**********" at bounding box center [655, 239] width 490 height 13
click at [433, 261] on p "**" at bounding box center [655, 260] width 490 height 13
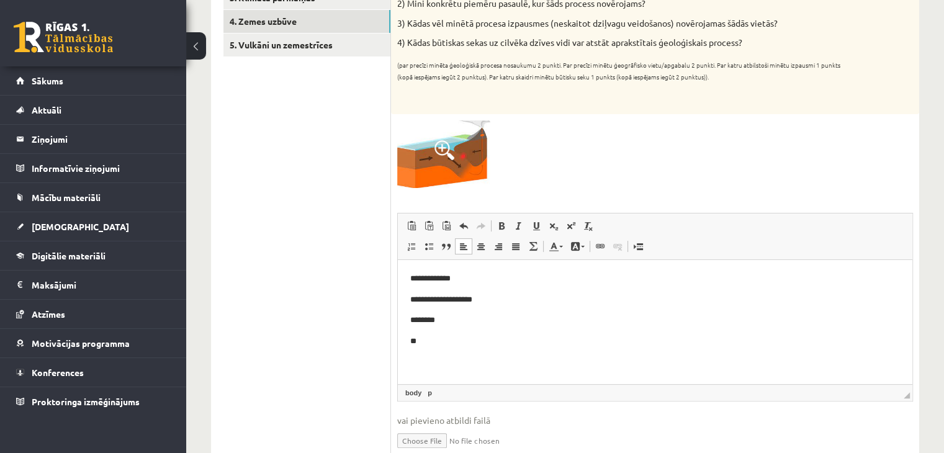
scroll to position [281, 0]
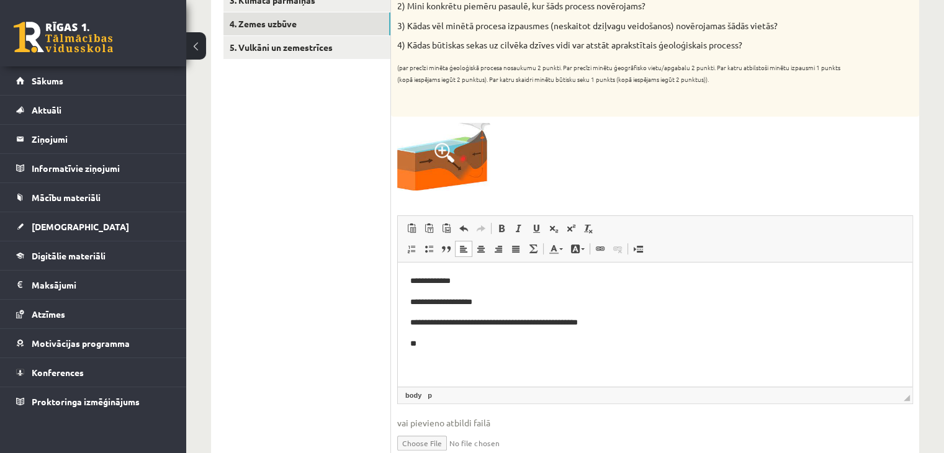
click at [430, 346] on p "**" at bounding box center [655, 343] width 490 height 13
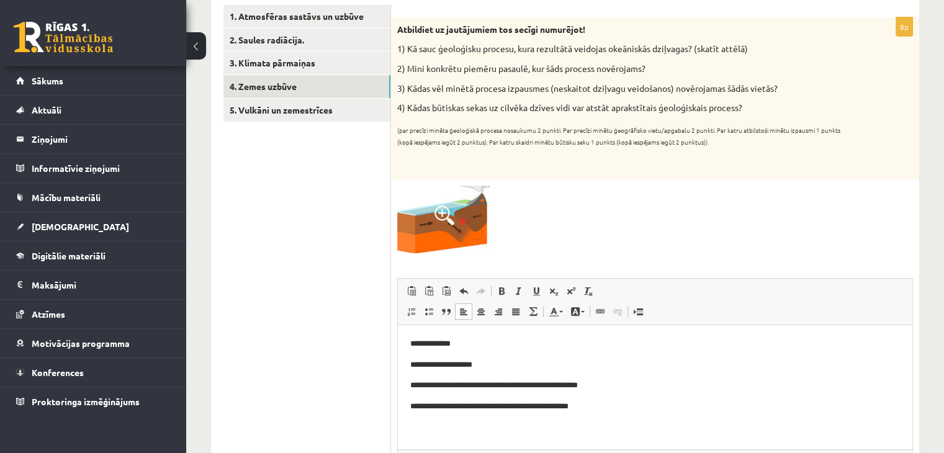
scroll to position [0, 0]
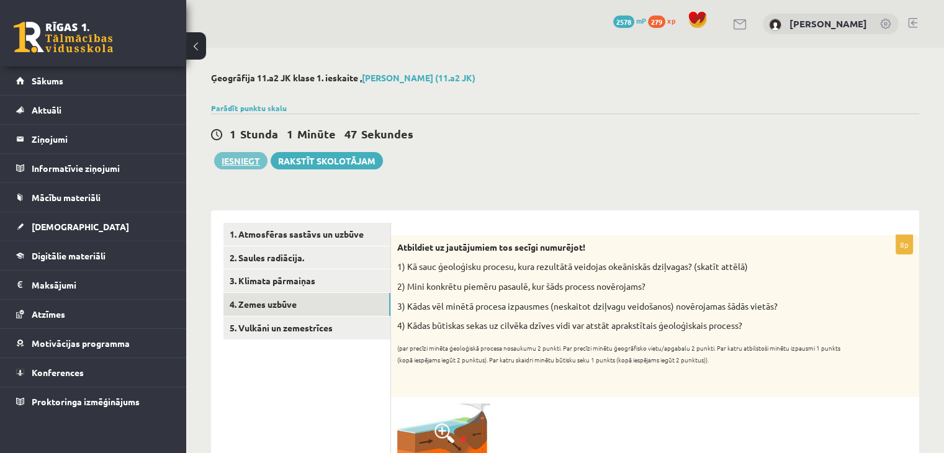
click at [236, 161] on button "Iesniegt" at bounding box center [240, 160] width 53 height 17
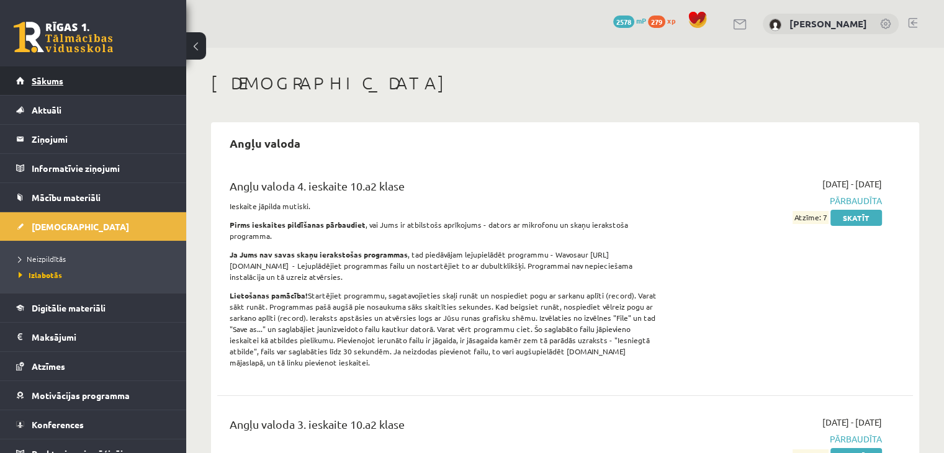
click at [108, 88] on link "Sākums" at bounding box center [93, 80] width 155 height 29
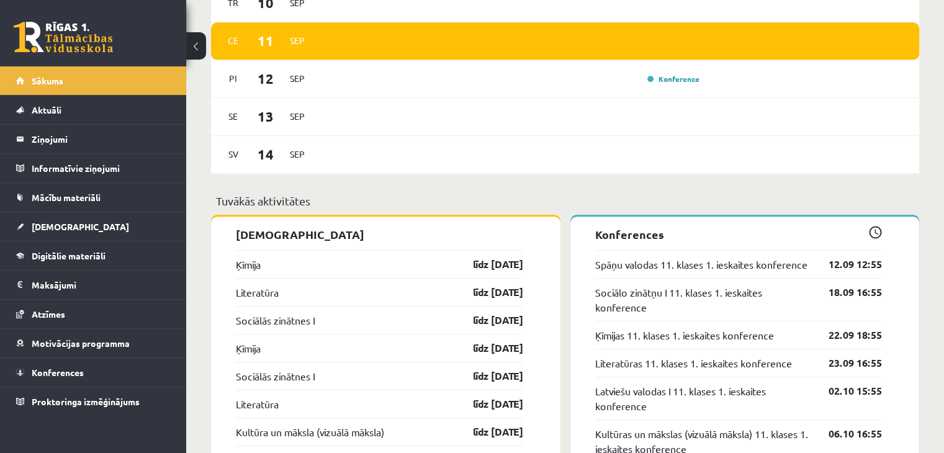
scroll to position [931, 0]
